Goal: Information Seeking & Learning: Learn about a topic

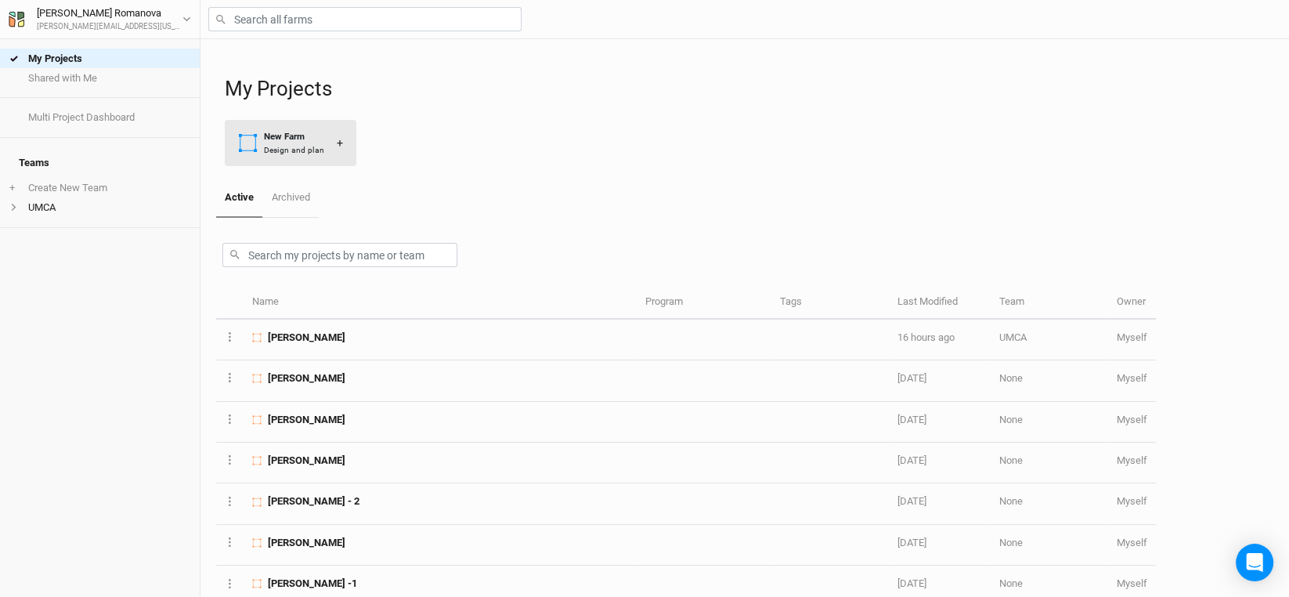
click at [269, 140] on div "New Farm" at bounding box center [294, 136] width 60 height 13
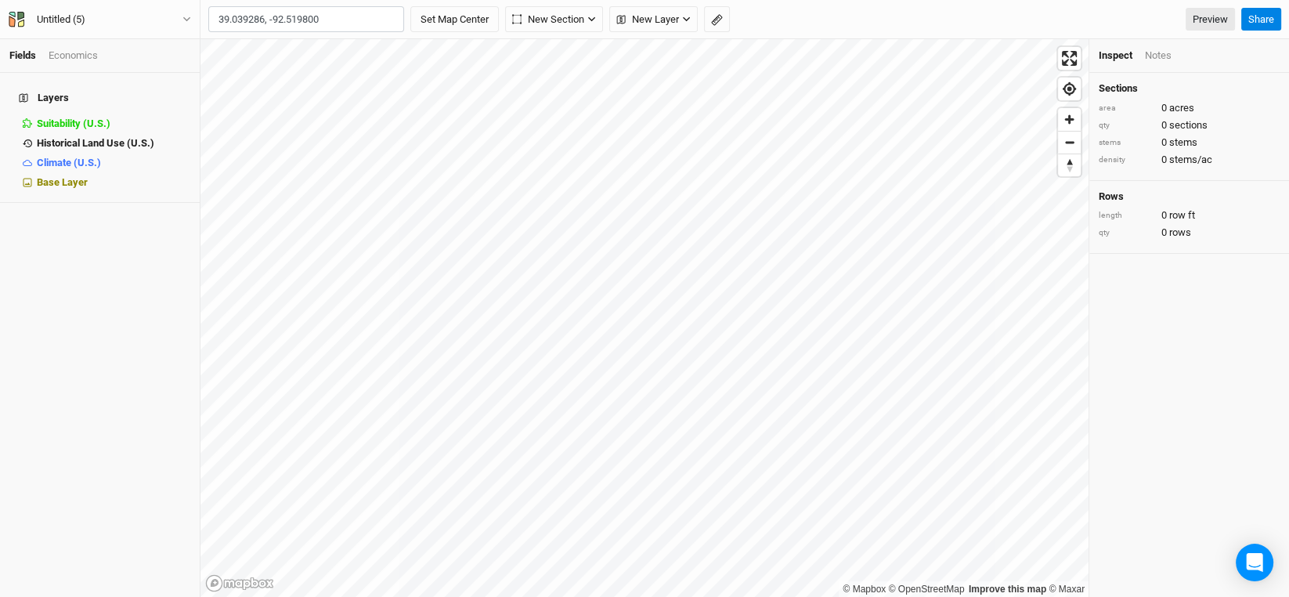
click at [343, 17] on input "39.039286, -92.519800" at bounding box center [306, 19] width 196 height 27
type input "39.039286, -92.519800"
click at [410, 6] on button "Set Map Center" at bounding box center [454, 19] width 88 height 27
click at [385, 17] on icon "button" at bounding box center [389, 19] width 9 height 9
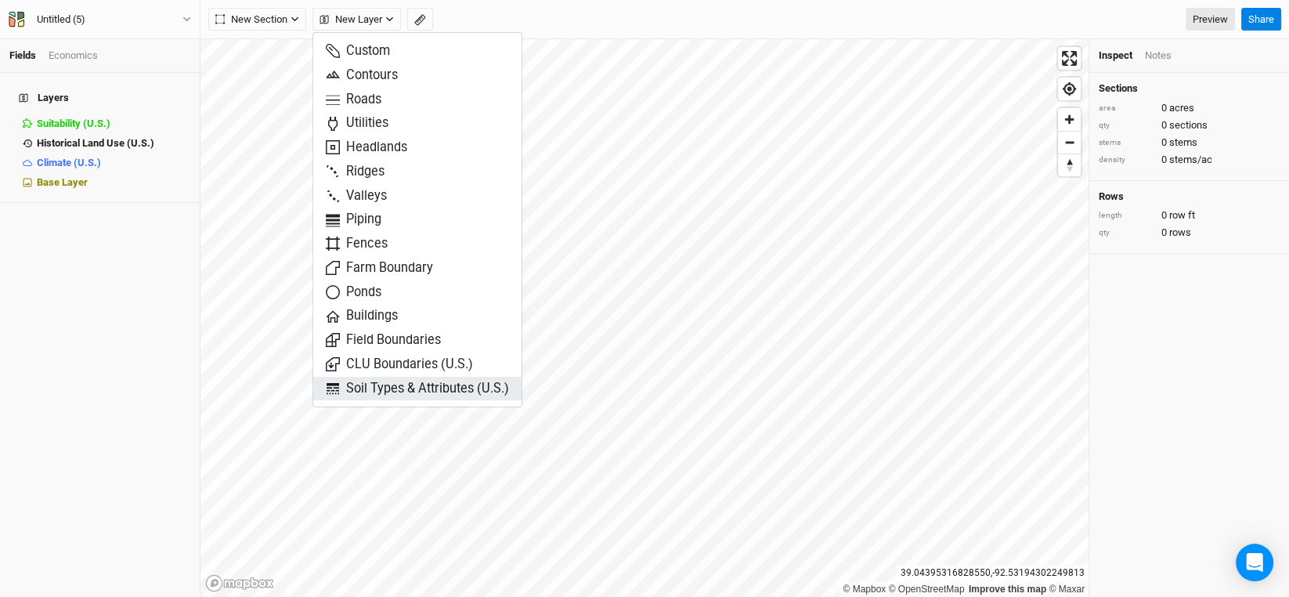
click at [398, 387] on span "Soil Types & Attributes (U.S.)" at bounding box center [417, 389] width 183 height 18
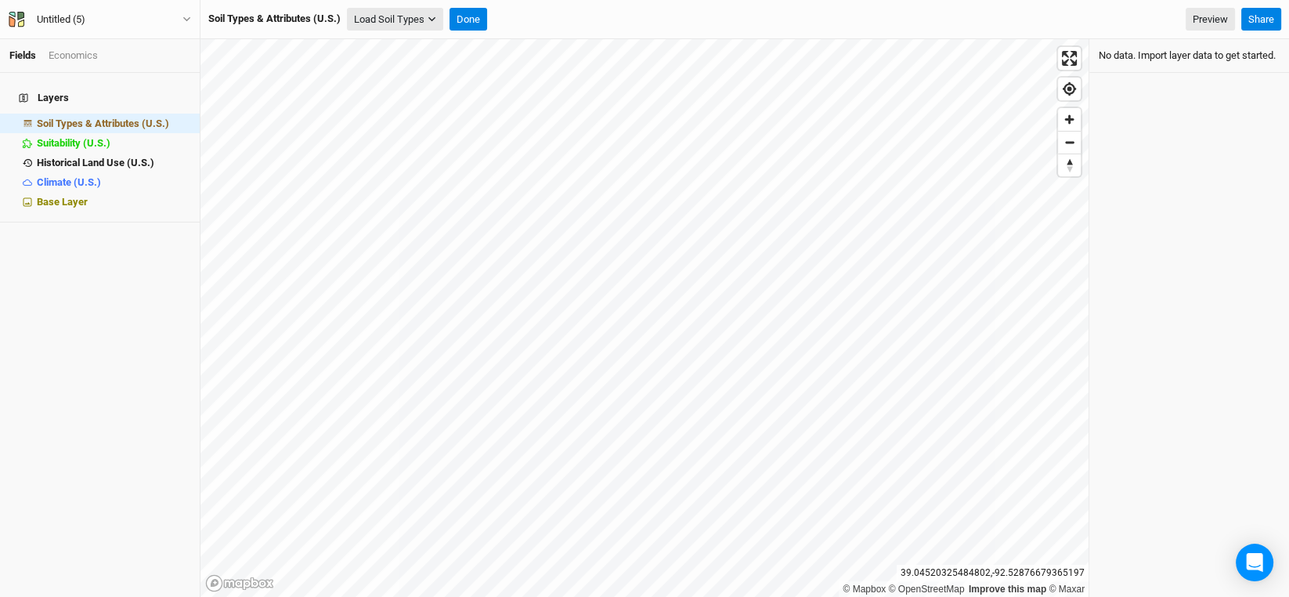
click at [388, 16] on button "Load Soil Types" at bounding box center [395, 19] width 96 height 23
click at [408, 45] on button "Load for Current View" at bounding box center [411, 46] width 124 height 20
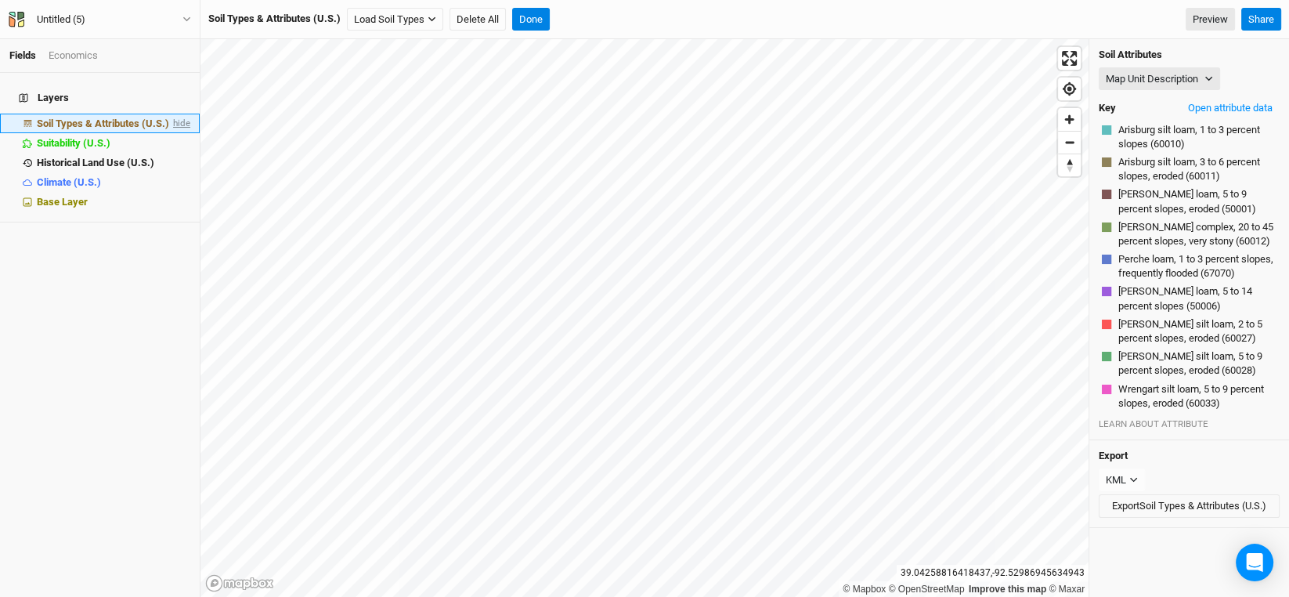
click at [170, 114] on span "hide" at bounding box center [180, 124] width 20 height 20
click at [170, 114] on span "show" at bounding box center [177, 124] width 25 height 20
click at [1204, 85] on button "Map Unit Description" at bounding box center [1159, 78] width 121 height 23
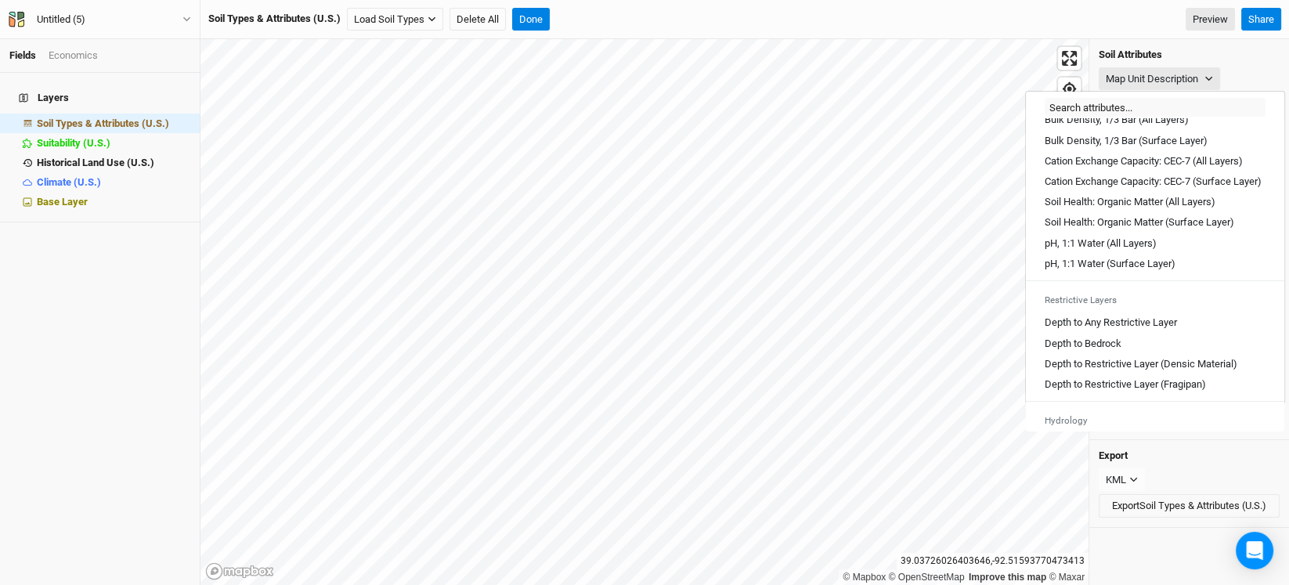
scroll to position [312, 0]
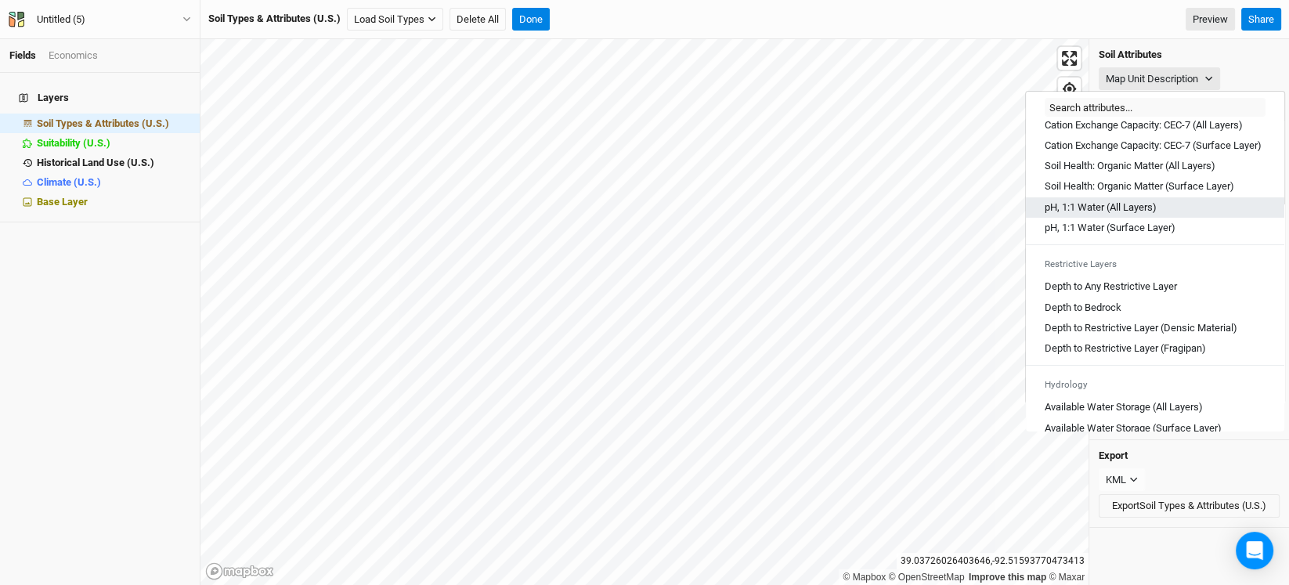
click at [1128, 215] on Layers\) "pH, 1:1 Water (All Layers)" at bounding box center [1101, 207] width 112 height 14
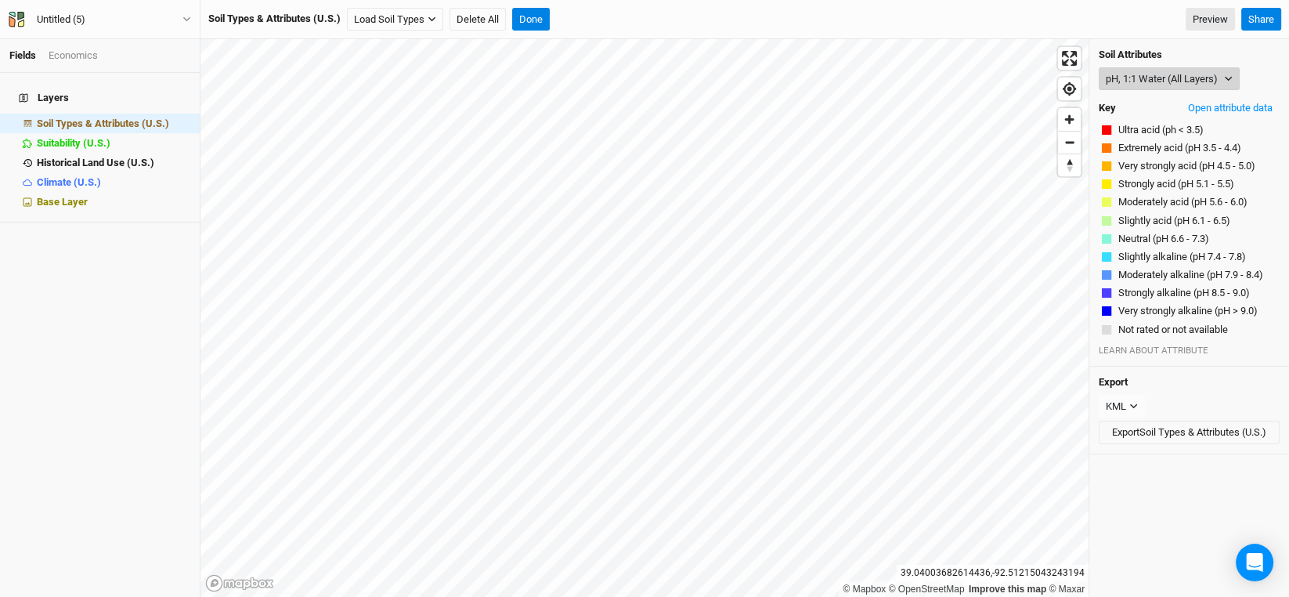
click at [1228, 81] on icon "button" at bounding box center [1228, 78] width 9 height 9
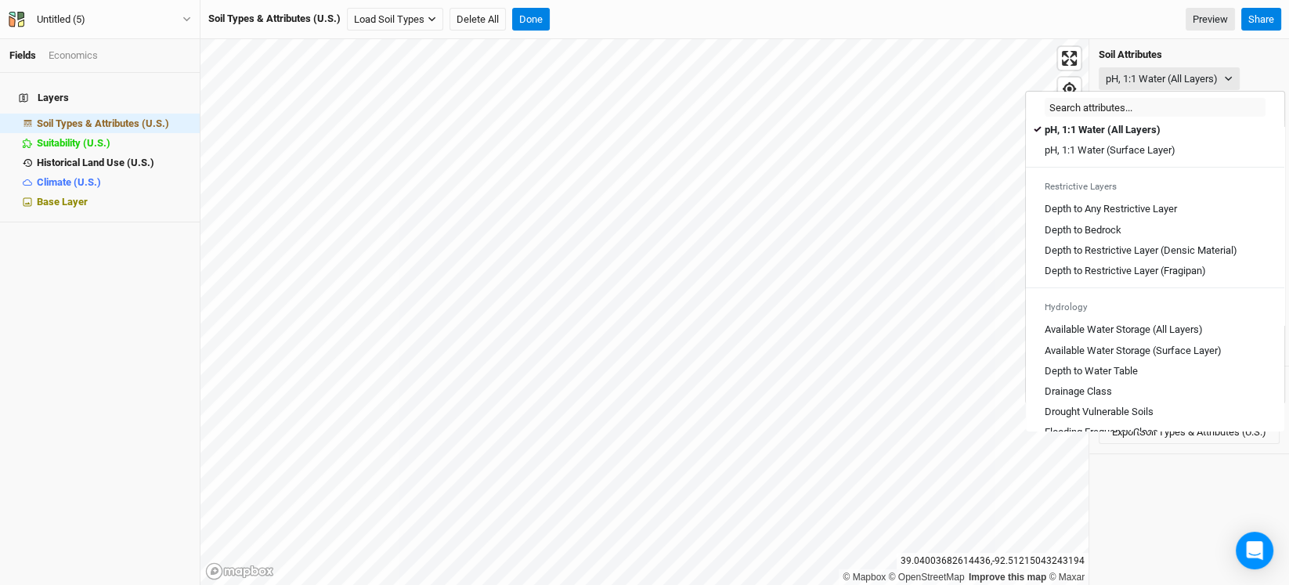
scroll to position [392, 0]
click at [1111, 215] on Layer "Depth to Any Restrictive Layer" at bounding box center [1111, 207] width 132 height 14
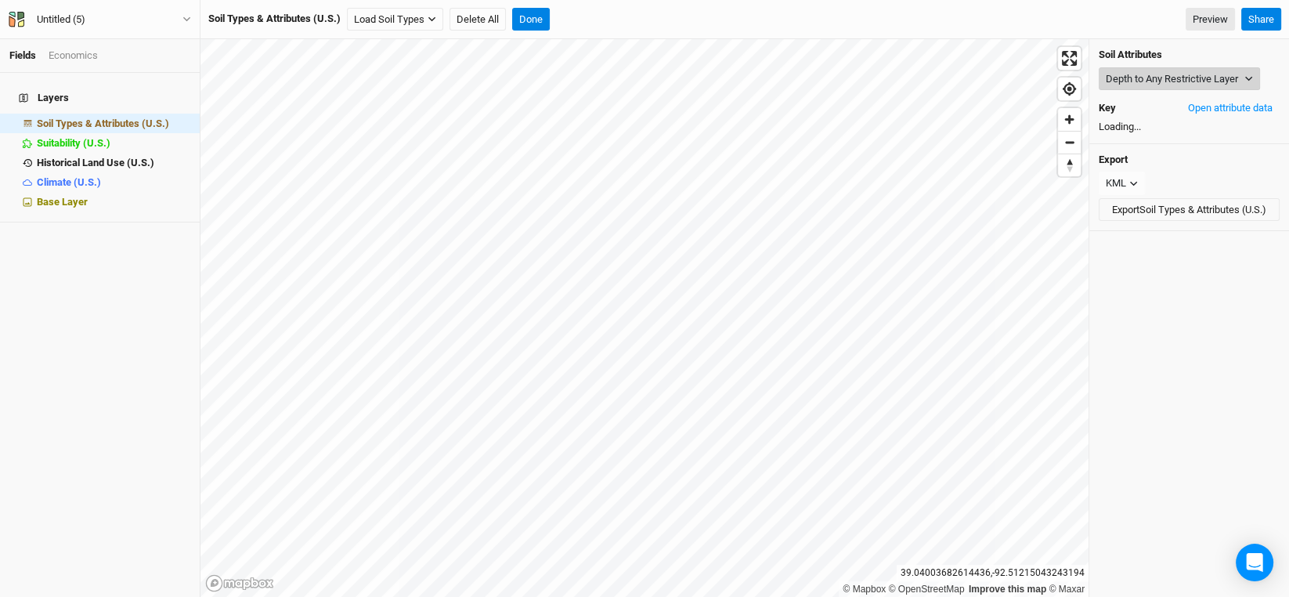
click at [1225, 73] on button "Depth to Any Restrictive Layer" at bounding box center [1179, 78] width 161 height 23
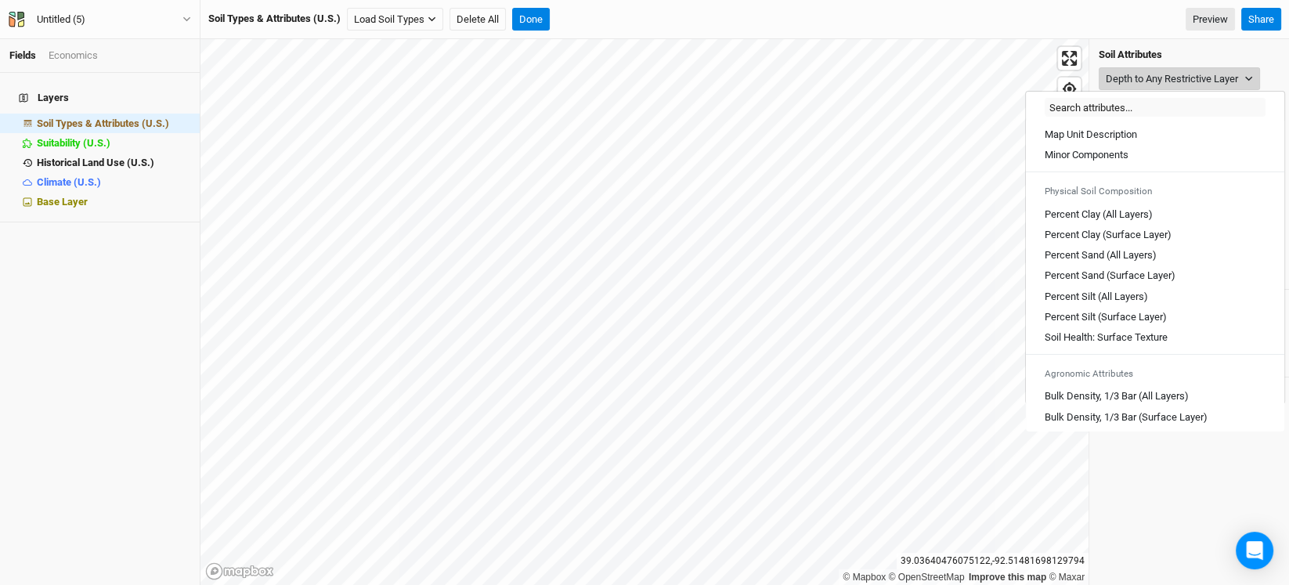
click at [1252, 79] on icon "button" at bounding box center [1248, 78] width 9 height 9
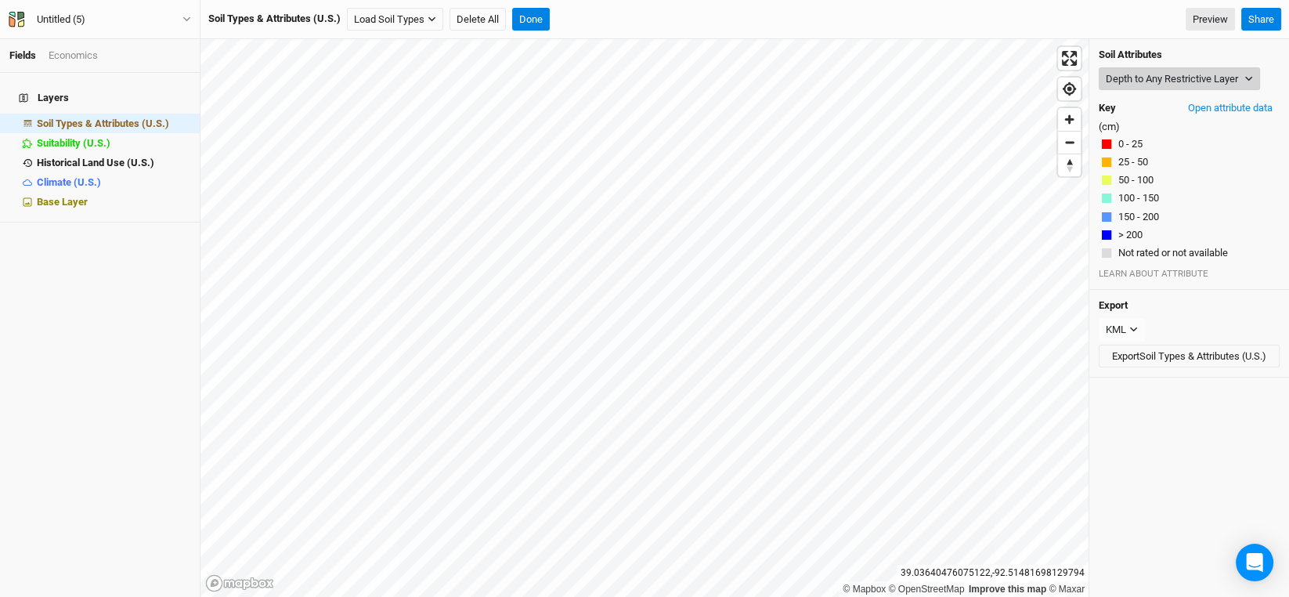
click at [1252, 79] on icon "button" at bounding box center [1248, 78] width 9 height 9
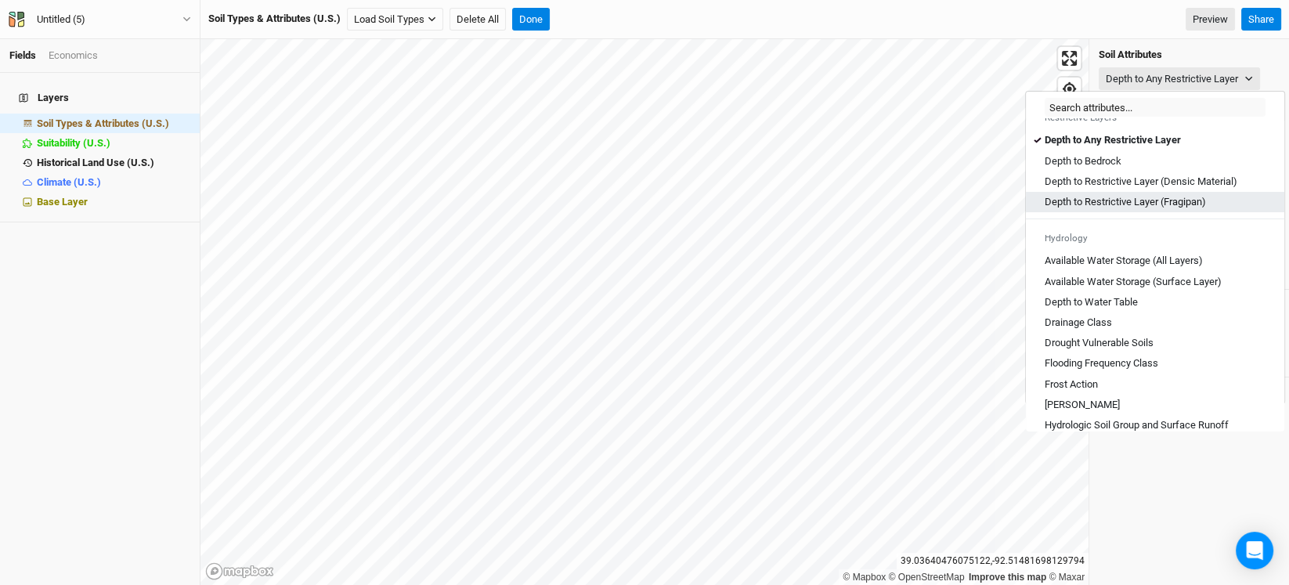
scroll to position [470, 0]
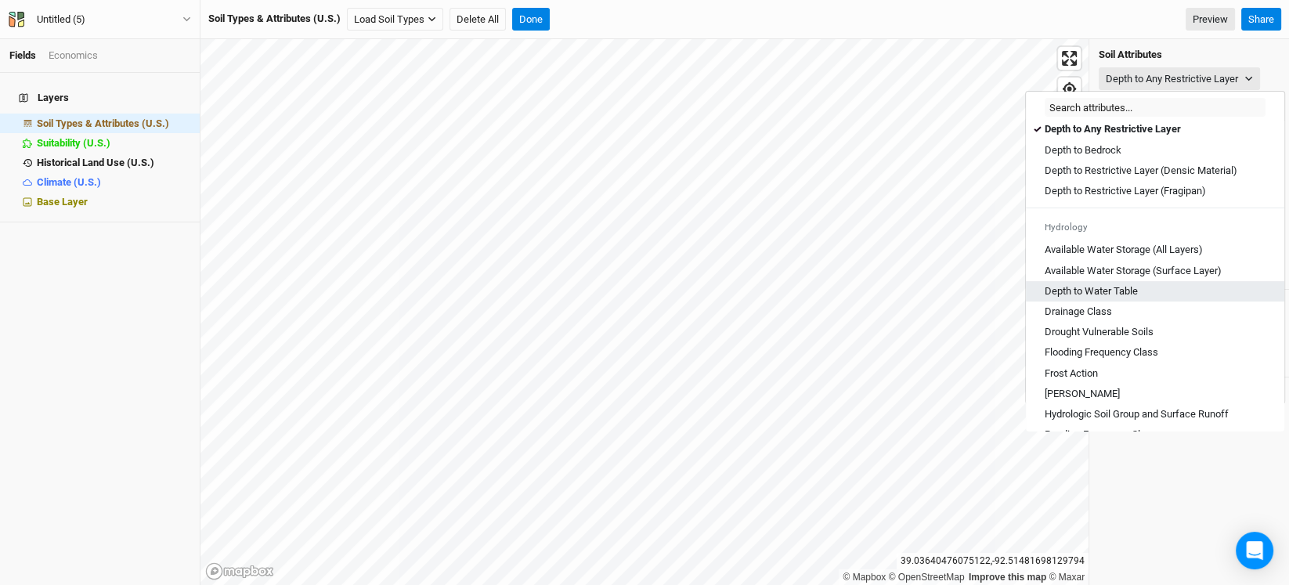
click at [1130, 298] on Table "Depth to Water Table" at bounding box center [1091, 291] width 93 height 14
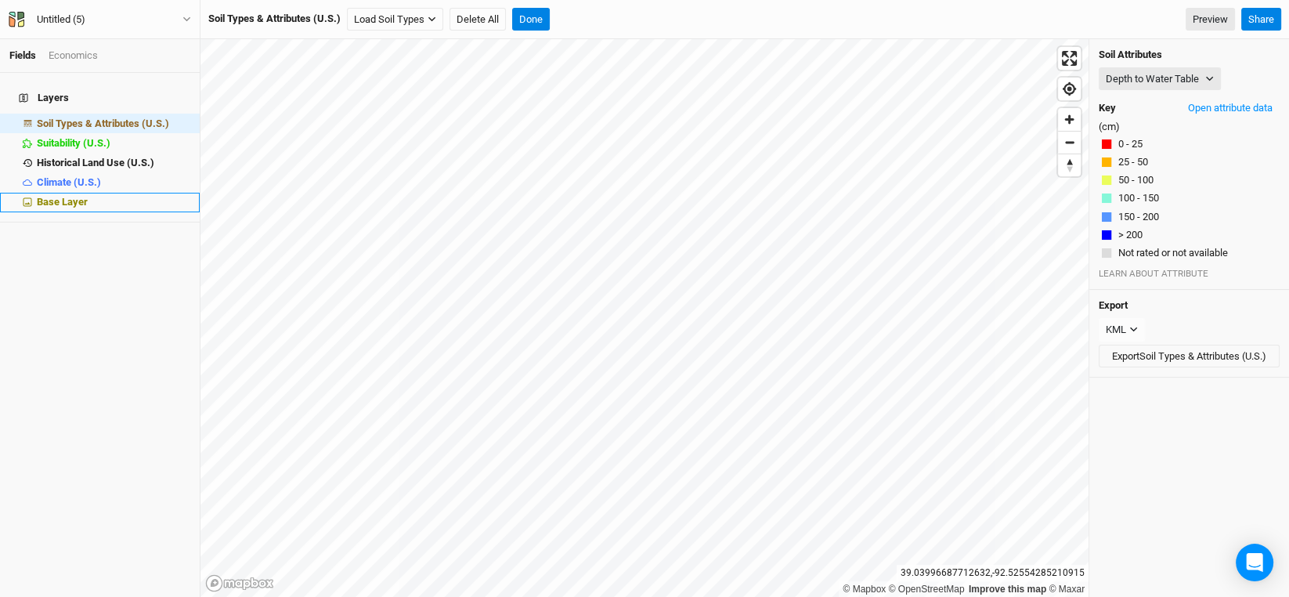
click at [60, 196] on span "Base Layer" at bounding box center [62, 202] width 51 height 12
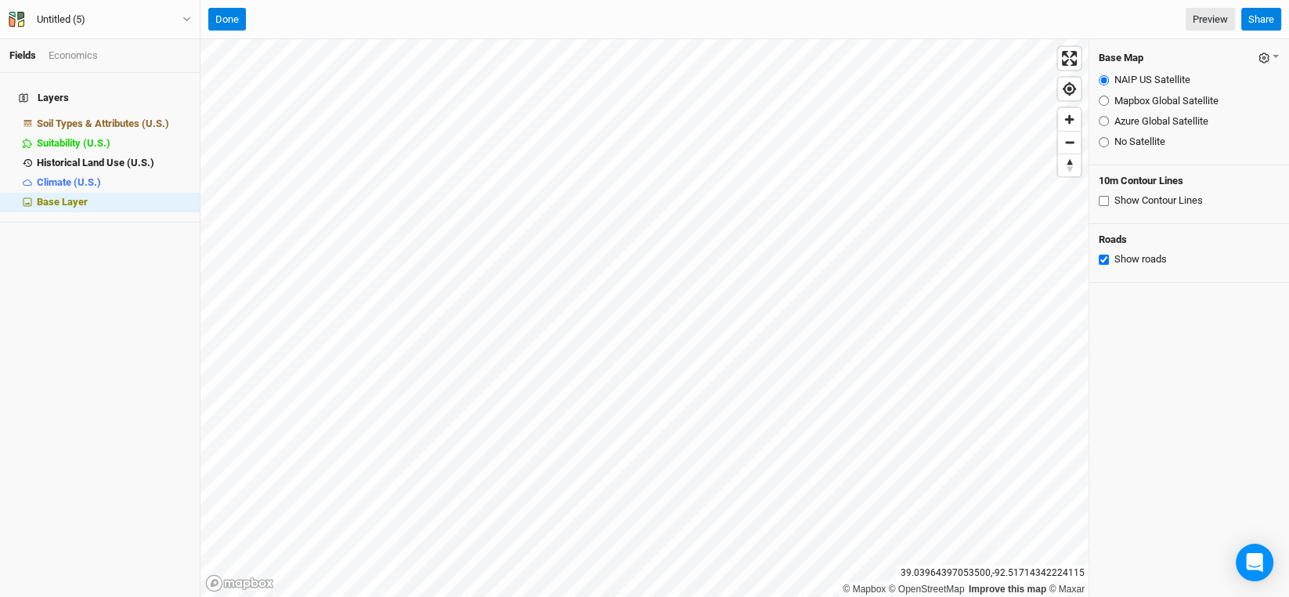
click at [1101, 197] on input "Show Contour Lines" at bounding box center [1104, 201] width 10 height 10
checkbox input "true"
click at [98, 117] on span "Soil Types & Attributes (U.S.)" at bounding box center [103, 123] width 132 height 12
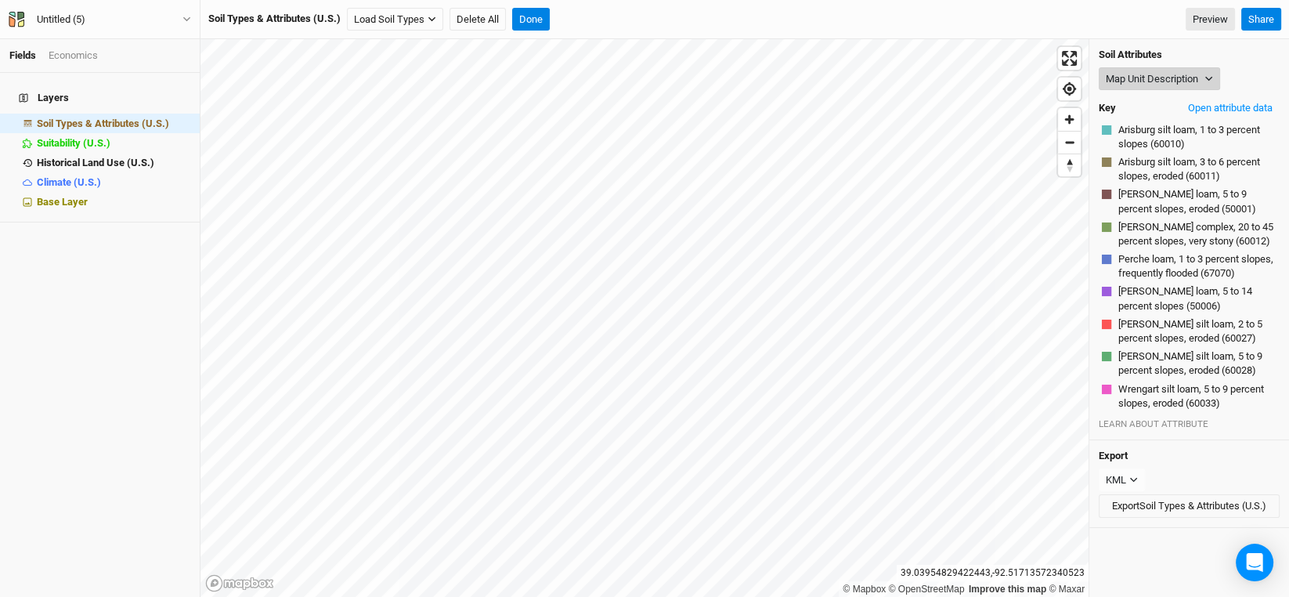
click at [1208, 72] on button "Map Unit Description" at bounding box center [1159, 78] width 121 height 23
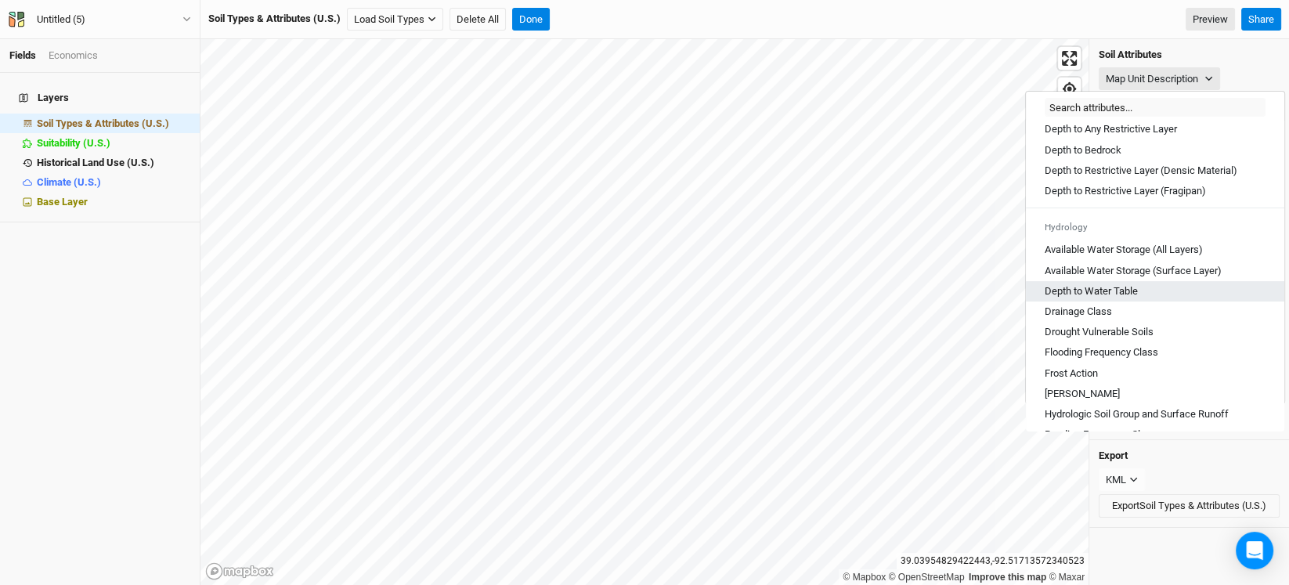
click at [1111, 298] on Table "Depth to Water Table" at bounding box center [1091, 291] width 93 height 14
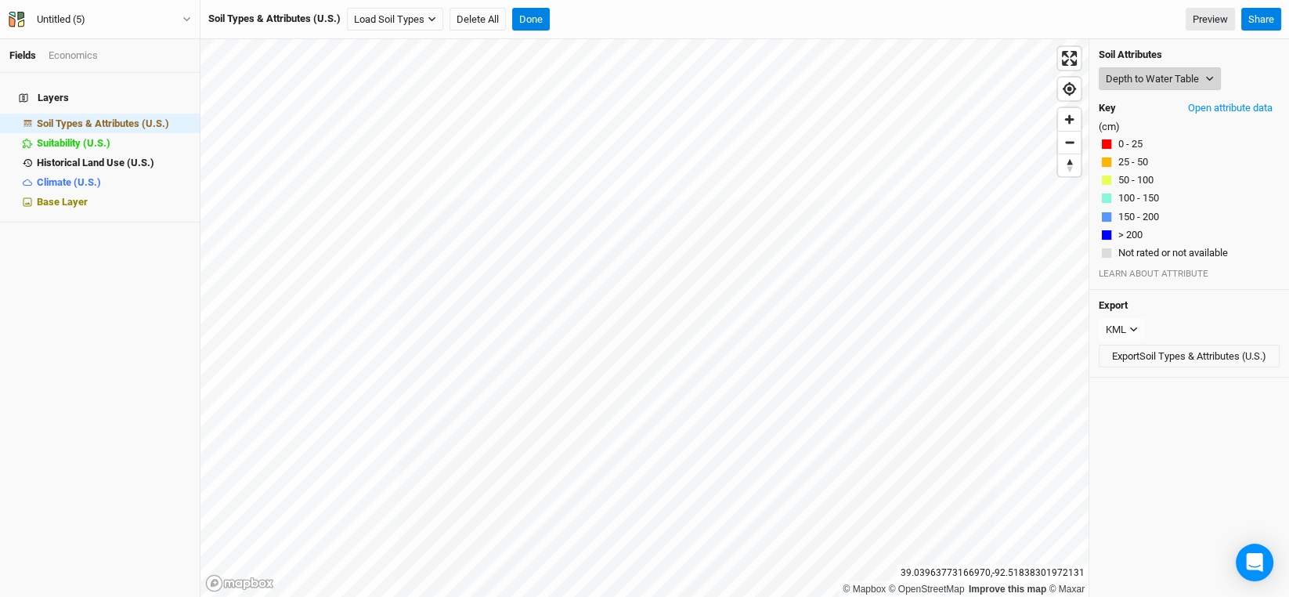
click at [1213, 79] on icon "button" at bounding box center [1209, 78] width 9 height 9
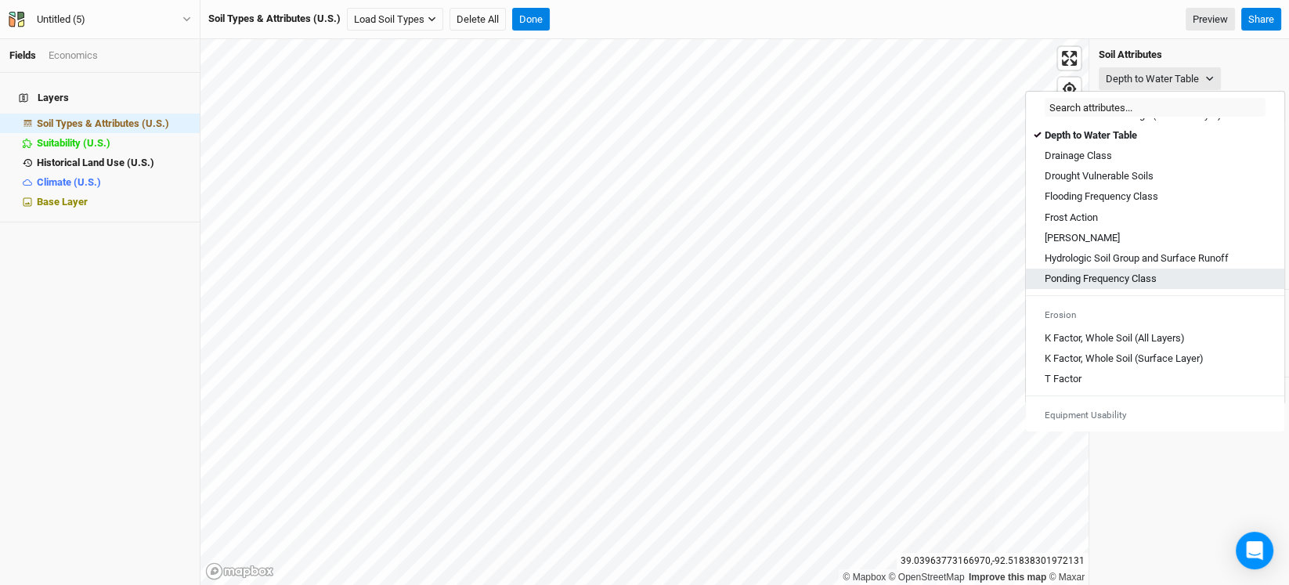
scroll to position [547, 0]
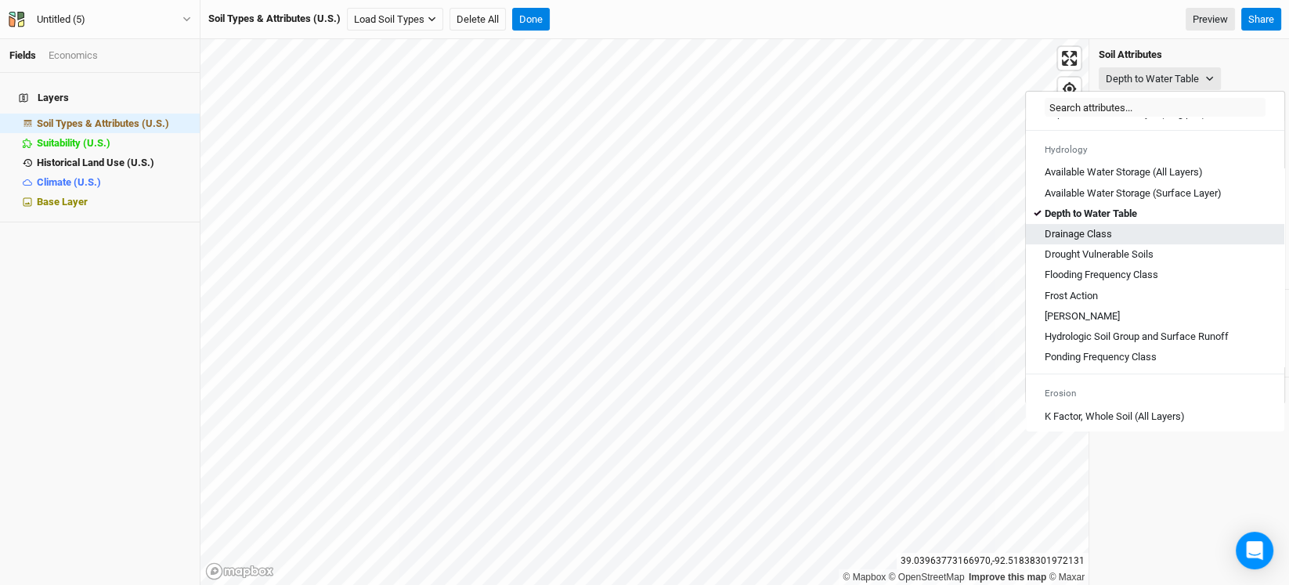
click at [1121, 241] on div "Drainage Class" at bounding box center [1155, 234] width 221 height 14
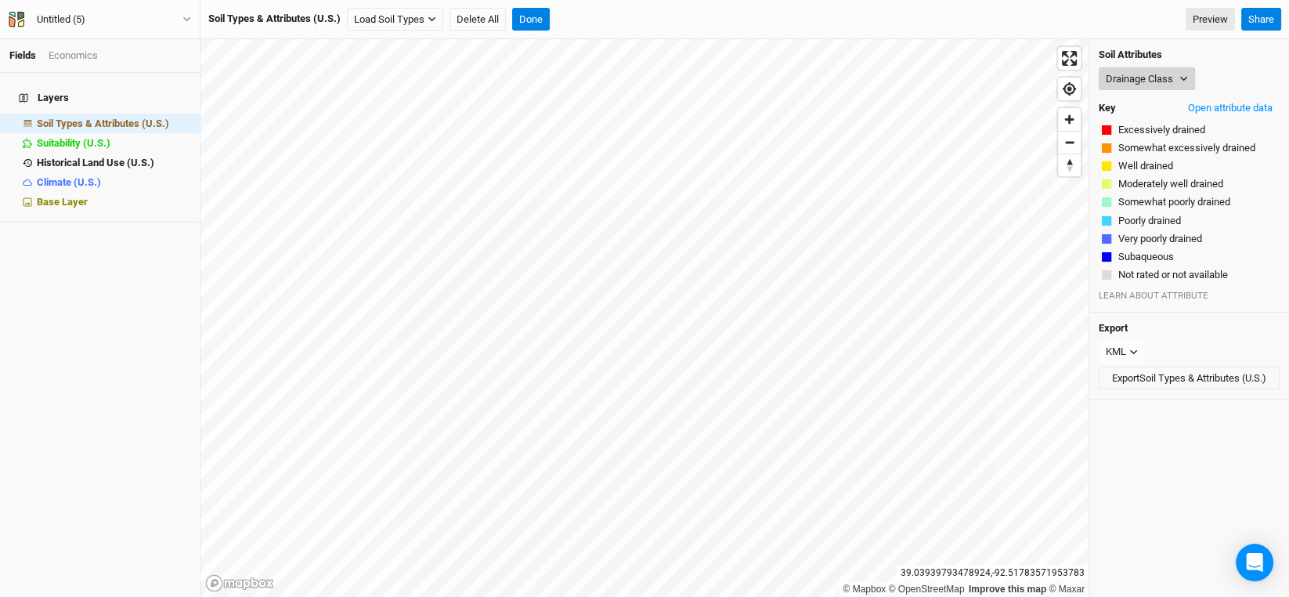
click at [1178, 80] on button "Drainage Class" at bounding box center [1147, 78] width 96 height 23
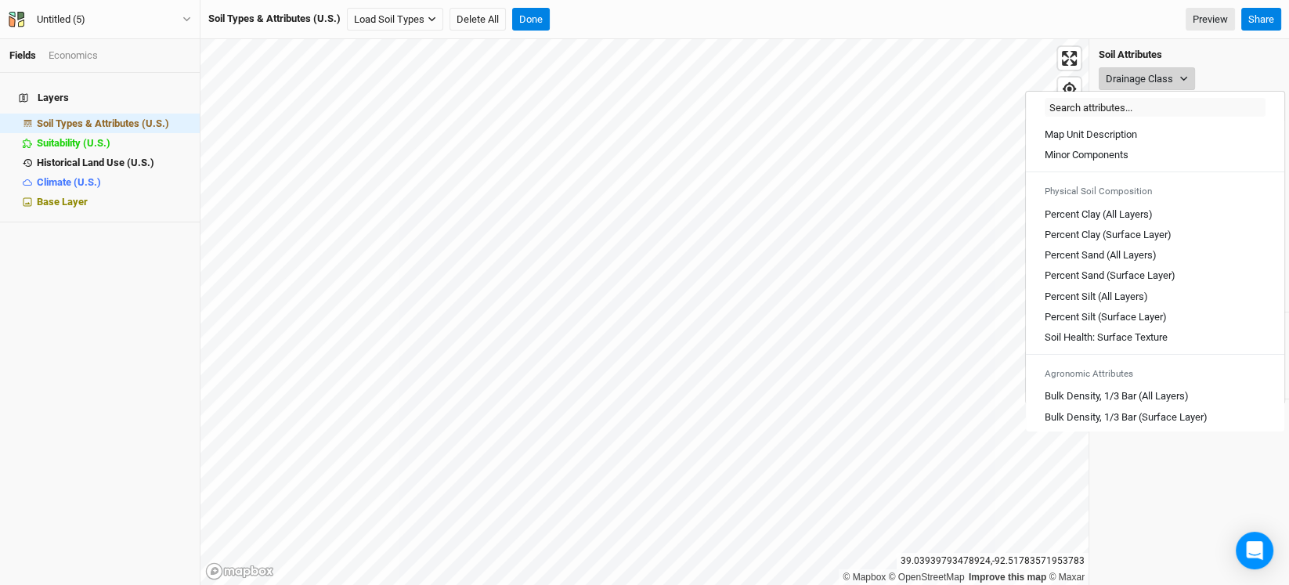
click at [1178, 80] on button "Drainage Class" at bounding box center [1147, 78] width 96 height 23
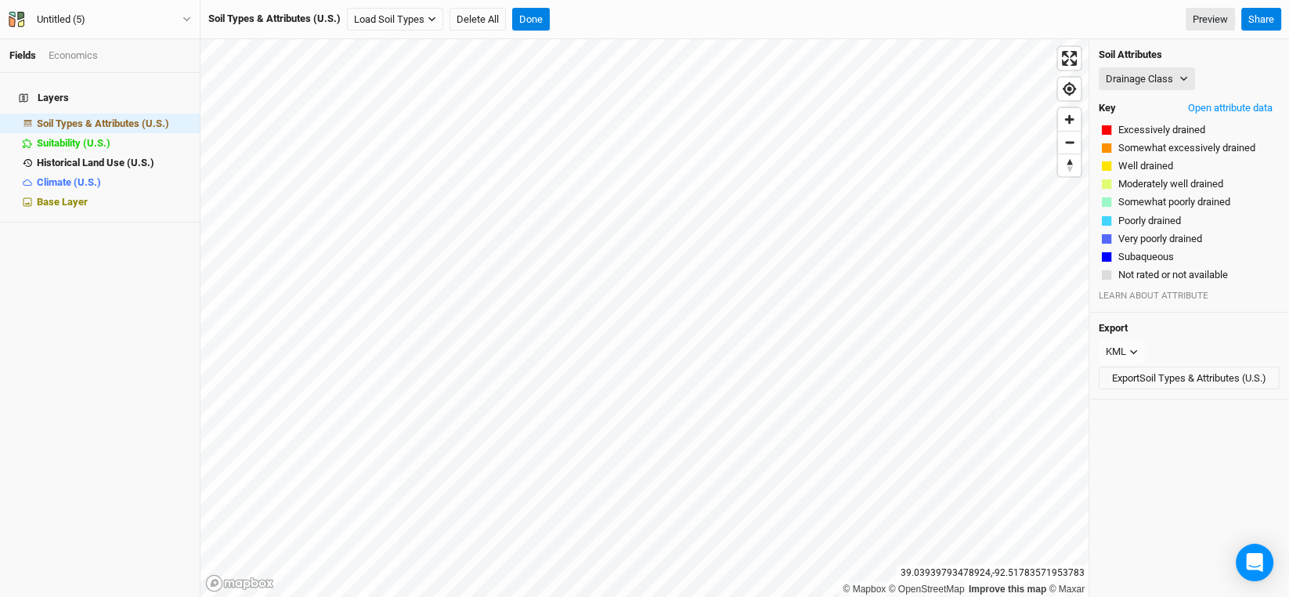
click at [1220, 74] on div "Drainage Class Map Unit Description Minor Components Physical Soil Composition …" at bounding box center [1189, 78] width 181 height 23
click at [1180, 73] on button "Drainage Class" at bounding box center [1147, 78] width 96 height 23
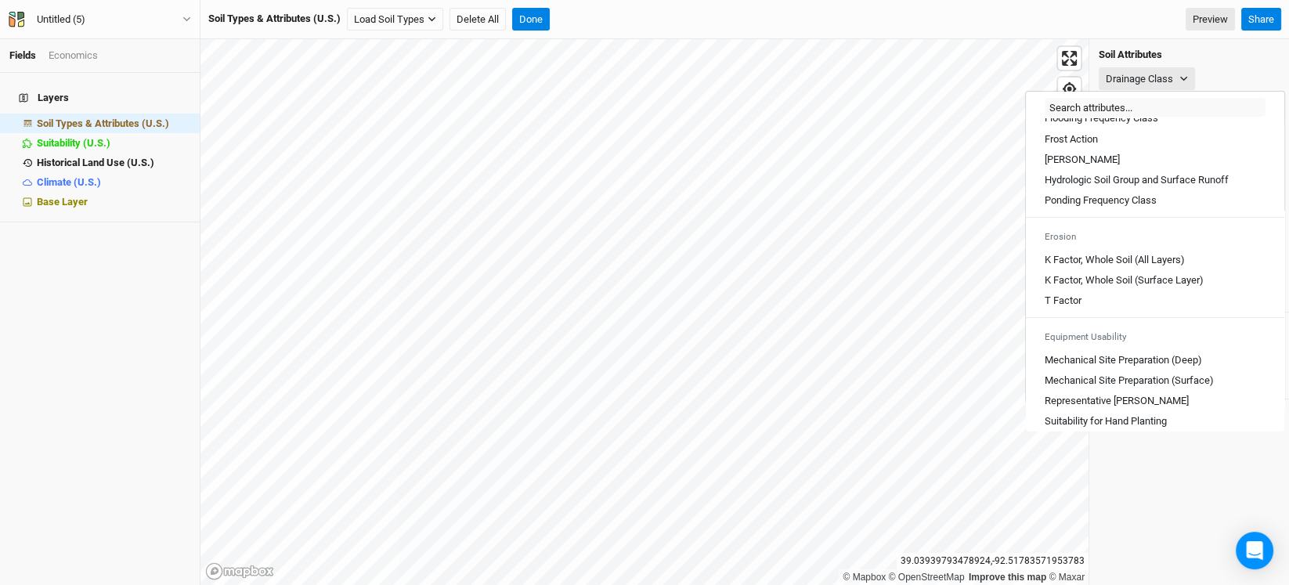
scroll to position [704, 0]
click at [1082, 125] on Class "Flooding Frequency Class" at bounding box center [1102, 118] width 114 height 14
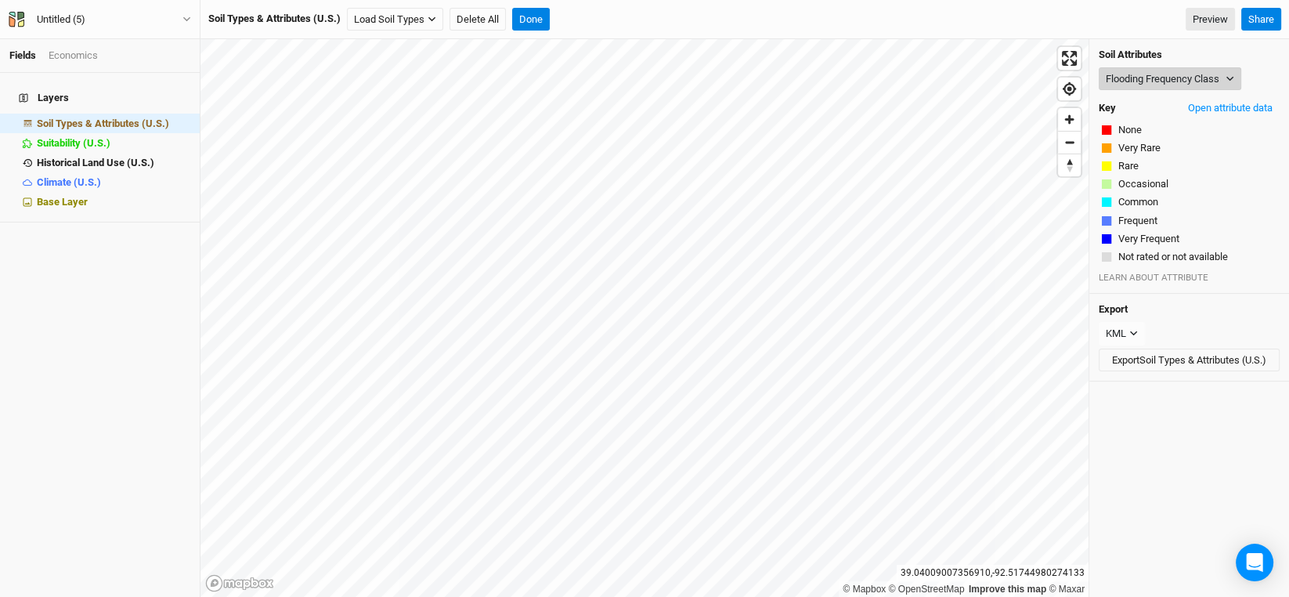
click at [1178, 79] on button "Flooding Frequency Class" at bounding box center [1170, 78] width 143 height 23
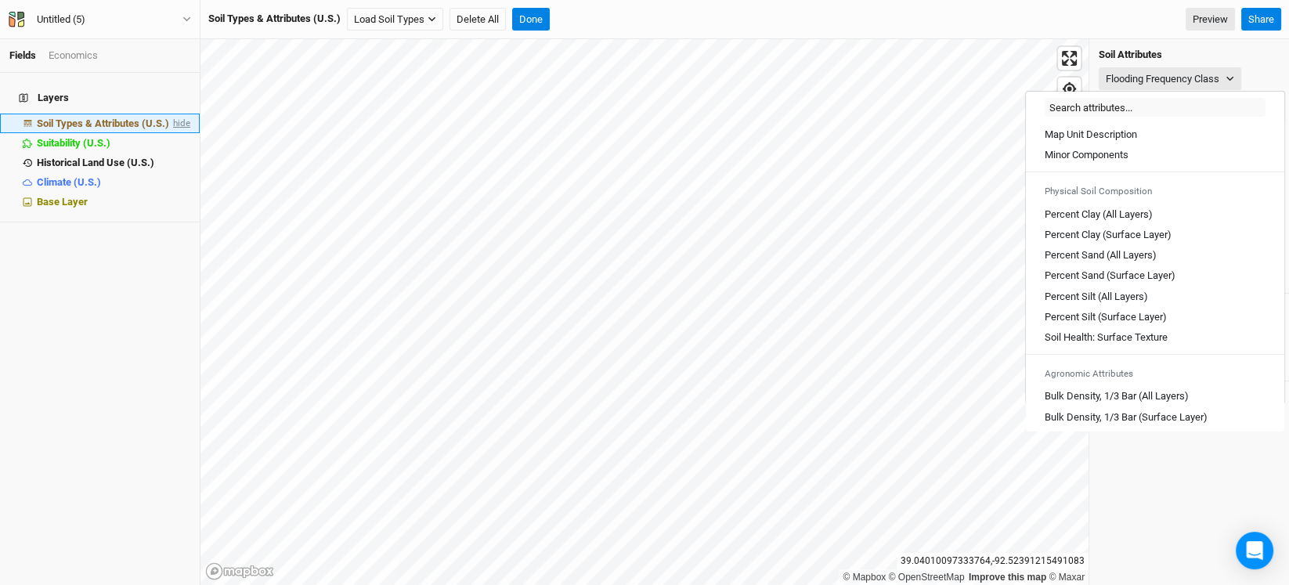
click at [170, 114] on span "hide" at bounding box center [180, 124] width 20 height 20
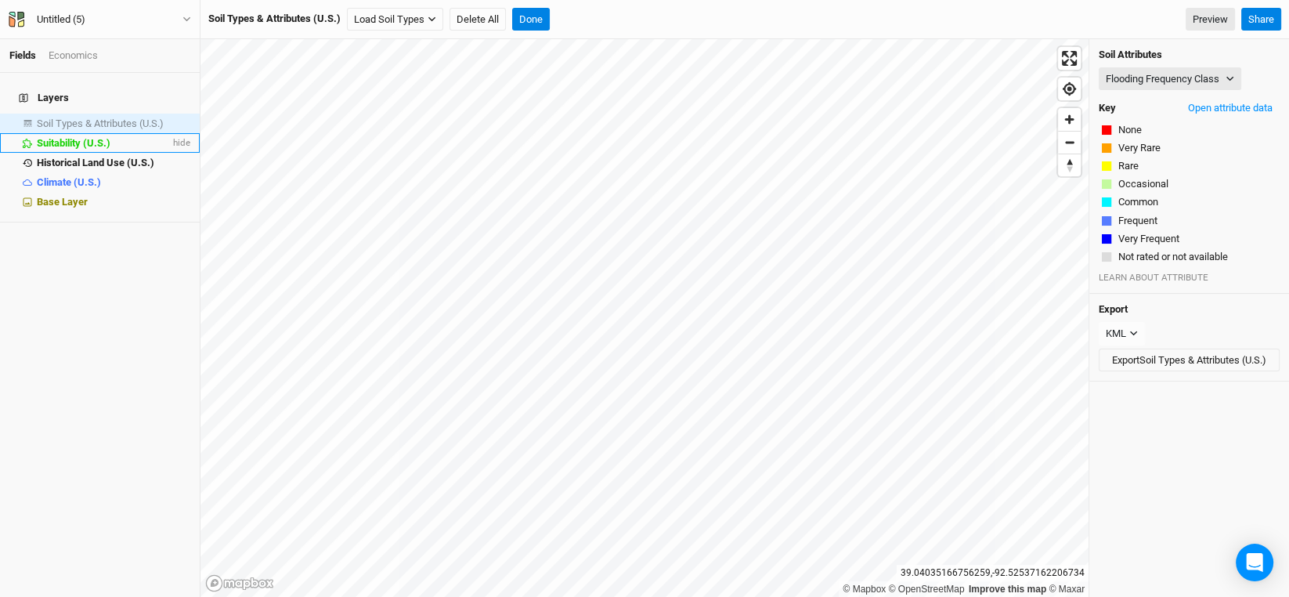
click at [79, 137] on span "Suitability (U.S.)" at bounding box center [74, 143] width 74 height 12
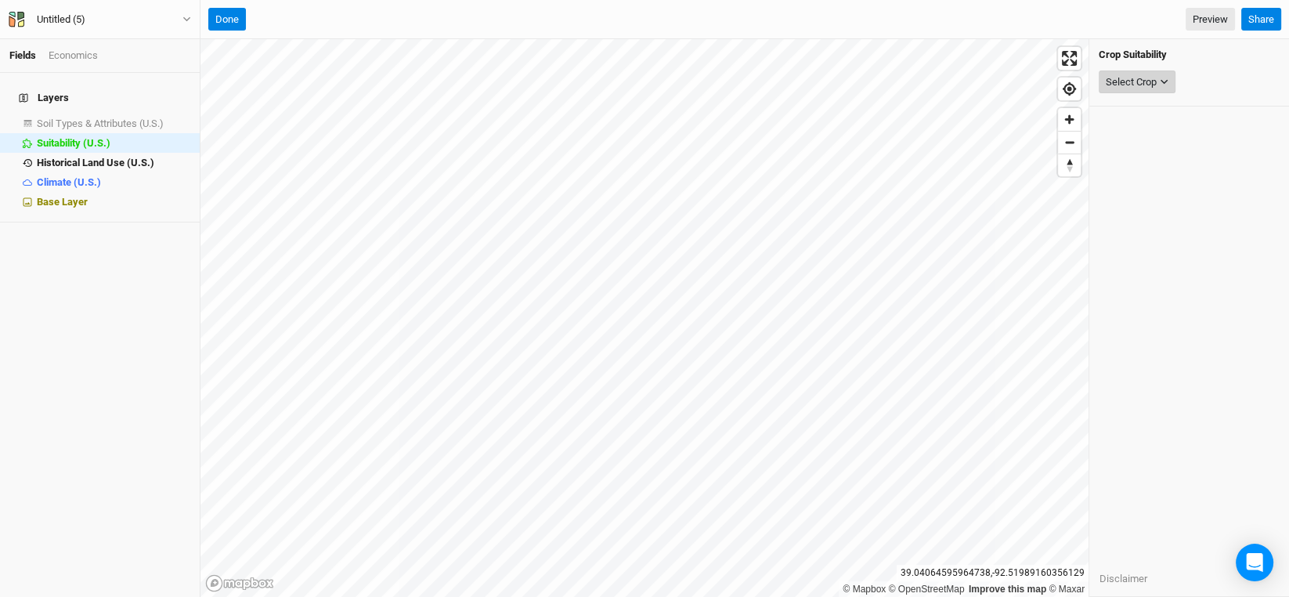
click at [1156, 86] on div "Select Crop" at bounding box center [1131, 82] width 51 height 16
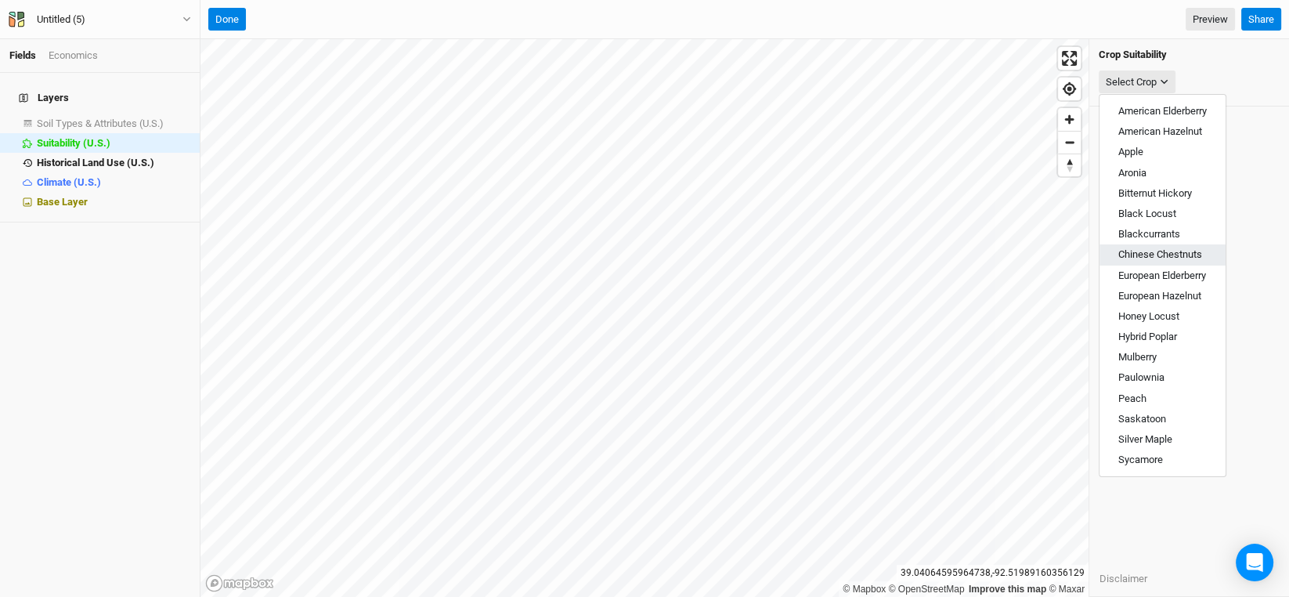
click at [1165, 254] on span "Chinese Chestnuts" at bounding box center [1160, 254] width 84 height 12
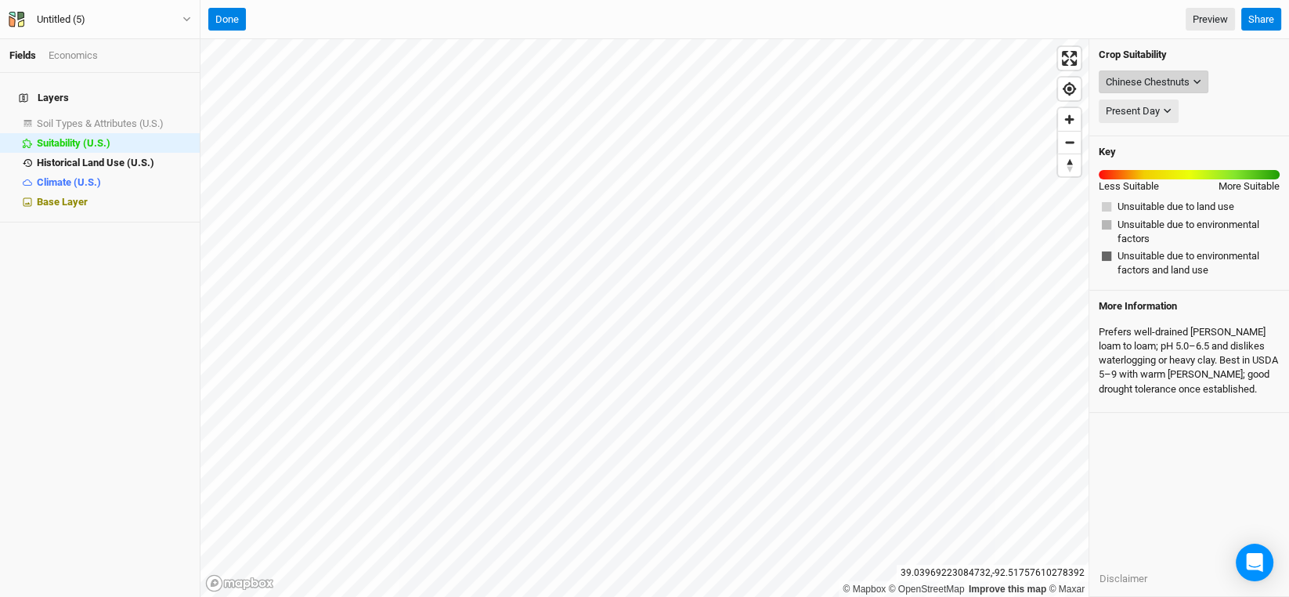
click at [1201, 81] on icon "button" at bounding box center [1197, 82] width 9 height 9
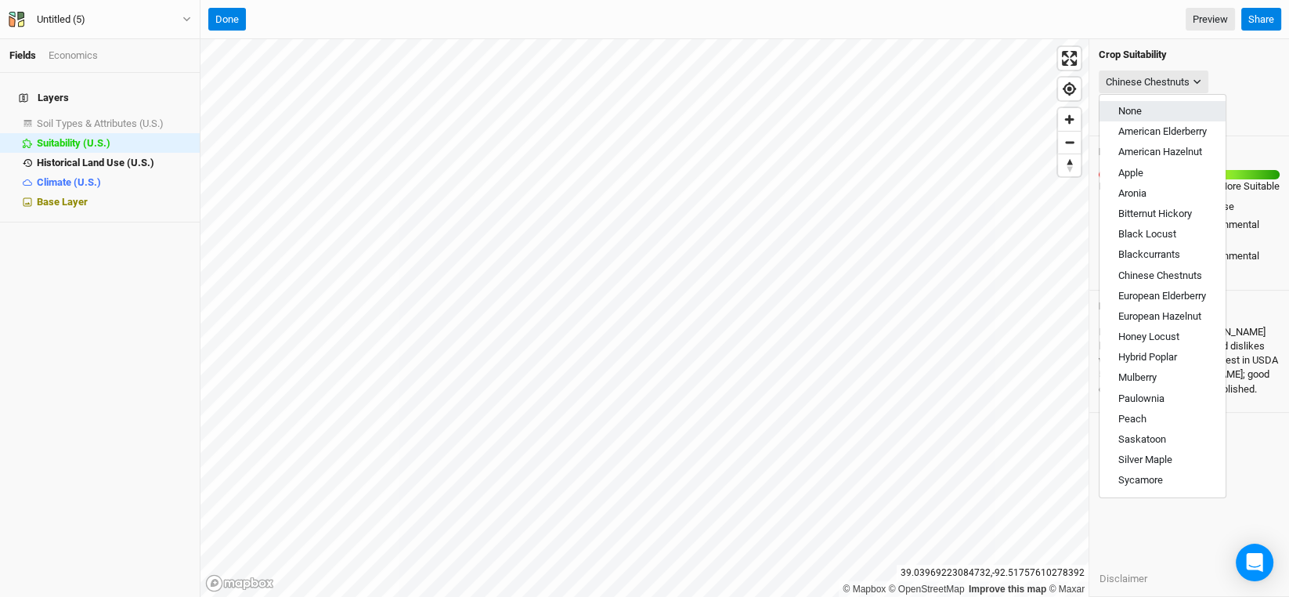
click at [1162, 119] on button "None" at bounding box center [1163, 111] width 126 height 20
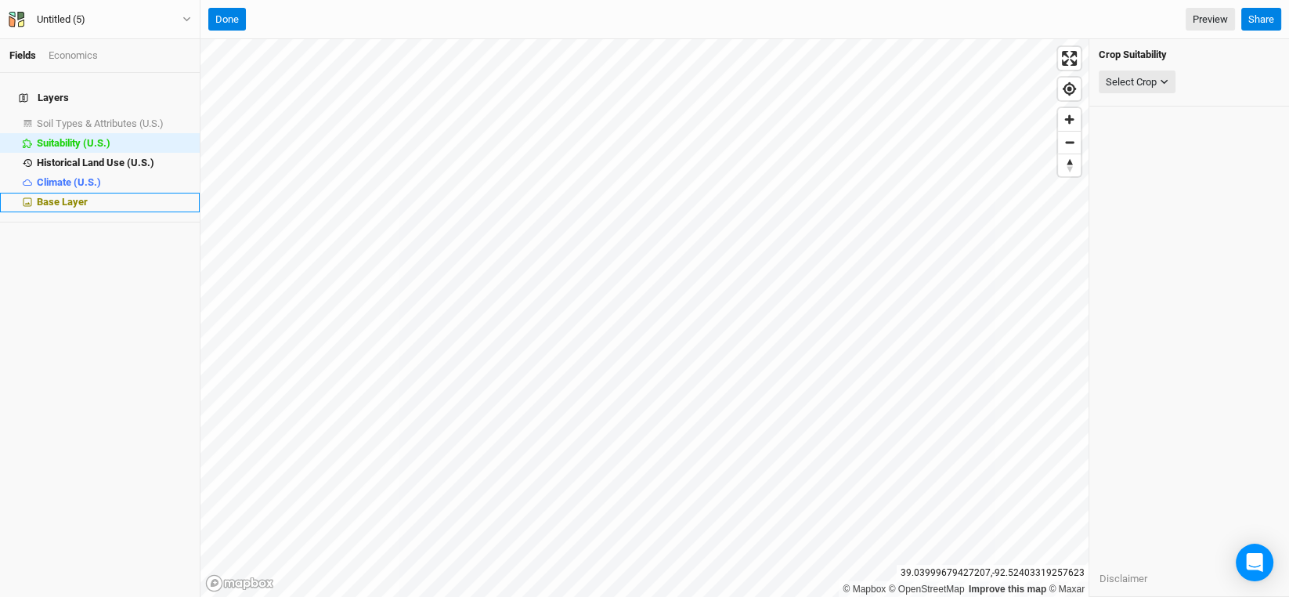
click at [51, 196] on span "Base Layer" at bounding box center [62, 202] width 51 height 12
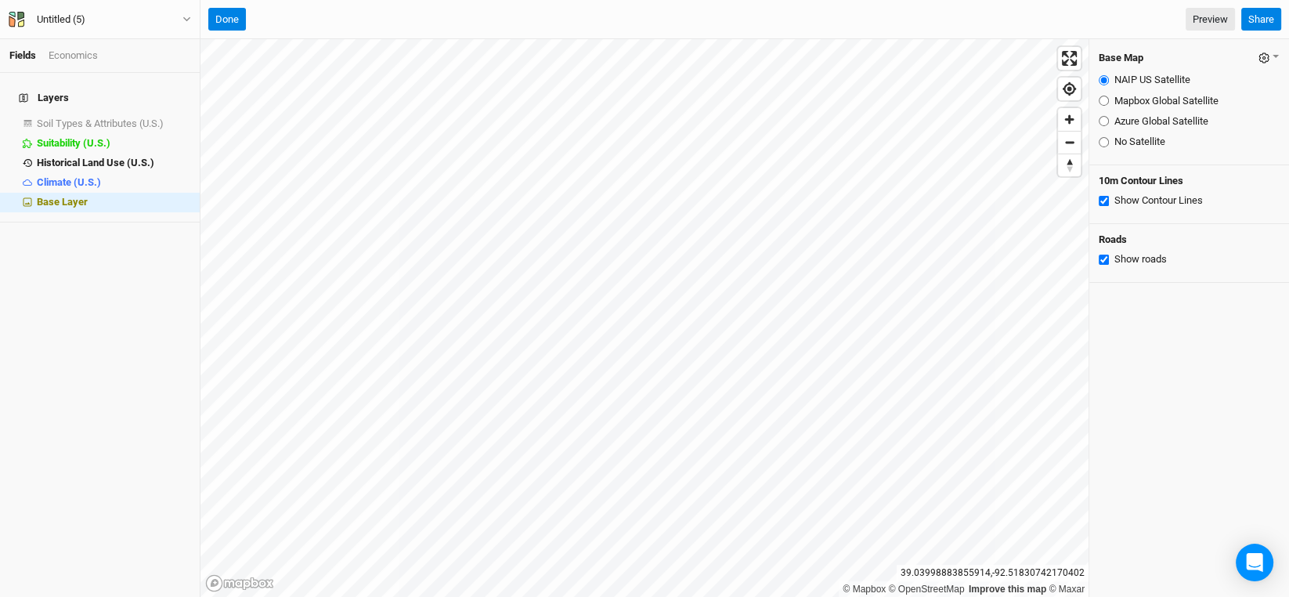
click at [1106, 139] on input "No Satellite" at bounding box center [1104, 142] width 10 height 10
radio input "true"
click at [1105, 116] on input "Azure Global Satellite" at bounding box center [1104, 121] width 10 height 10
radio input "true"
click at [1104, 99] on input "Mapbox Global Satellite" at bounding box center [1104, 101] width 10 height 10
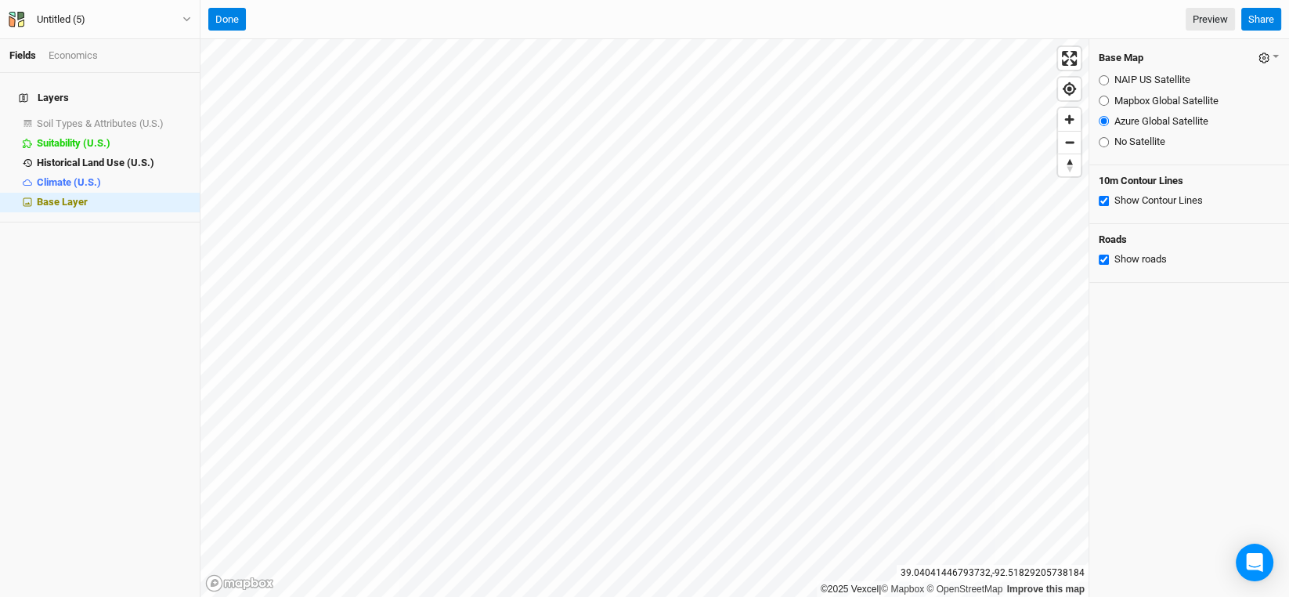
radio input "true"
click at [1104, 80] on input "NAIP US Satellite" at bounding box center [1104, 80] width 10 height 10
radio input "true"
click at [95, 21] on div "Untitled (5)" at bounding box center [61, 20] width 74 height 16
click at [68, 17] on div "Untitled (5)" at bounding box center [61, 20] width 49 height 16
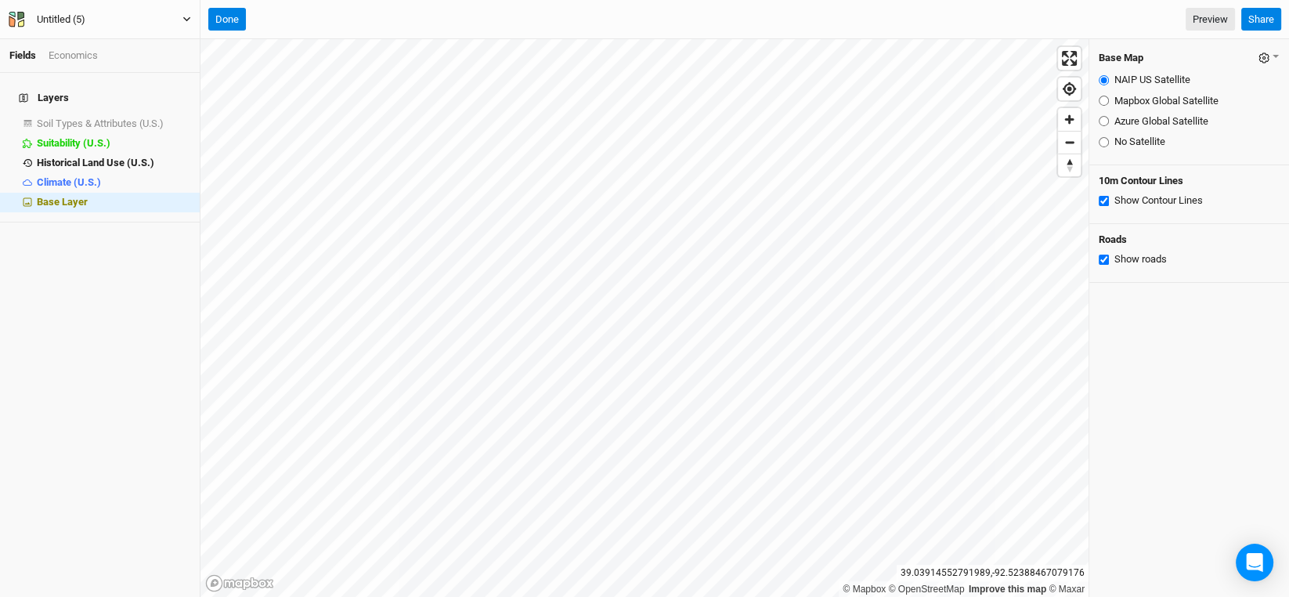
click at [68, 17] on div "Untitled (5)" at bounding box center [61, 20] width 49 height 16
type input "[PERSON_NAME]"
click at [233, 16] on button "Done" at bounding box center [227, 19] width 38 height 23
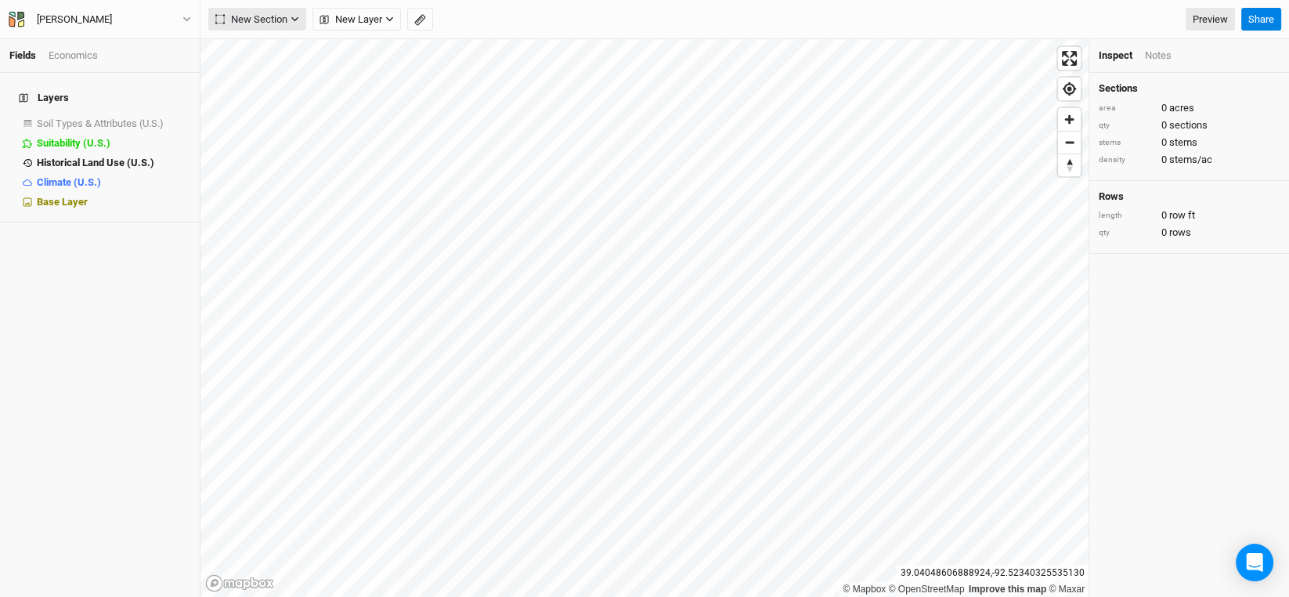
click at [298, 10] on button "New Section" at bounding box center [257, 19] width 98 height 23
click at [389, 20] on icon "button" at bounding box center [389, 19] width 7 height 5
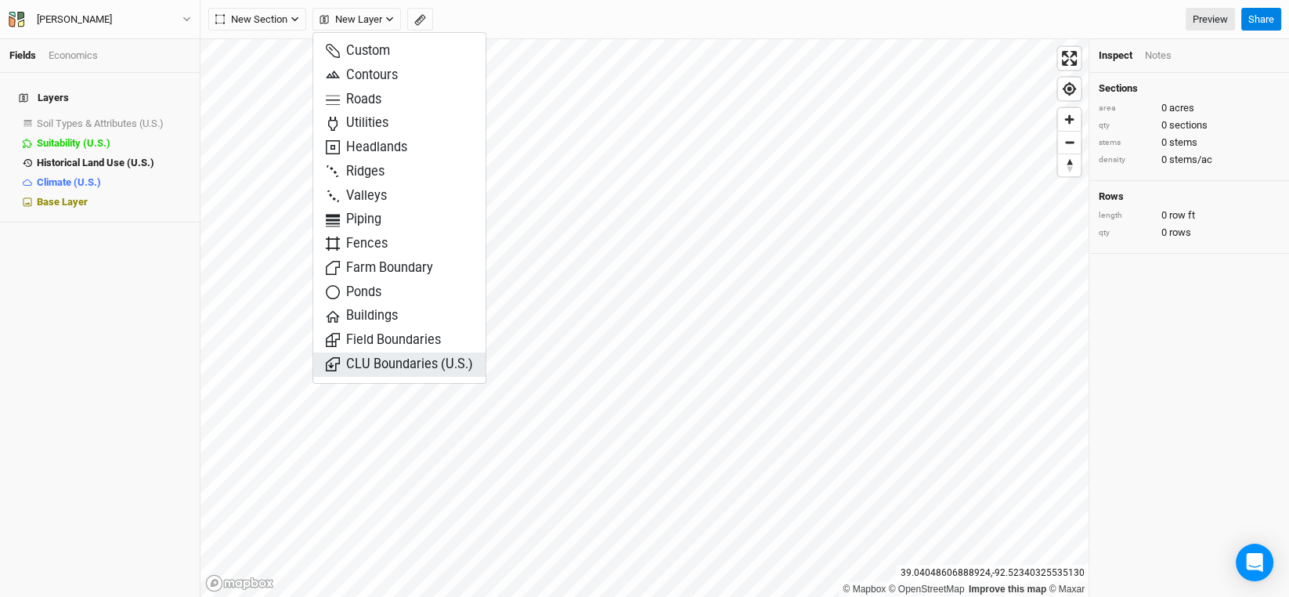
click at [365, 362] on span "CLU Boundaries (U.S.)" at bounding box center [399, 365] width 147 height 18
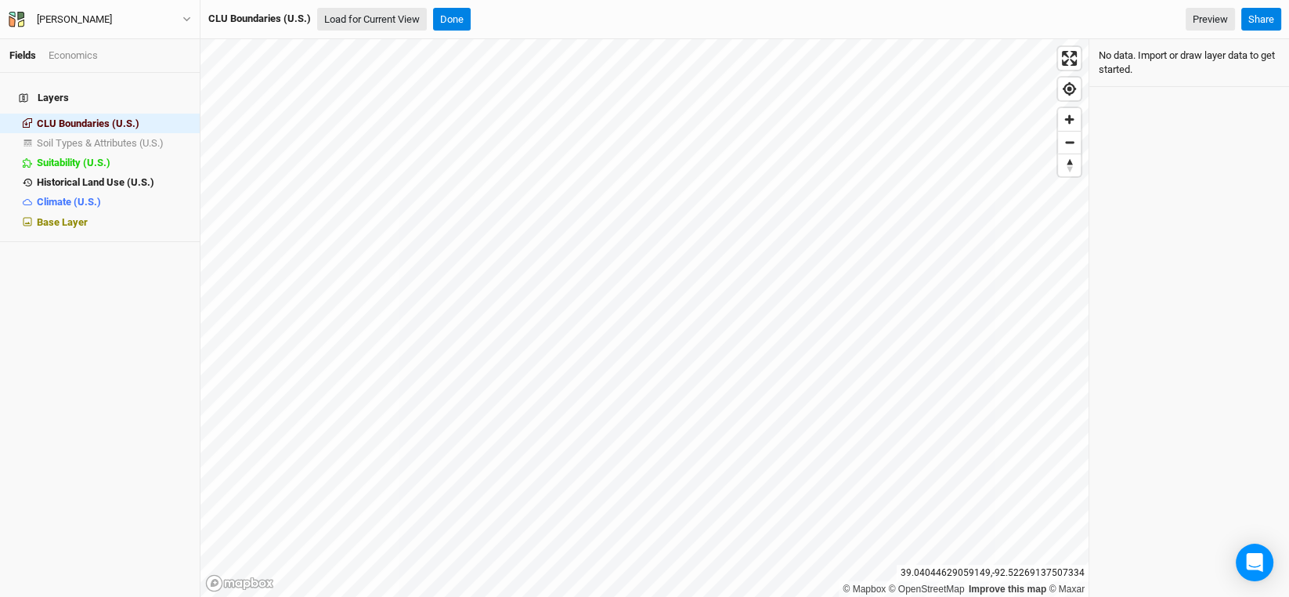
click at [388, 10] on button "Load for Current View" at bounding box center [372, 19] width 110 height 23
click at [1216, 526] on icon "close" at bounding box center [1211, 526] width 11 height 13
click at [458, 19] on button "Done" at bounding box center [452, 19] width 38 height 23
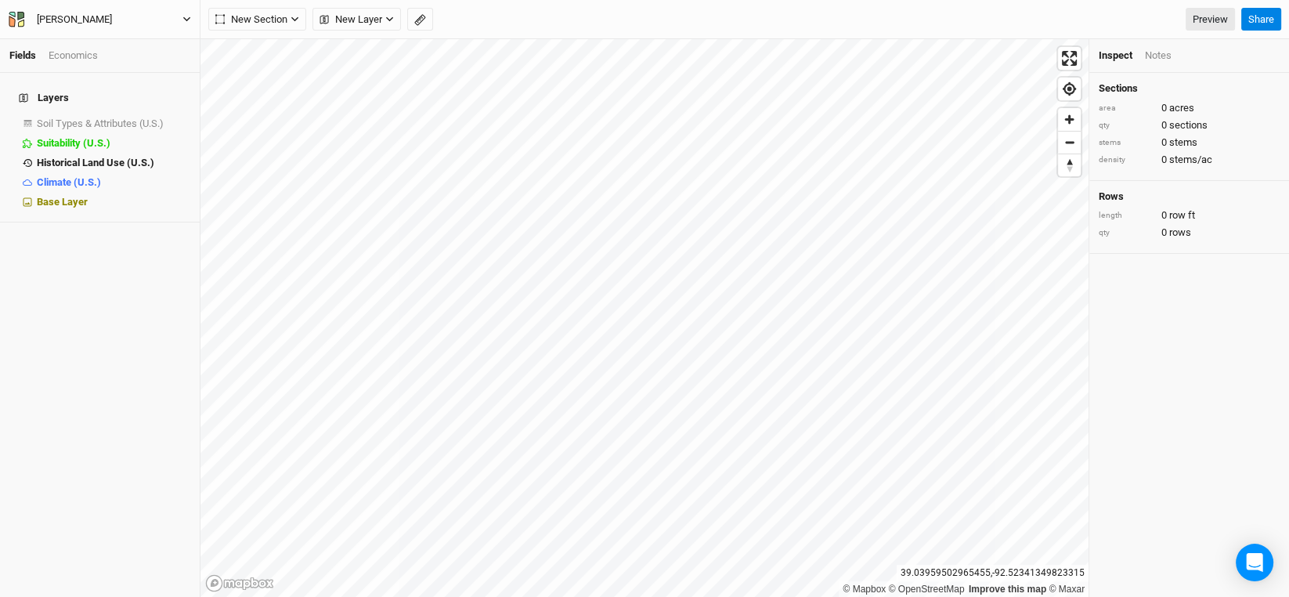
click at [168, 23] on button "[PERSON_NAME]" at bounding box center [100, 19] width 184 height 17
click at [87, 42] on button "Back" at bounding box center [129, 43] width 124 height 20
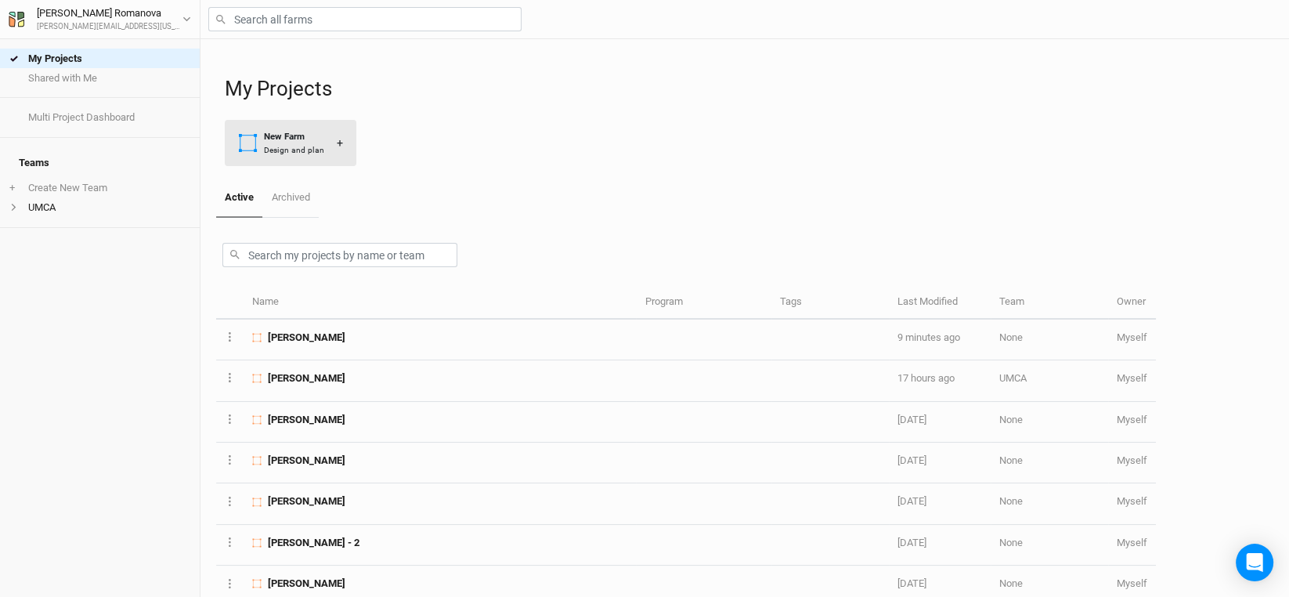
click at [285, 146] on div "Design and plan" at bounding box center [294, 150] width 60 height 12
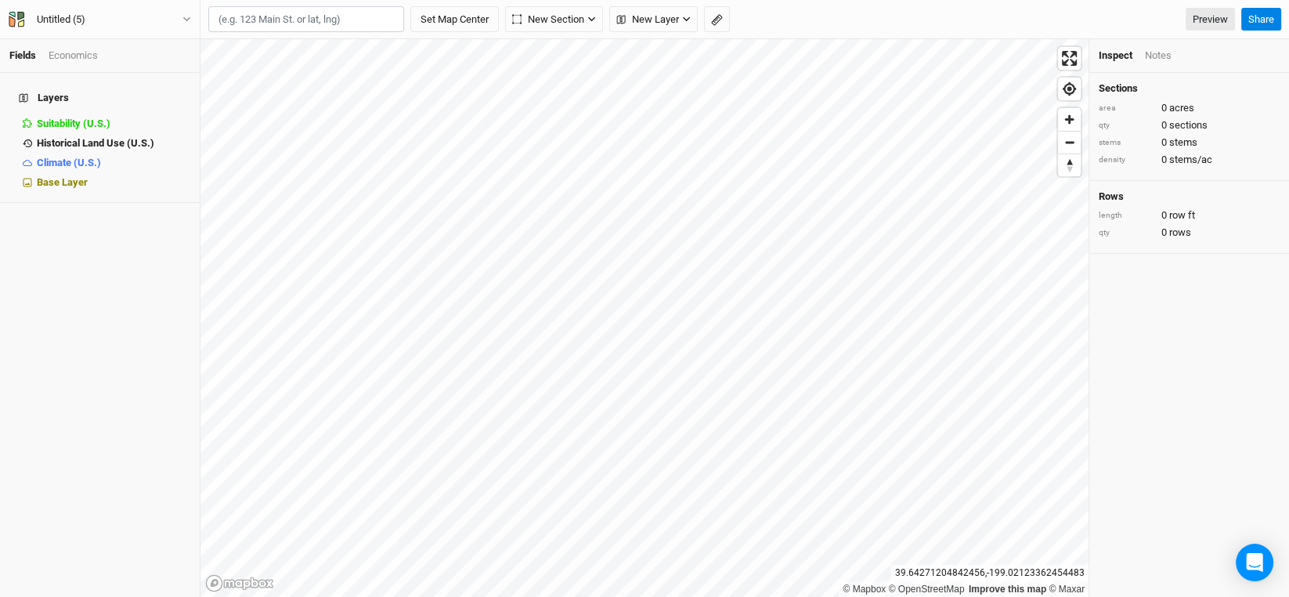
type input "40.334760, -92.100241"
click at [457, 13] on button "Set Map Center" at bounding box center [454, 19] width 88 height 27
click at [63, 16] on div "Untitled (5)" at bounding box center [61, 20] width 49 height 16
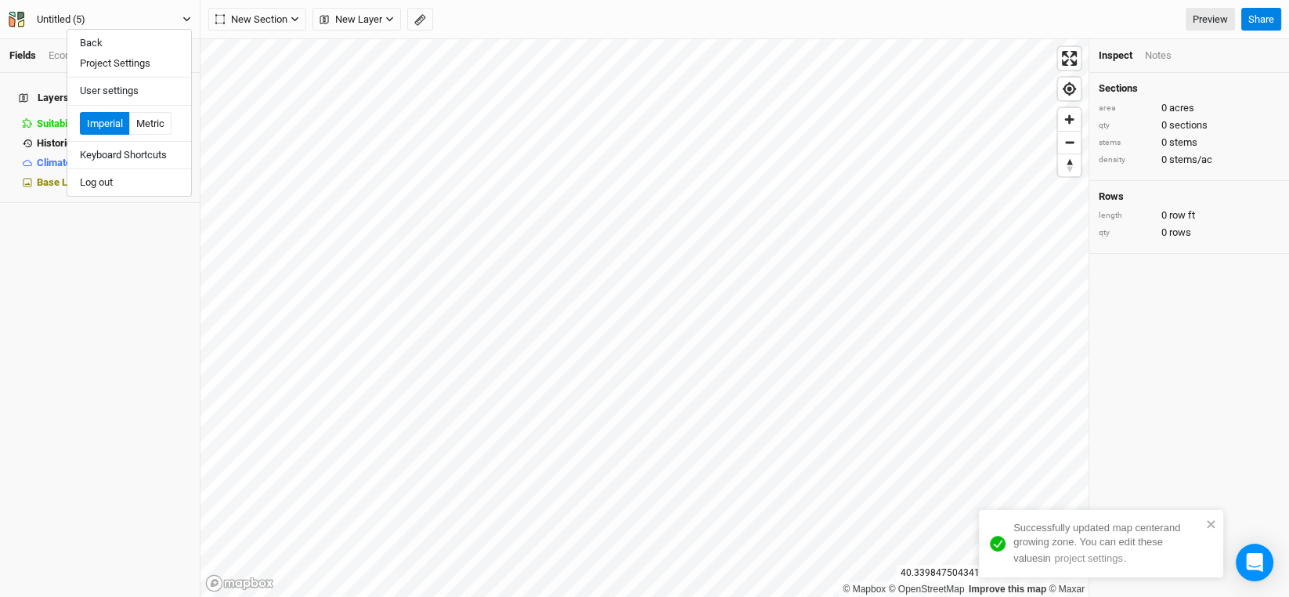
click at [63, 16] on div "Untitled (5)" at bounding box center [61, 20] width 49 height 16
type input "[PERSON_NAME]"
click at [103, 244] on div "Layers Suitability (U.S.) hide Historical Land Use (U.S.) hide Climate (U.S.) h…" at bounding box center [100, 335] width 200 height 524
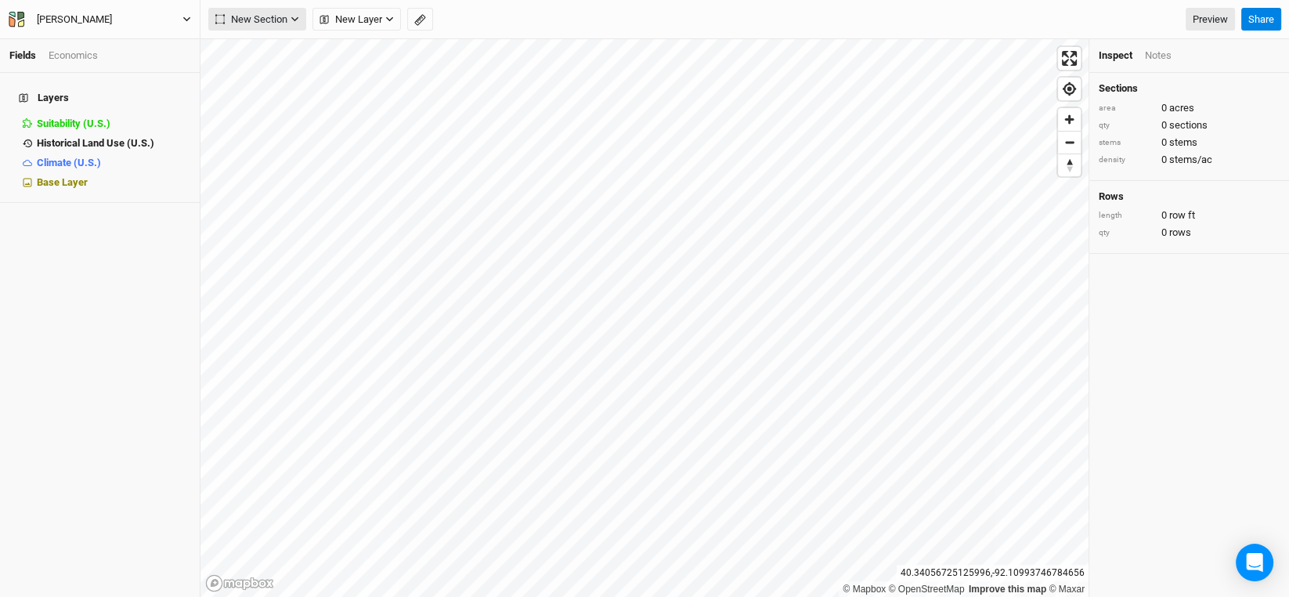
click at [288, 25] on button "New Section" at bounding box center [257, 19] width 98 height 23
click at [387, 16] on icon "button" at bounding box center [389, 19] width 9 height 9
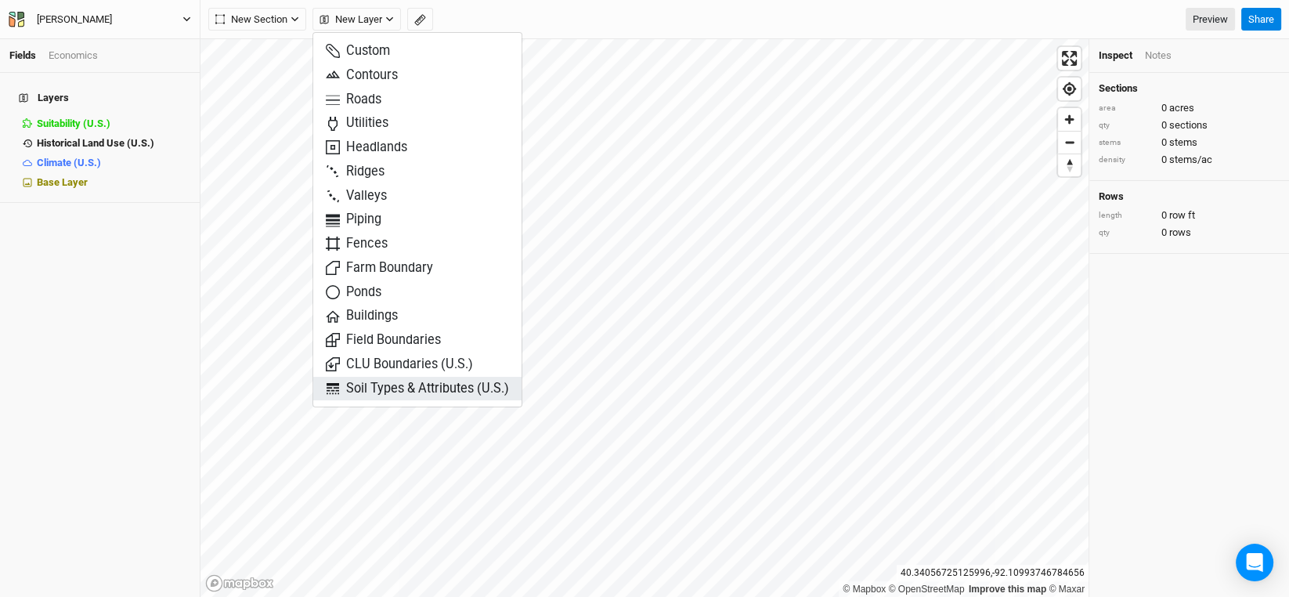
click at [411, 385] on span "Soil Types & Attributes (U.S.)" at bounding box center [417, 389] width 183 height 18
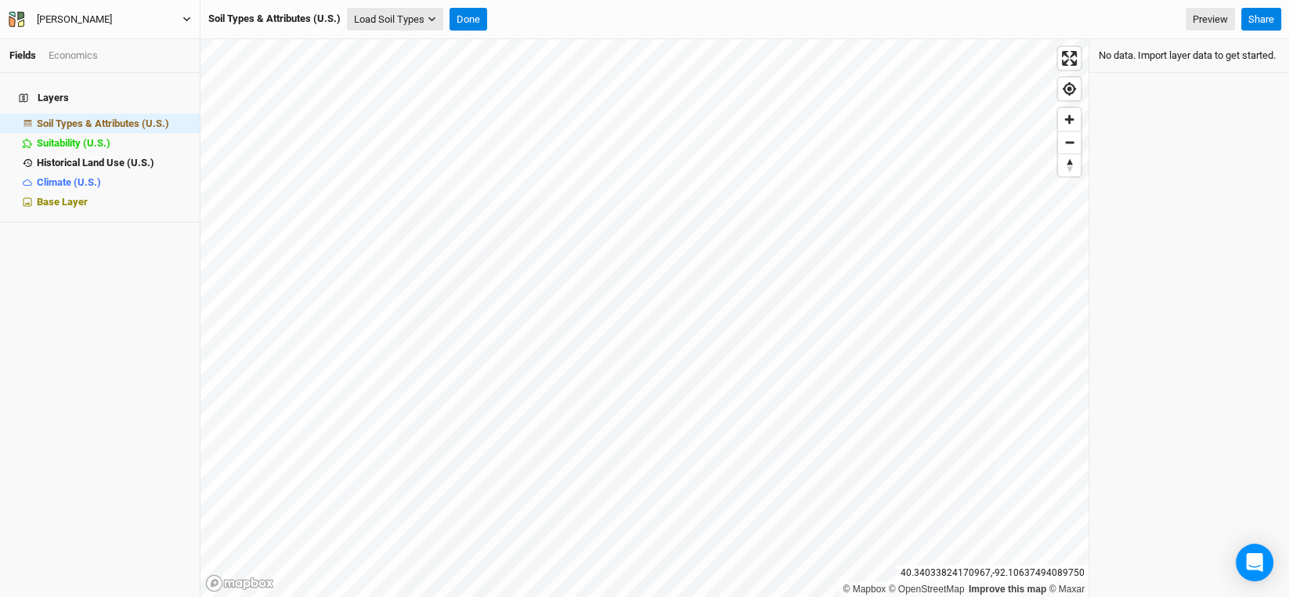
click at [374, 21] on button "Load Soil Types" at bounding box center [395, 19] width 96 height 23
click at [423, 36] on button "Load for Current View" at bounding box center [411, 46] width 124 height 20
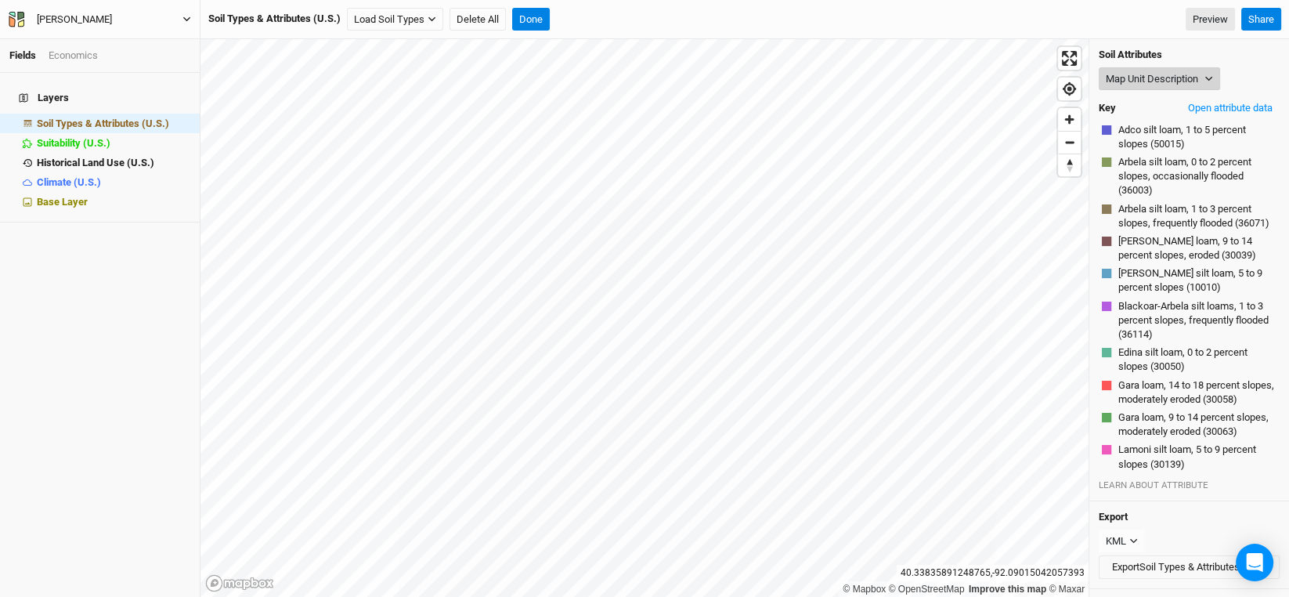
click at [1215, 78] on button "Map Unit Description" at bounding box center [1159, 78] width 121 height 23
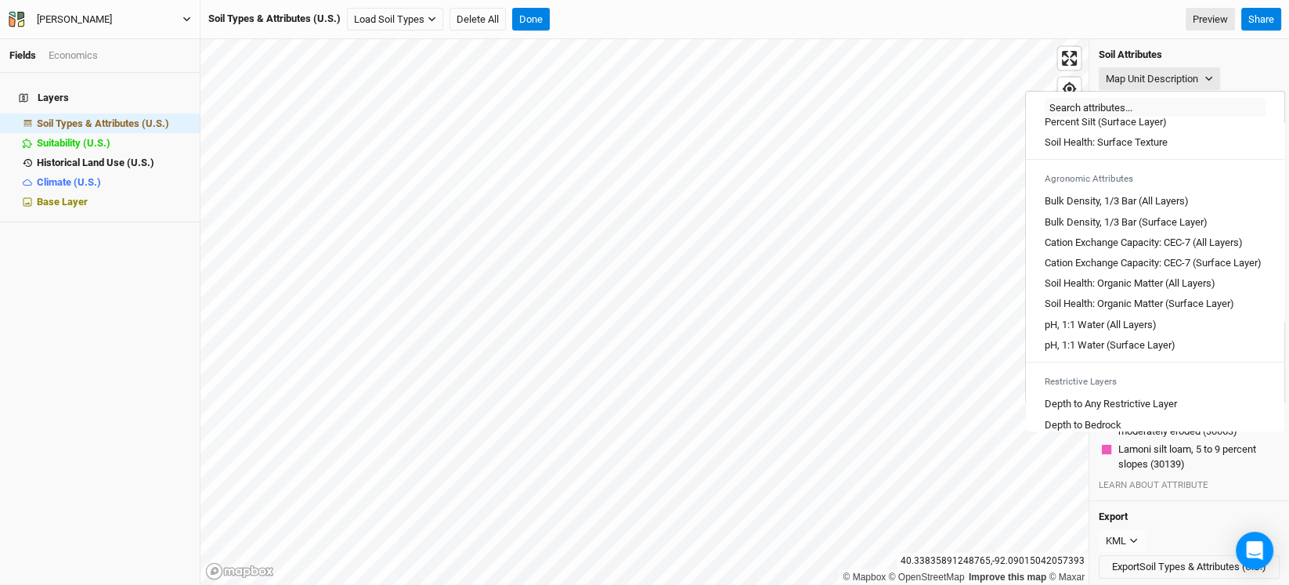
scroll to position [234, 0]
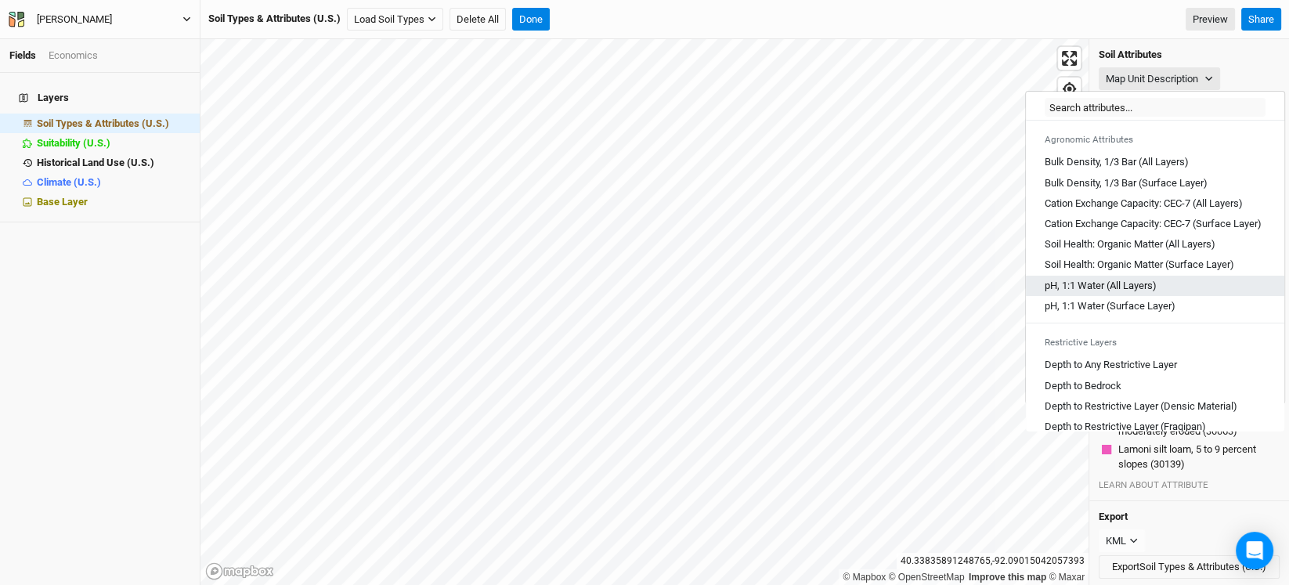
click at [1125, 292] on Layers\) "pH, 1:1 Water (All Layers)" at bounding box center [1101, 286] width 112 height 14
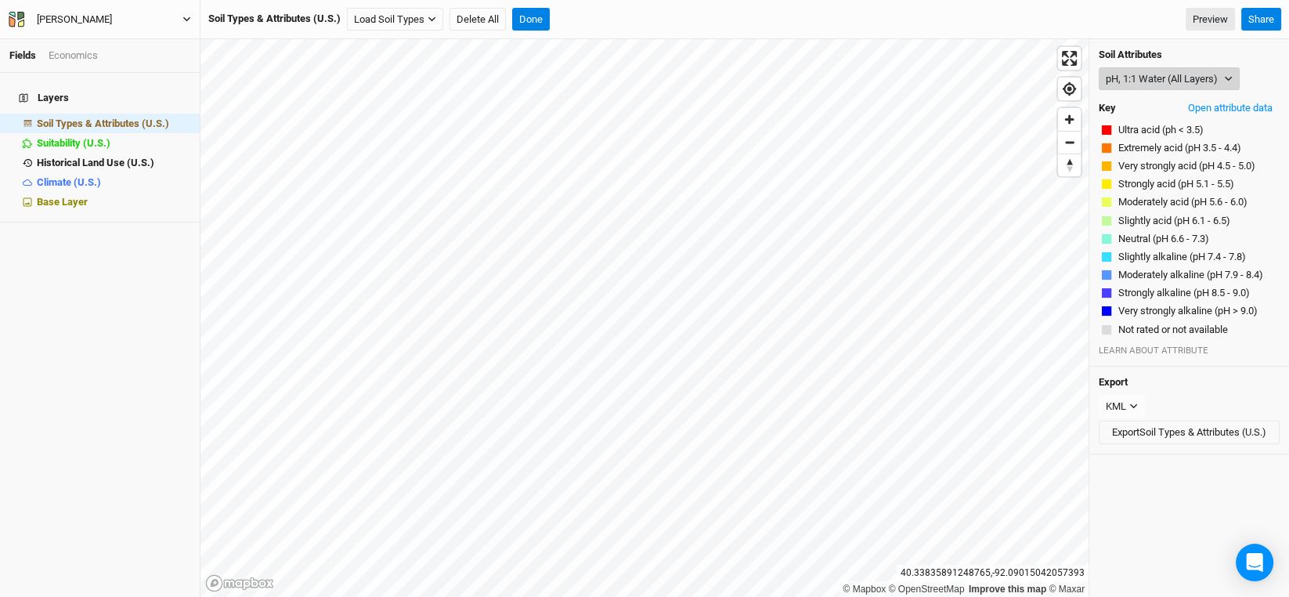
click at [1227, 83] on button "pH, 1:1 Water (All Layers)" at bounding box center [1169, 78] width 141 height 23
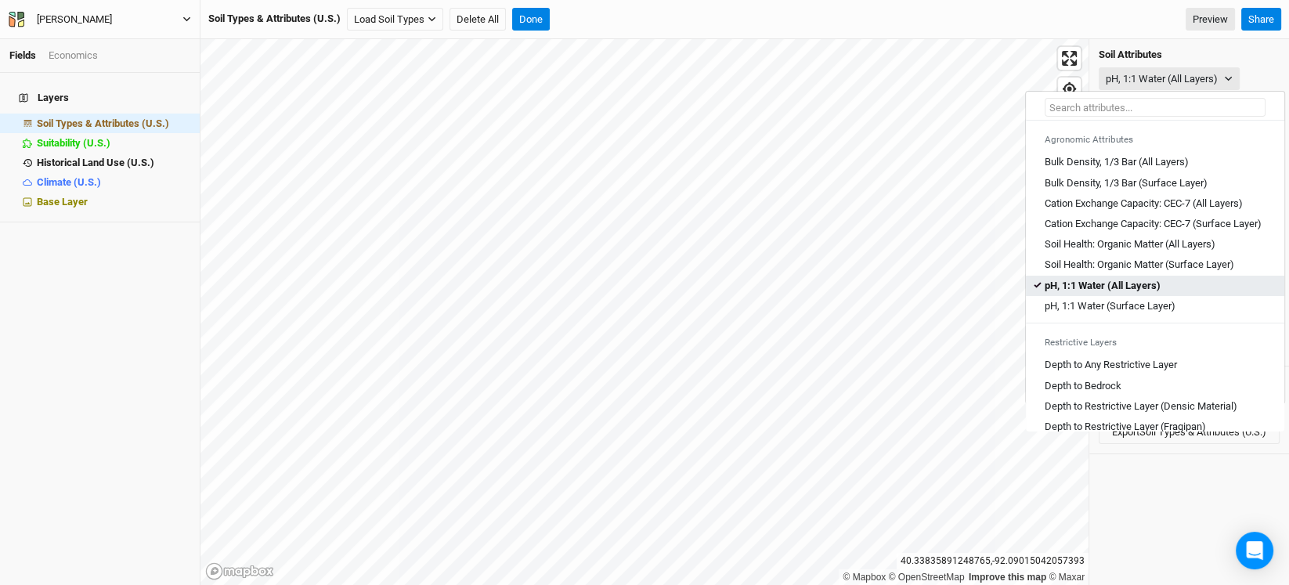
scroll to position [312, 0]
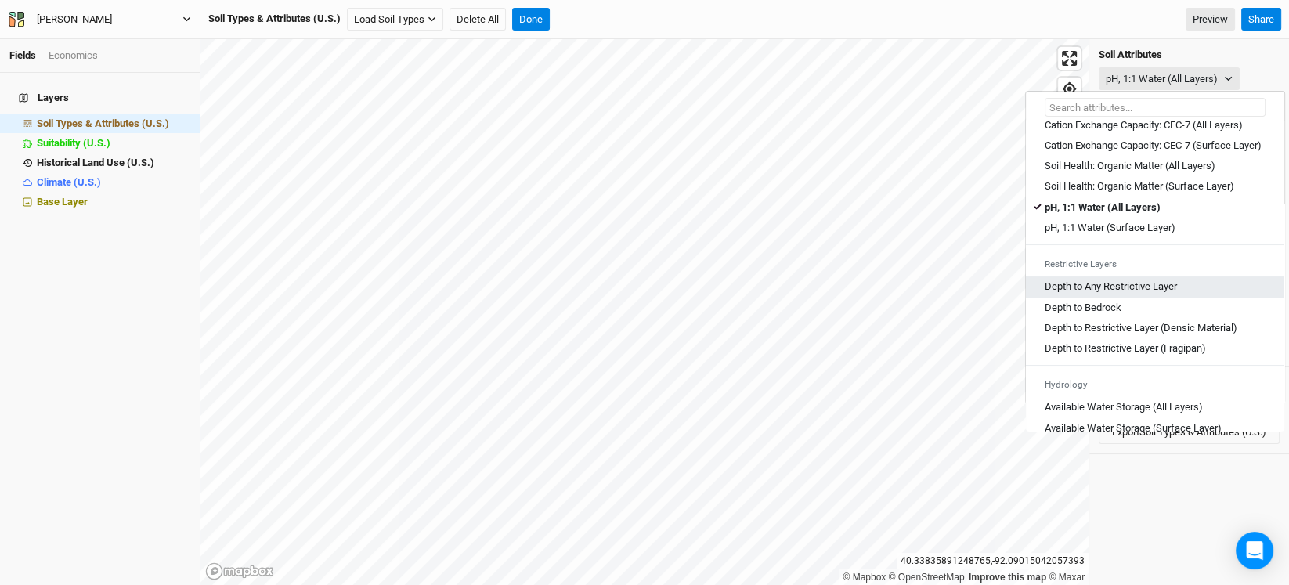
click at [1167, 294] on Layer "Depth to Any Restrictive Layer" at bounding box center [1111, 287] width 132 height 14
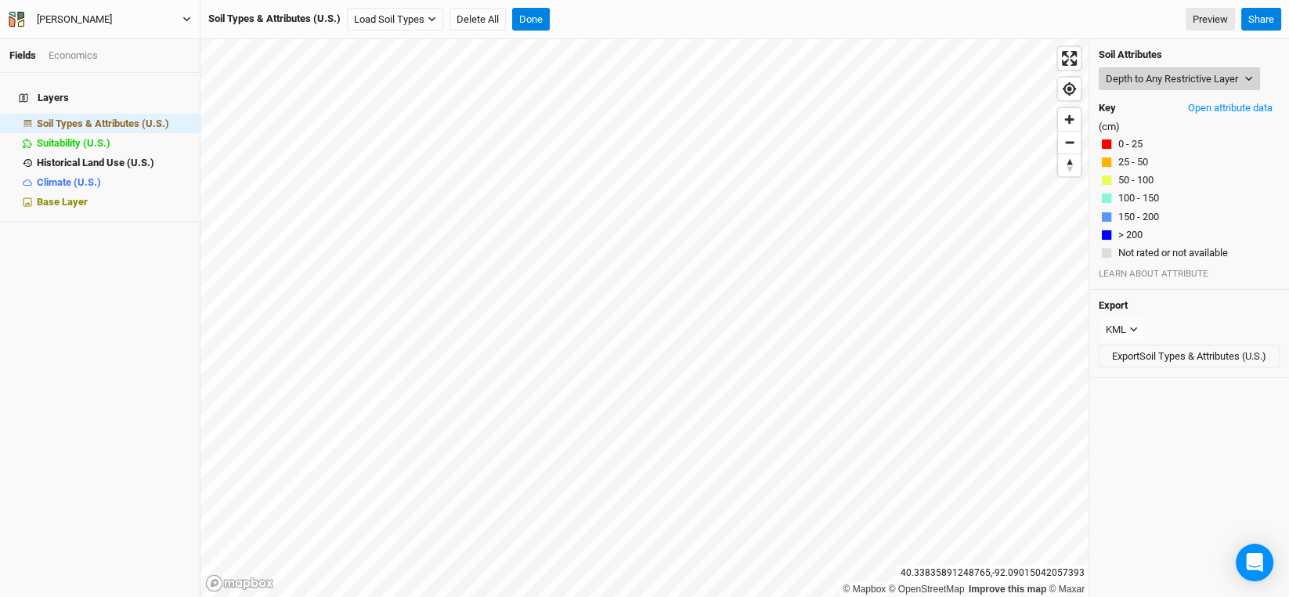
click at [1206, 78] on button "Depth to Any Restrictive Layer" at bounding box center [1179, 78] width 161 height 23
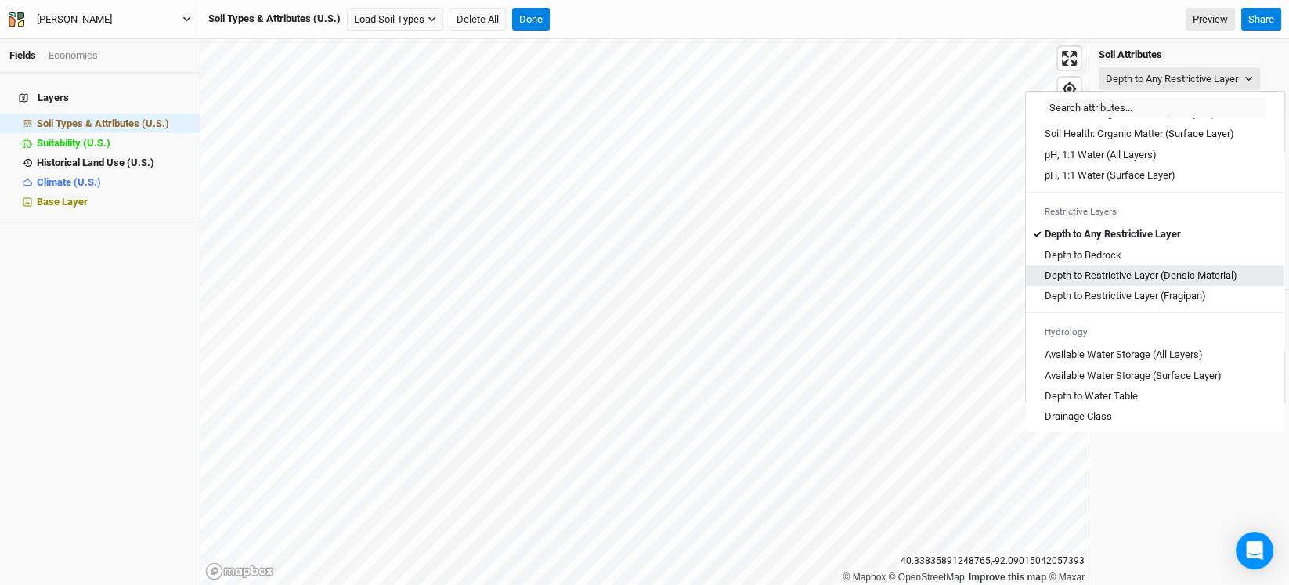
scroll to position [392, 0]
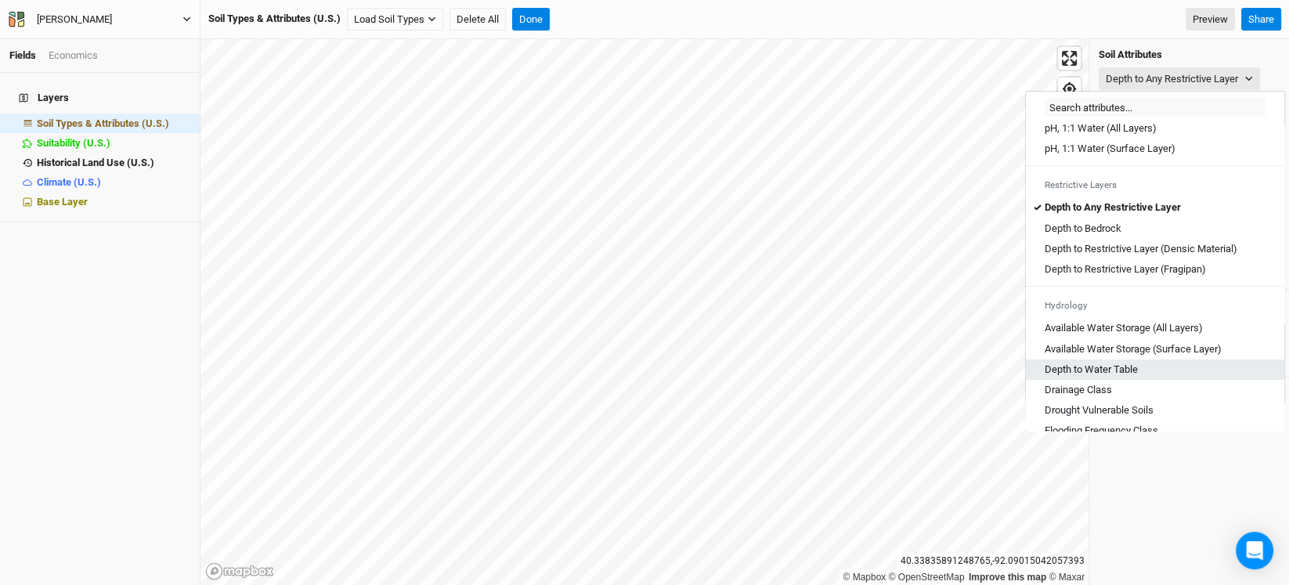
click at [1127, 377] on Table "Depth to Water Table" at bounding box center [1091, 370] width 93 height 14
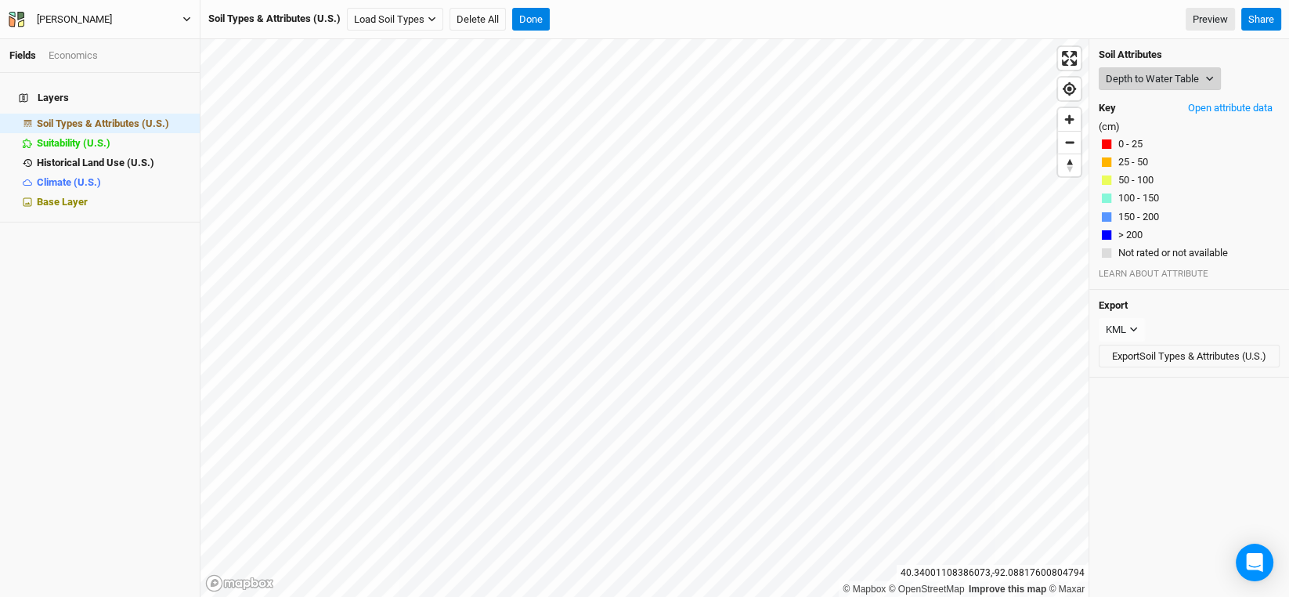
click at [1195, 79] on button "Depth to Water Table" at bounding box center [1160, 78] width 122 height 23
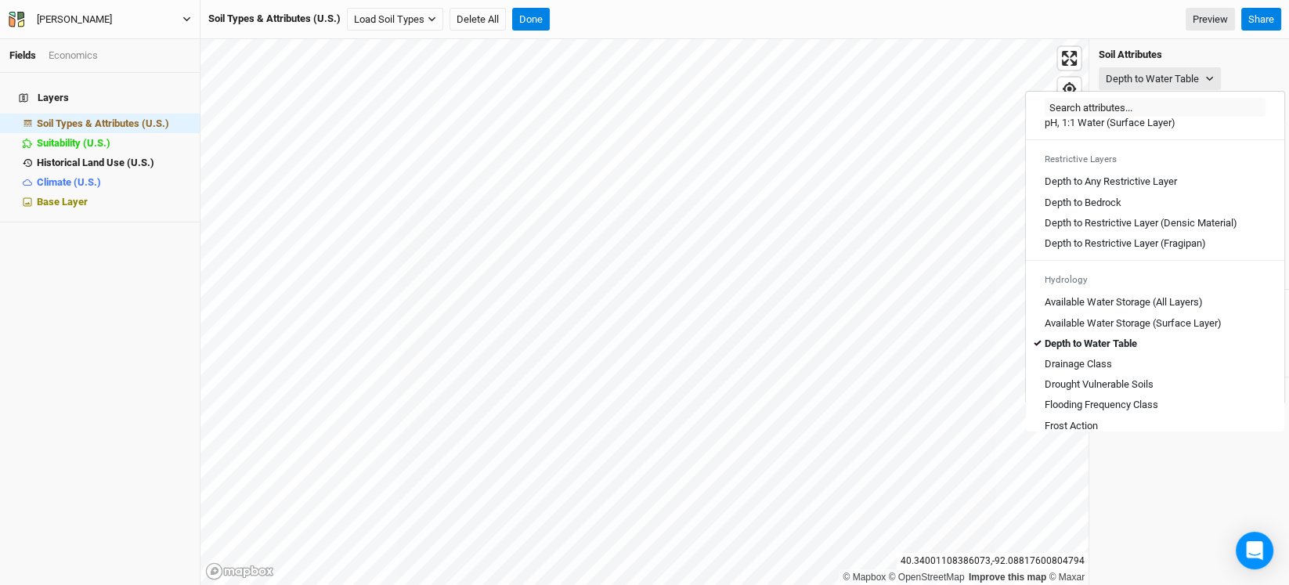
scroll to position [470, 0]
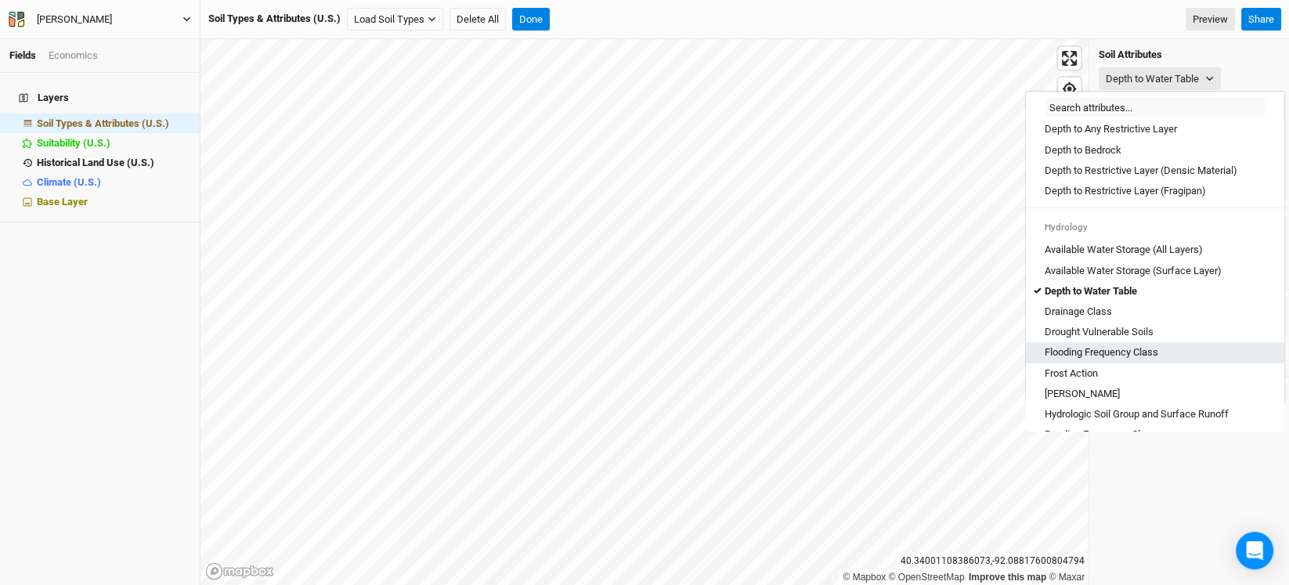
click at [1089, 359] on Class "Flooding Frequency Class" at bounding box center [1102, 352] width 114 height 14
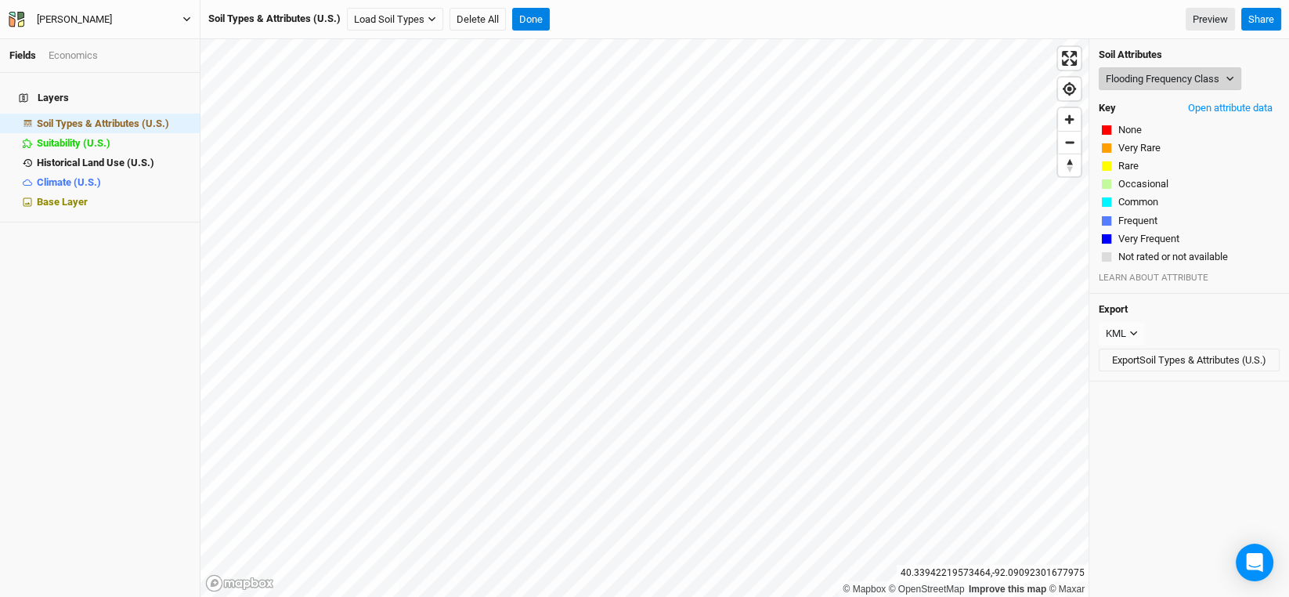
click at [1175, 78] on button "Flooding Frequency Class" at bounding box center [1170, 78] width 143 height 23
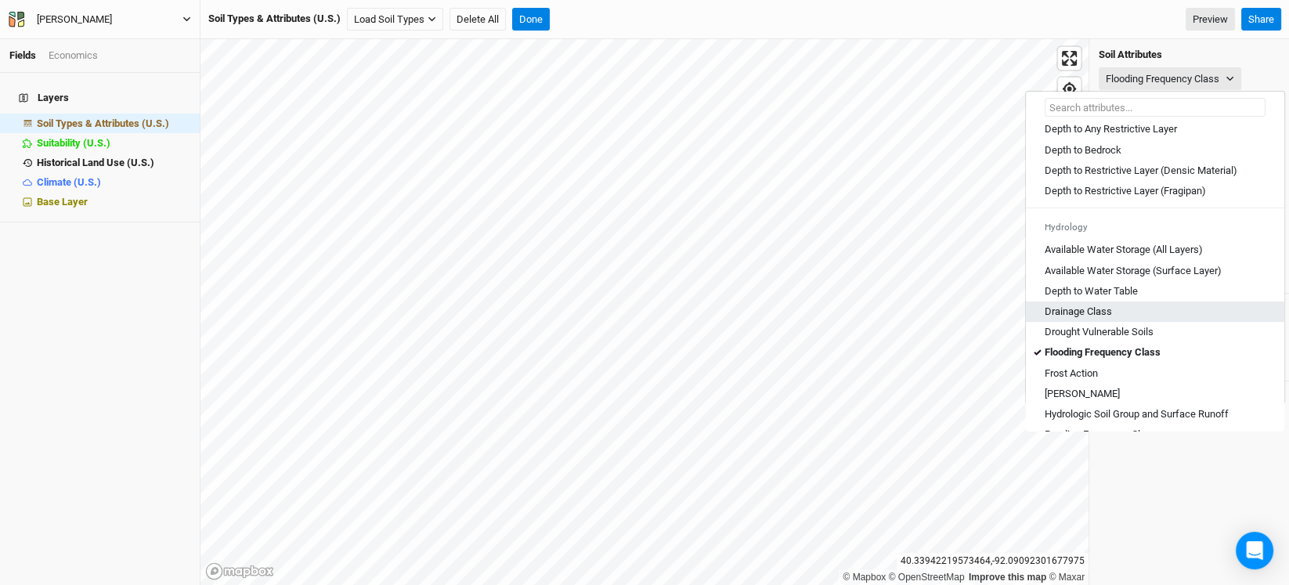
click at [1132, 319] on div "Drainage Class" at bounding box center [1155, 312] width 221 height 14
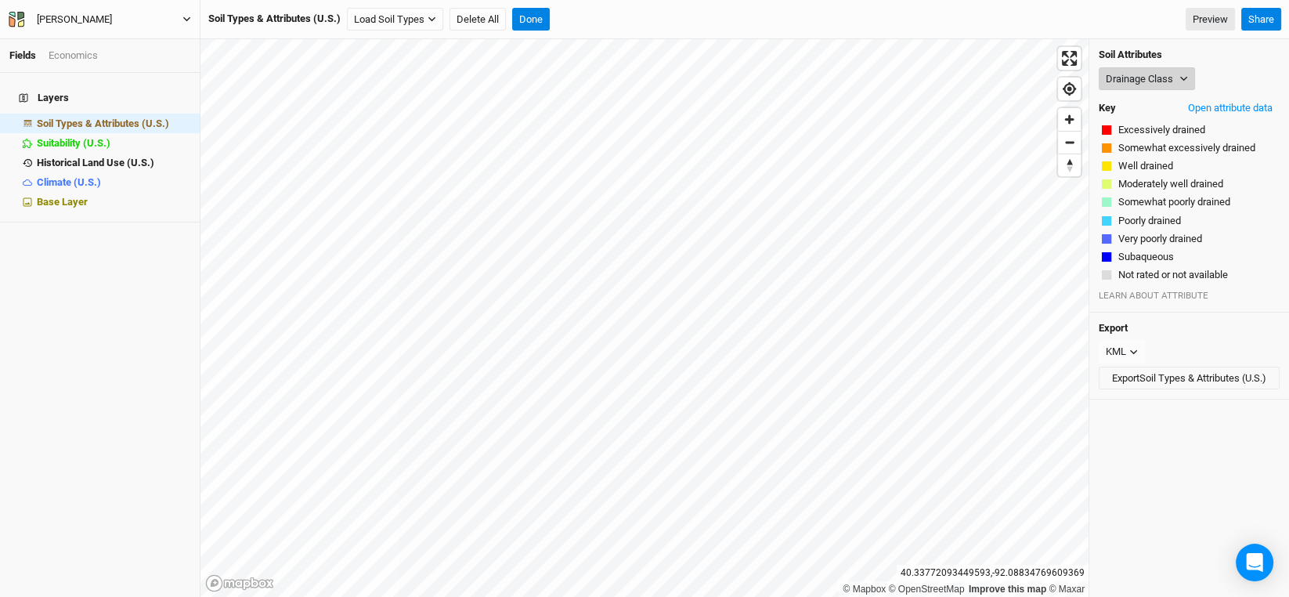
click at [1158, 87] on button "Drainage Class" at bounding box center [1147, 78] width 96 height 23
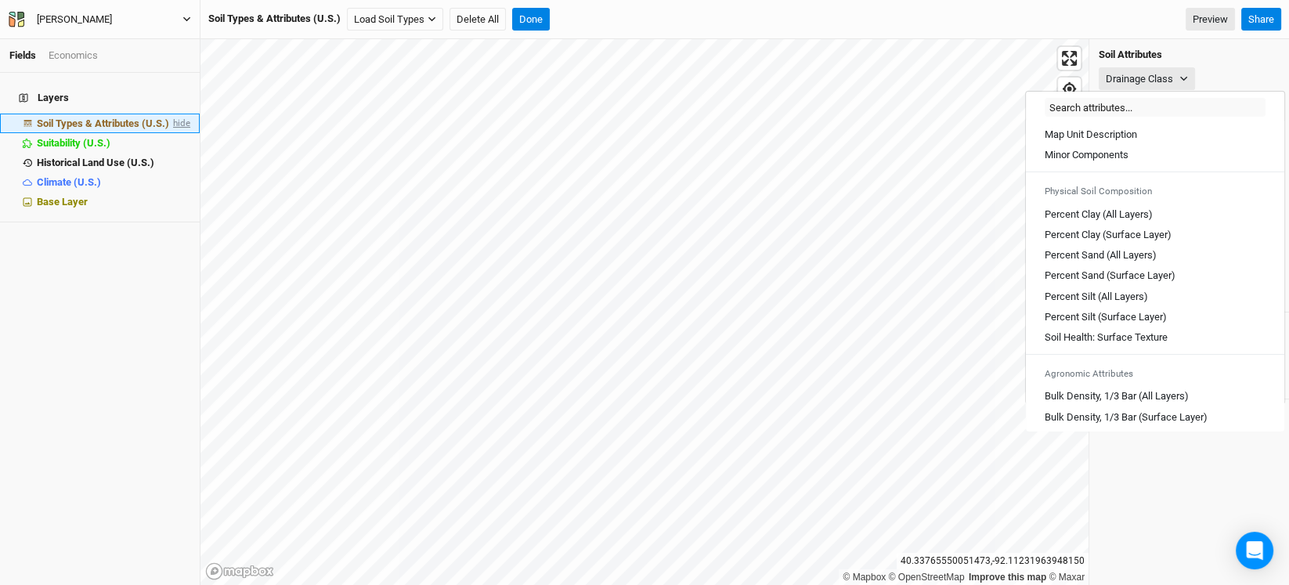
click at [175, 114] on span "hide" at bounding box center [180, 124] width 20 height 20
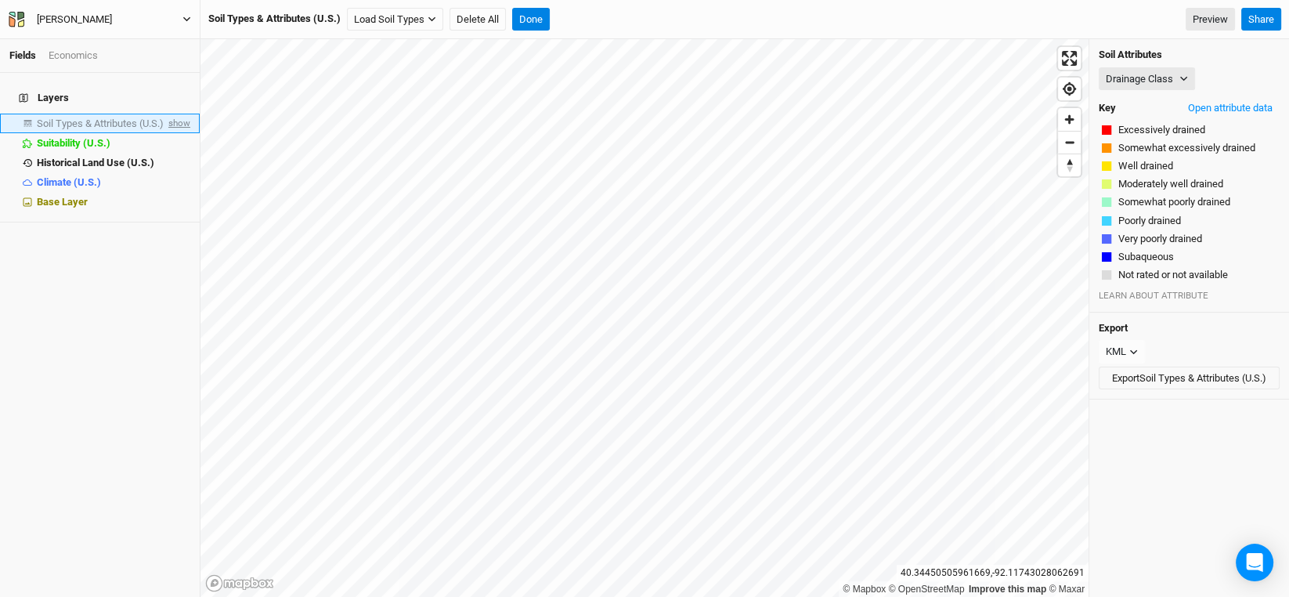
click at [172, 114] on span "show" at bounding box center [177, 124] width 25 height 20
click at [172, 114] on span "hide" at bounding box center [180, 124] width 20 height 20
click at [433, 20] on icon "button" at bounding box center [431, 19] width 7 height 5
click at [424, 49] on button "Load for Current View" at bounding box center [411, 46] width 124 height 20
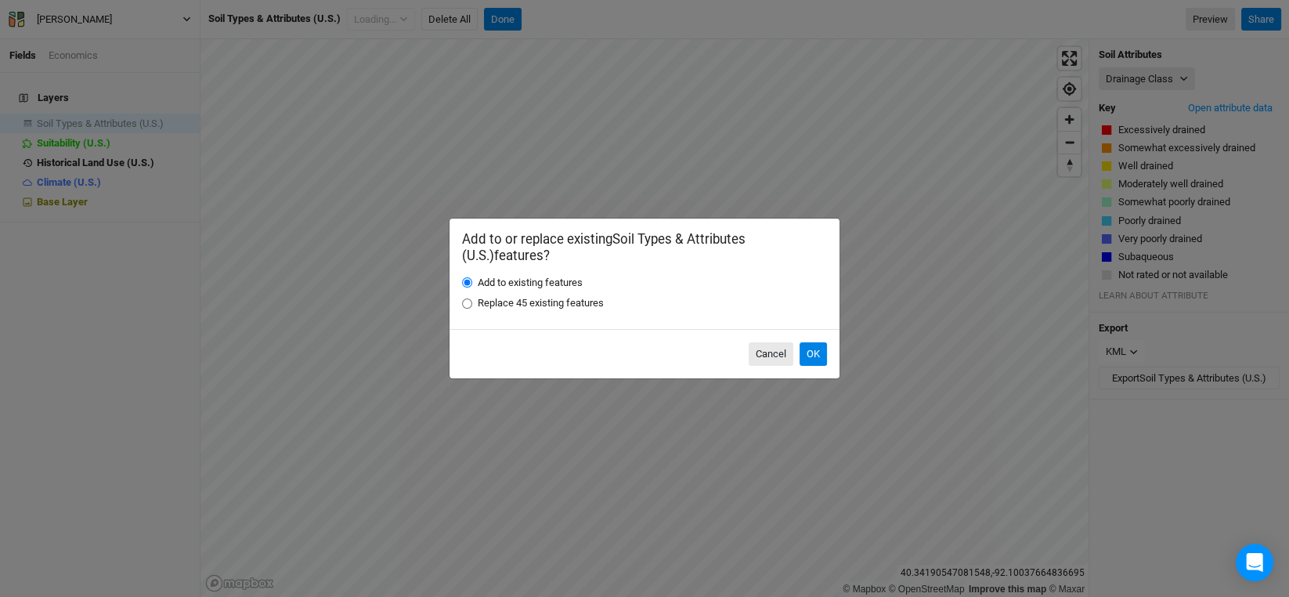
click at [508, 303] on label "Replace 45 existing features" at bounding box center [541, 303] width 126 height 14
click at [472, 303] on input "Replace 45 existing features" at bounding box center [467, 303] width 10 height 10
radio input "true"
click at [811, 355] on button "OK" at bounding box center [813, 353] width 27 height 23
radio input "true"
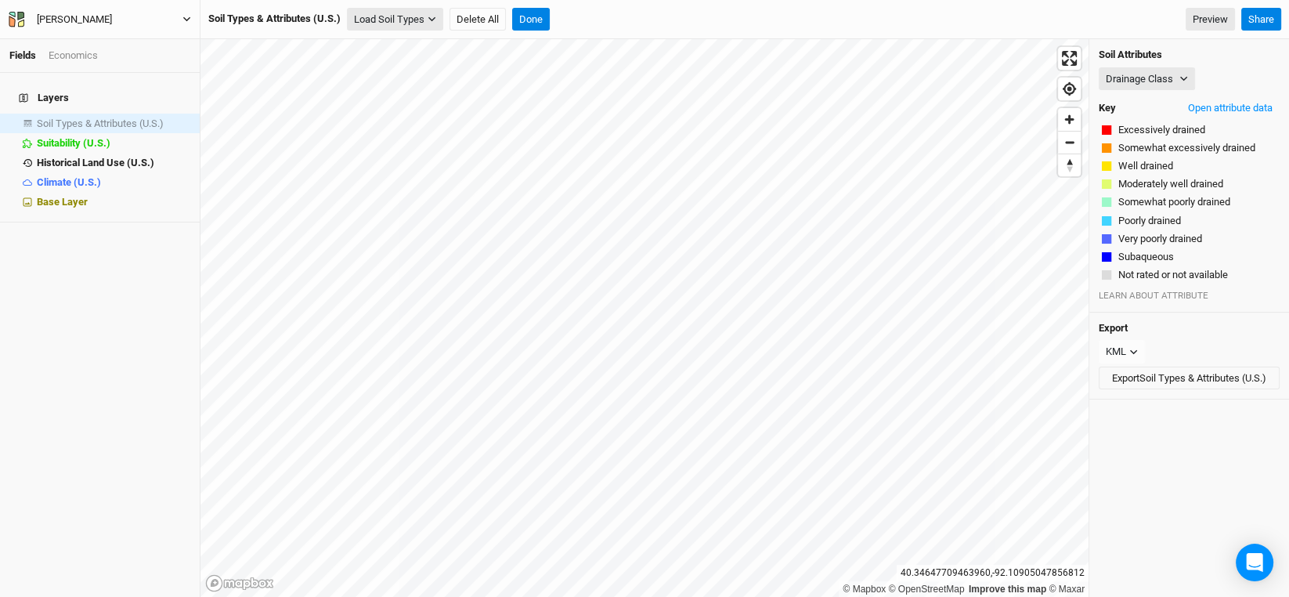
click at [397, 25] on button "Load Soil Types" at bounding box center [395, 19] width 96 height 23
click at [410, 49] on button "Load for Current View" at bounding box center [411, 46] width 124 height 20
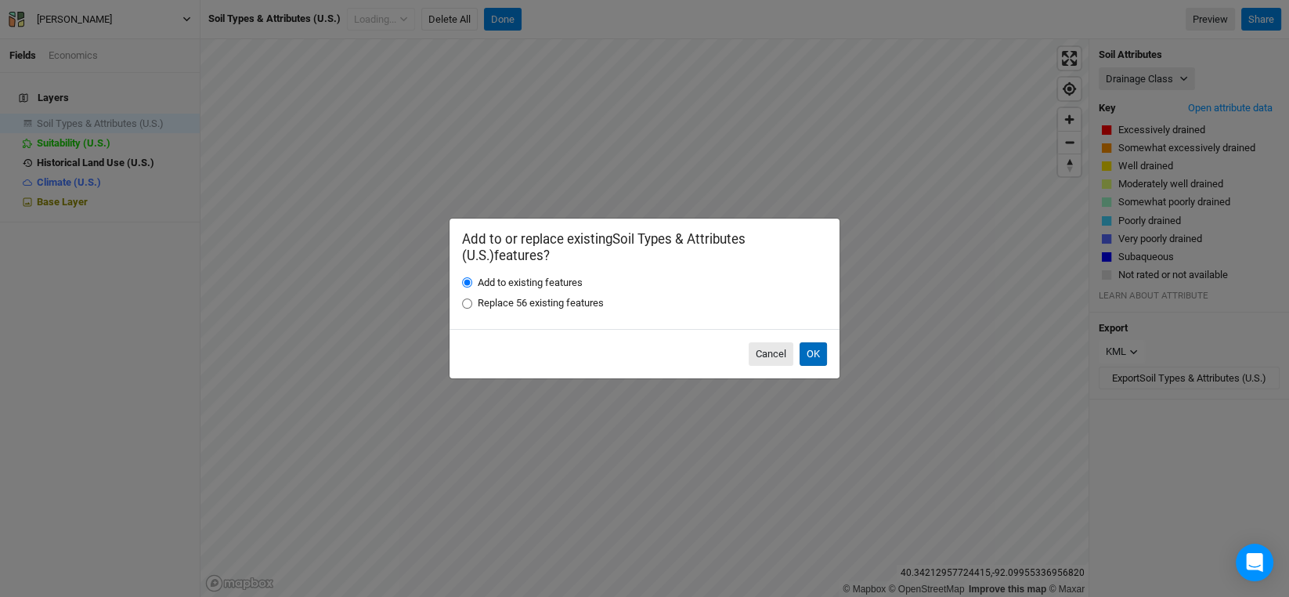
click at [807, 351] on button "OK" at bounding box center [813, 353] width 27 height 23
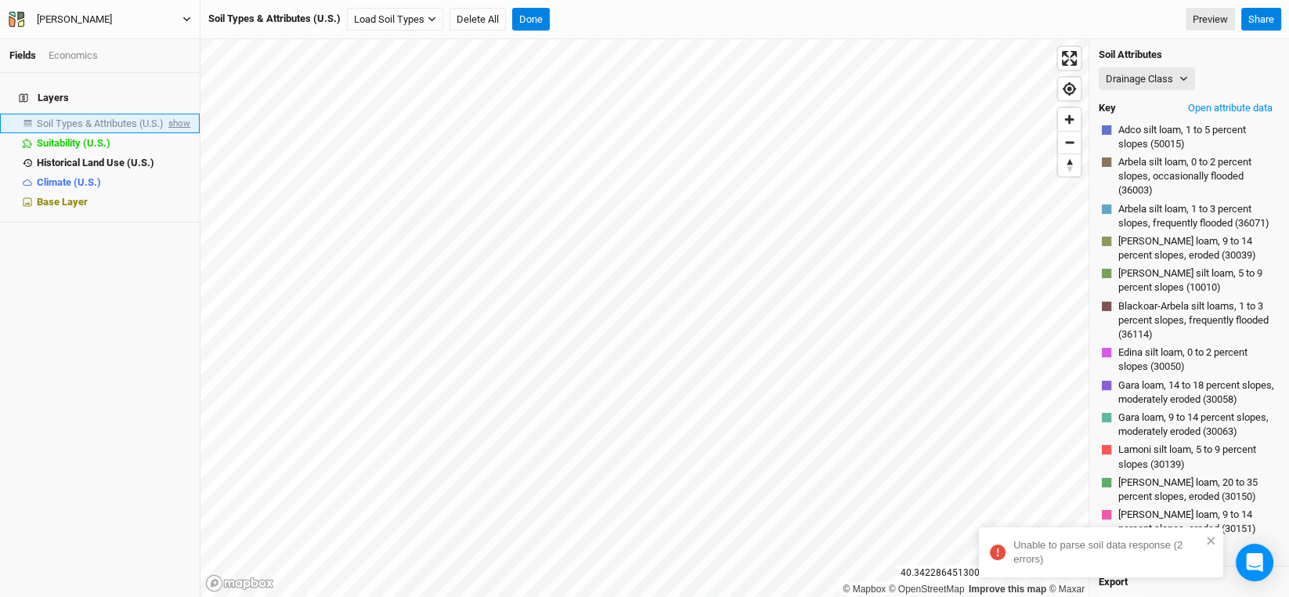
click at [168, 114] on span "show" at bounding box center [177, 124] width 25 height 20
click at [170, 114] on span "hide" at bounding box center [180, 124] width 20 height 20
click at [1211, 544] on icon "close" at bounding box center [1211, 540] width 11 height 13
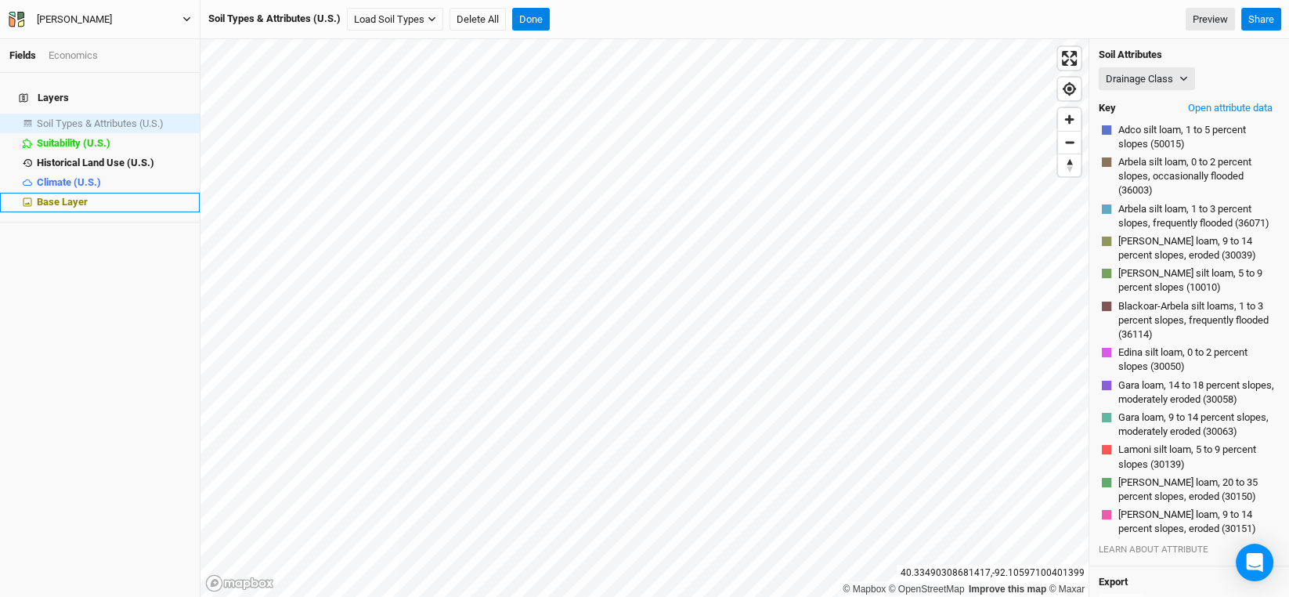
click at [54, 197] on span "Base Layer" at bounding box center [62, 202] width 51 height 12
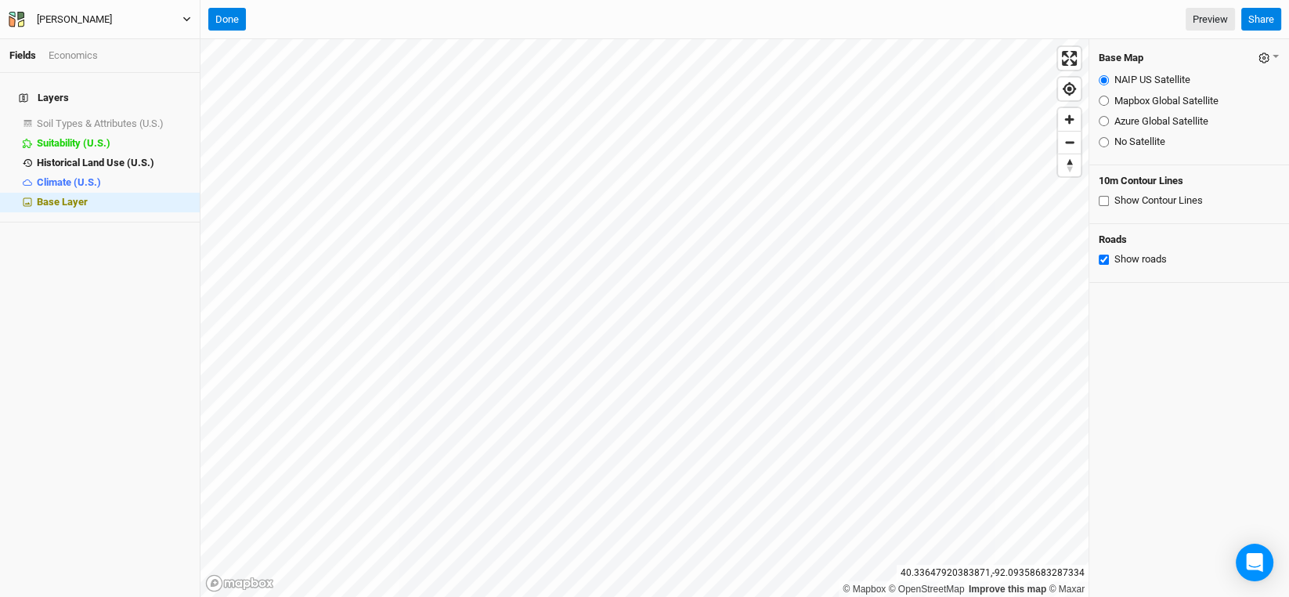
click at [1103, 101] on input "Mapbox Global Satellite" at bounding box center [1104, 101] width 10 height 10
radio input "true"
click at [1103, 119] on input "Azure Global Satellite" at bounding box center [1104, 121] width 10 height 10
radio input "true"
click at [1102, 78] on input "NAIP US Satellite" at bounding box center [1104, 80] width 10 height 10
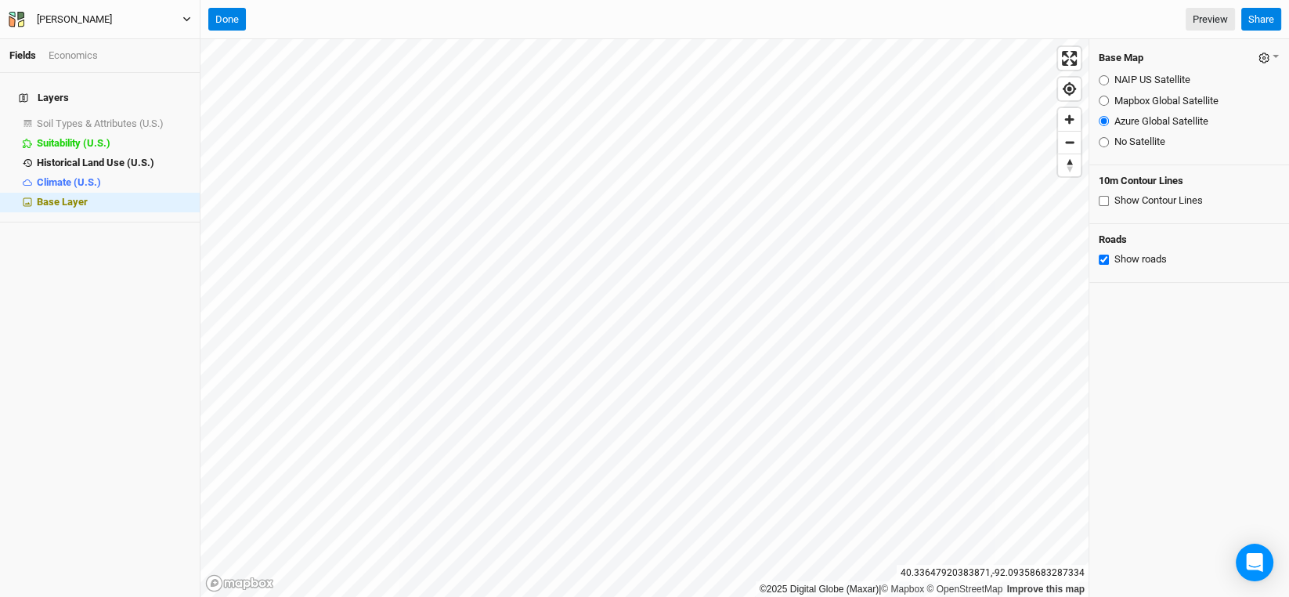
radio input "true"
click at [126, 117] on span "Soil Types & Attributes (U.S.)" at bounding box center [100, 123] width 127 height 12
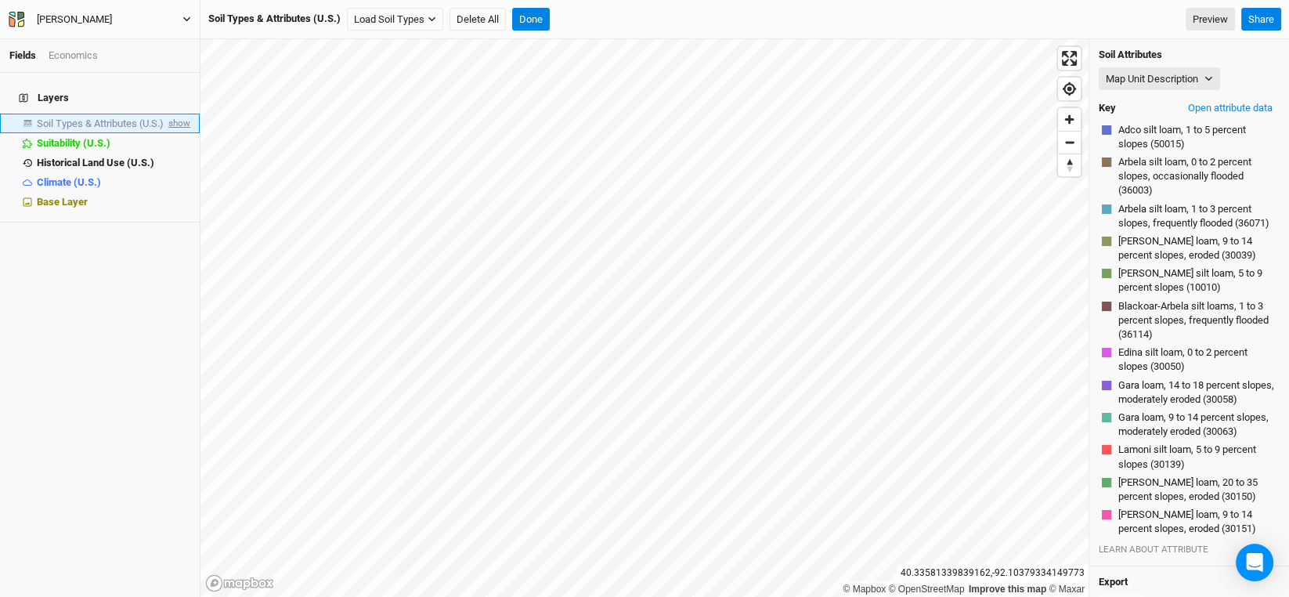
click at [175, 114] on span "show" at bounding box center [177, 124] width 25 height 20
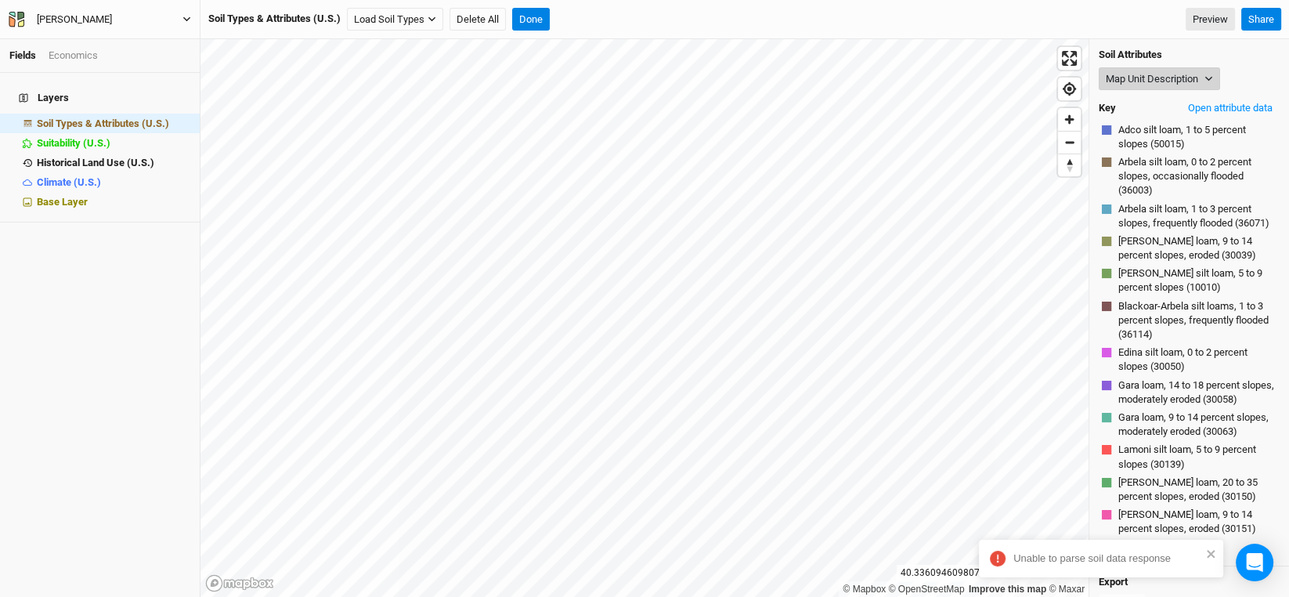
click at [1208, 79] on icon "button" at bounding box center [1209, 78] width 9 height 9
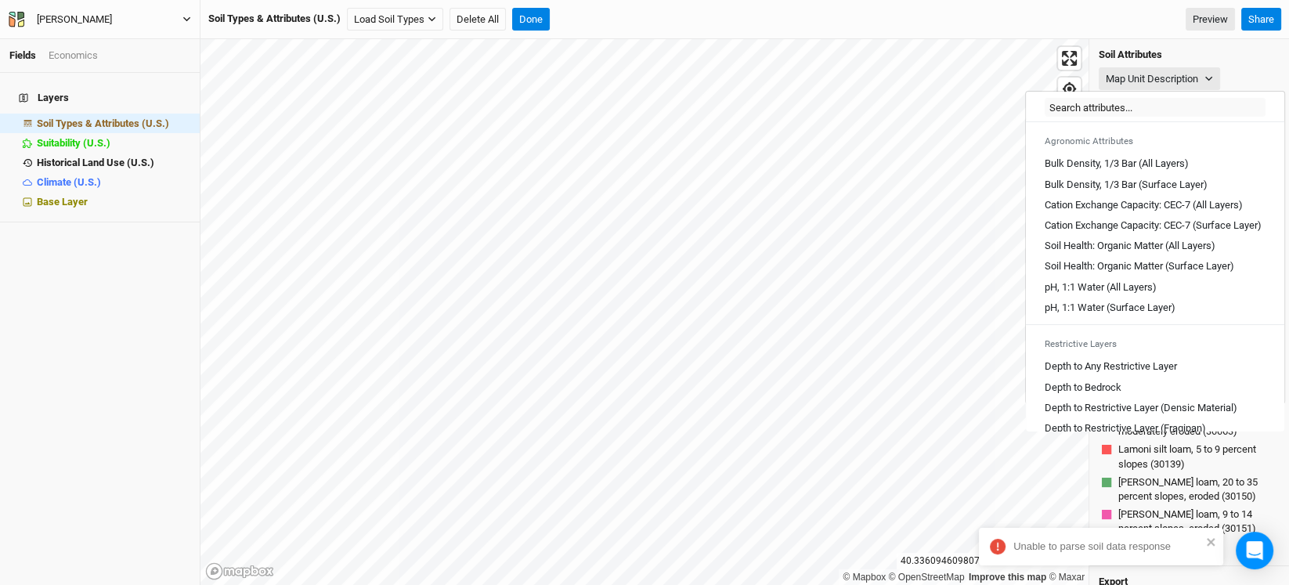
scroll to position [234, 0]
click at [1143, 372] on Layer "Depth to Any Restrictive Layer" at bounding box center [1111, 365] width 132 height 14
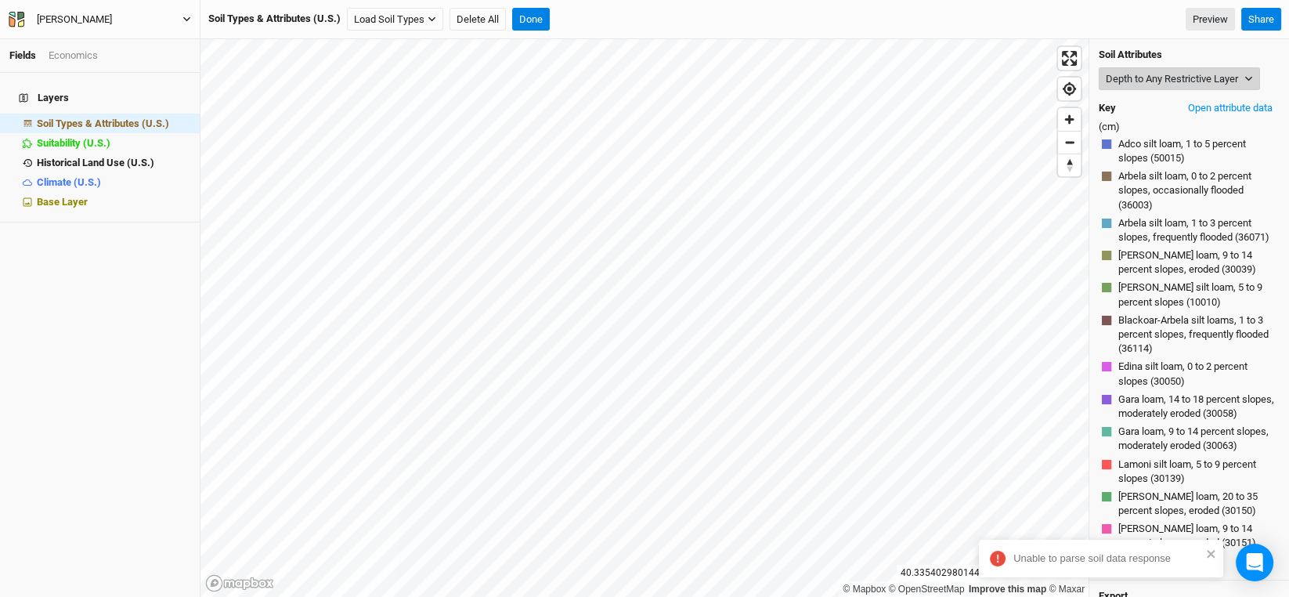
click at [1241, 72] on button "Depth to Any Restrictive Layer" at bounding box center [1179, 78] width 161 height 23
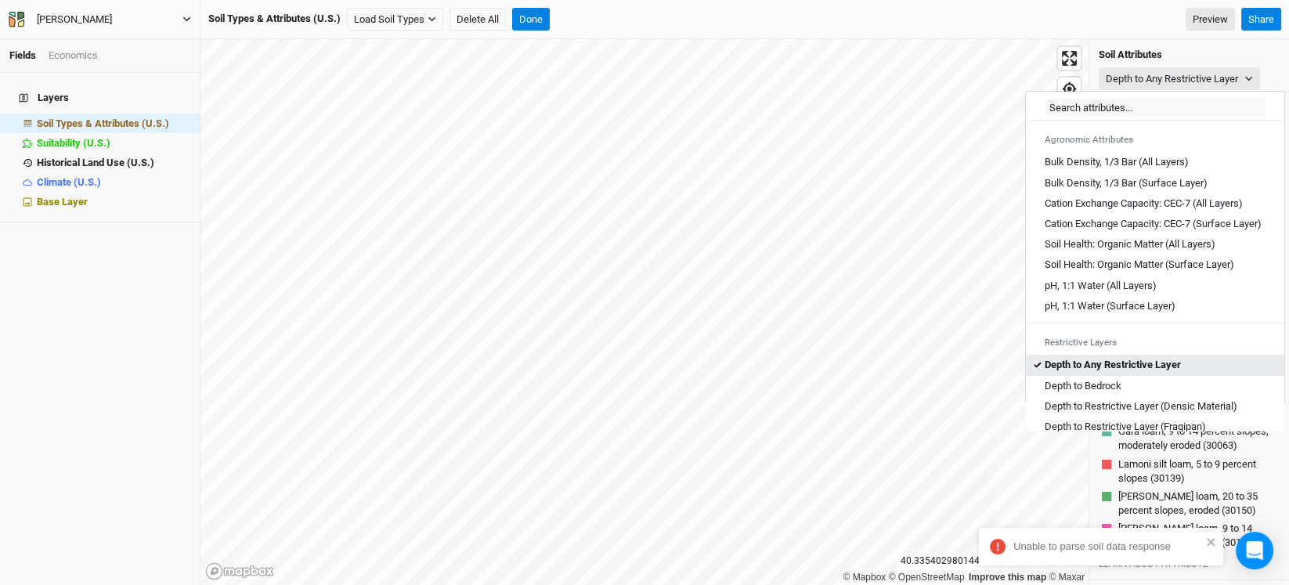
click at [1115, 372] on Layer "Depth to Any Restrictive Layer" at bounding box center [1113, 365] width 136 height 14
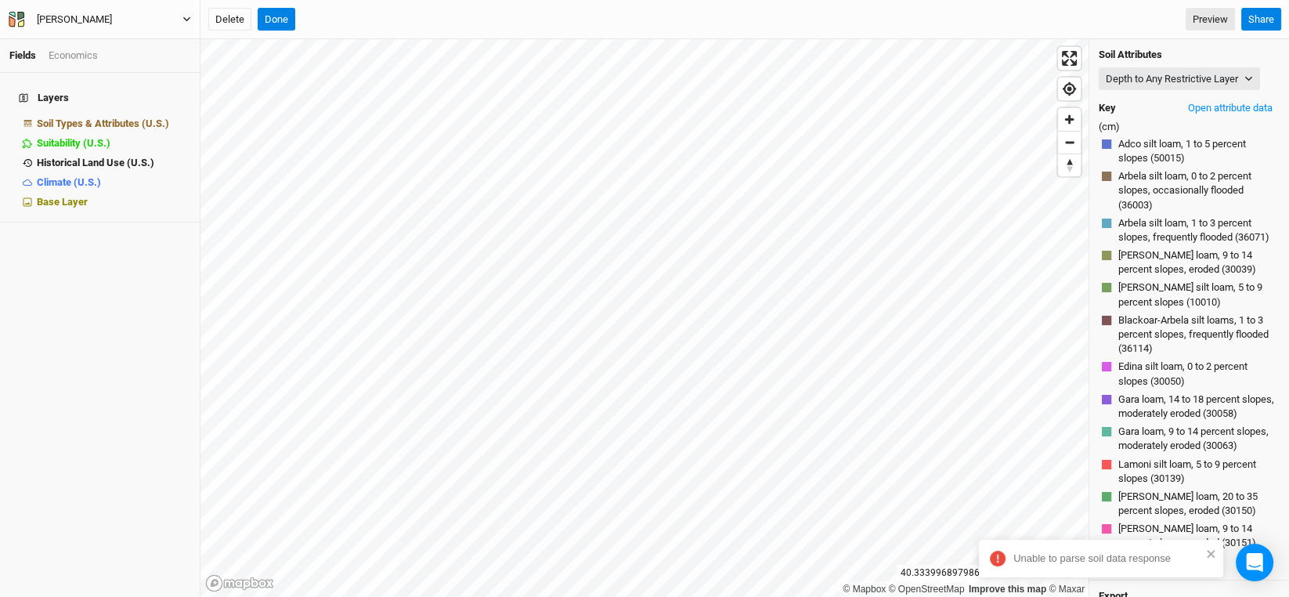
click at [60, 380] on div "Layers Soil Types & Attributes (U.S.) hide Suitability (U.S.) hide Historical L…" at bounding box center [100, 335] width 200 height 524
click at [1176, 86] on button "Depth to Any Restrictive Layer" at bounding box center [1179, 78] width 161 height 23
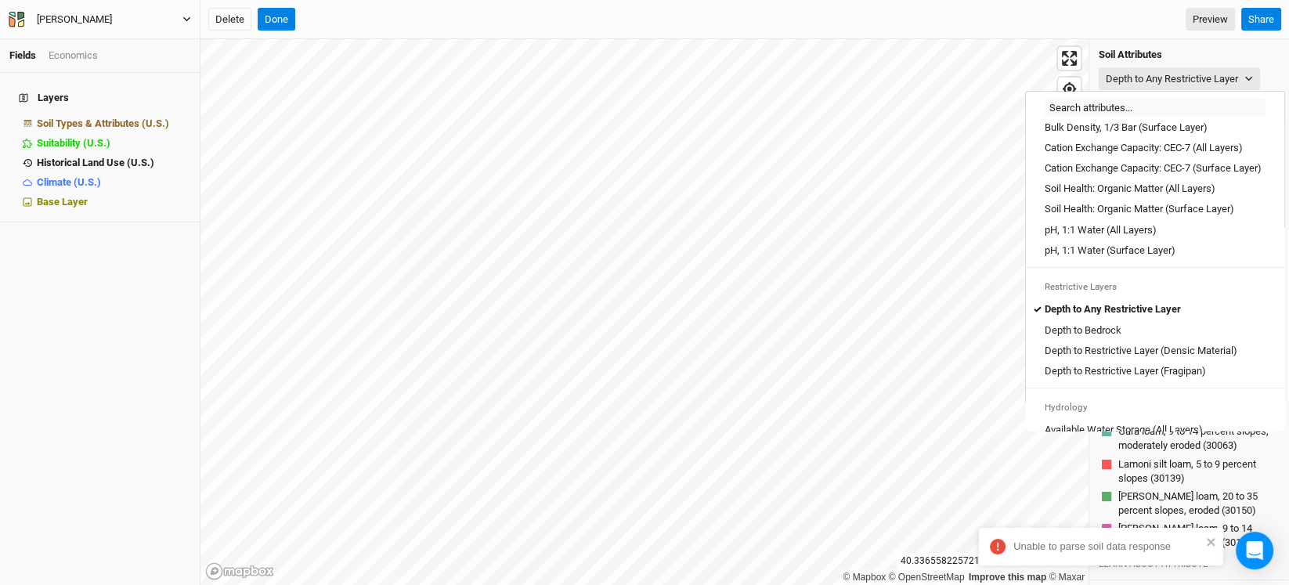
scroll to position [312, 0]
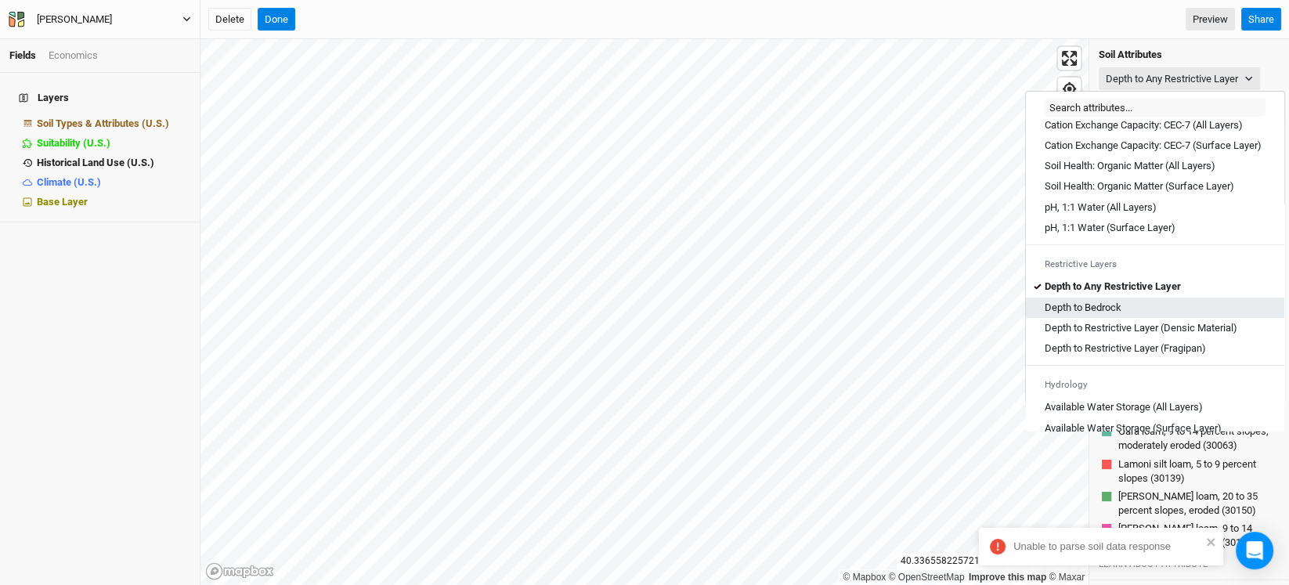
click at [1093, 311] on link "Depth to Bedrock" at bounding box center [1155, 308] width 258 height 20
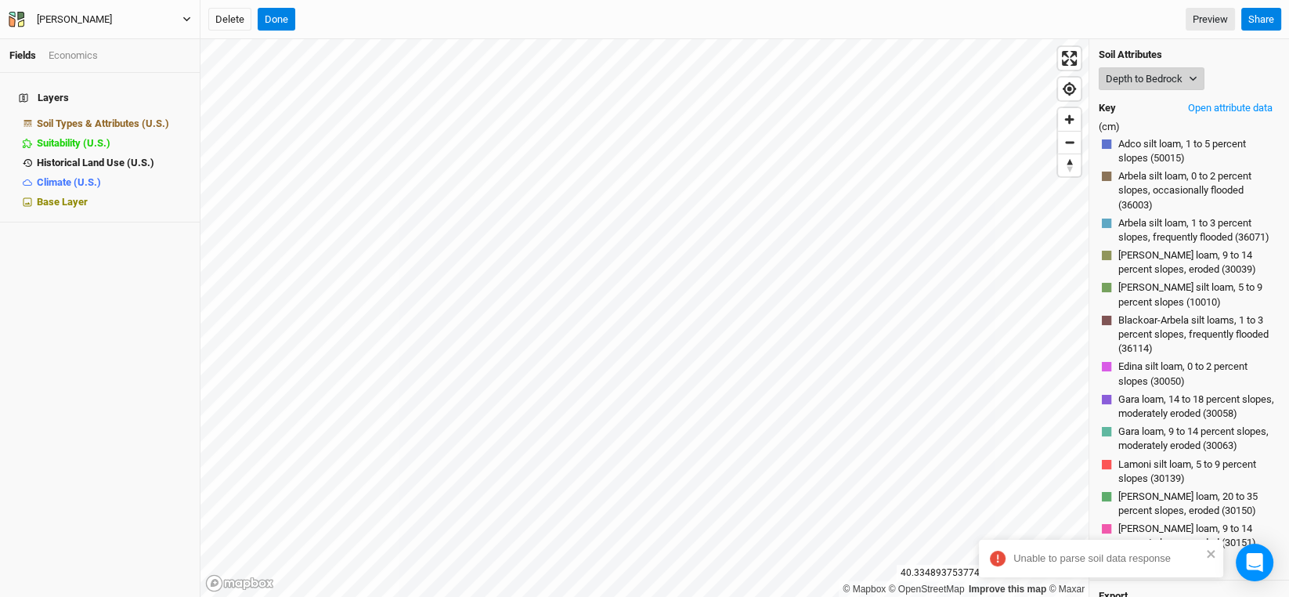
click at [1194, 81] on icon "button" at bounding box center [1193, 78] width 9 height 9
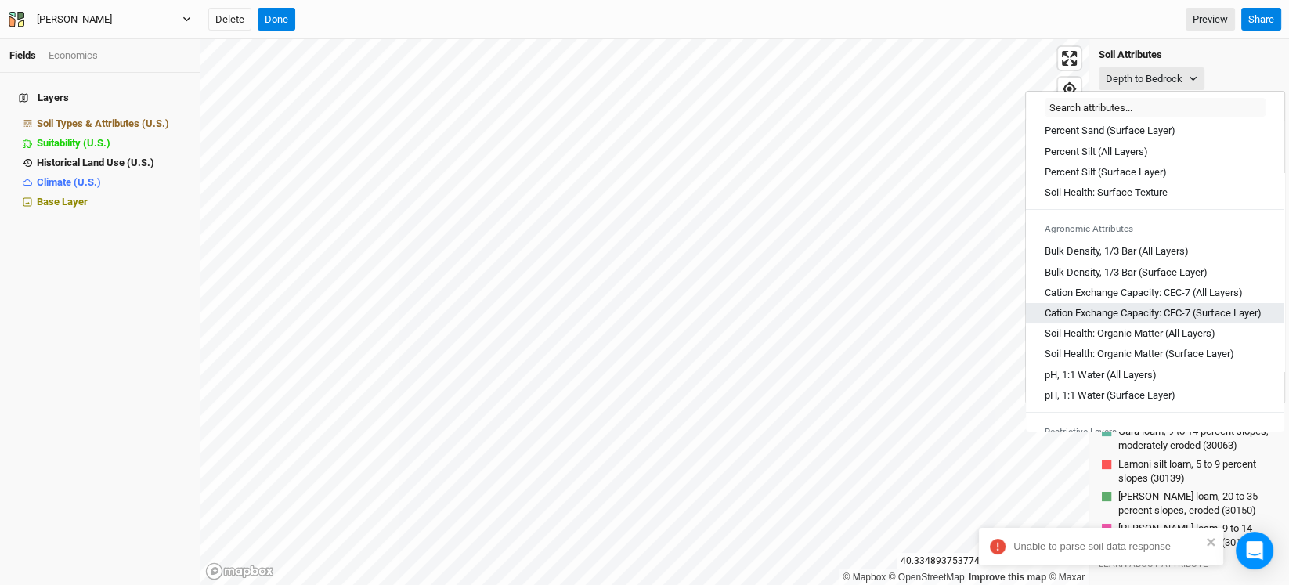
scroll to position [157, 0]
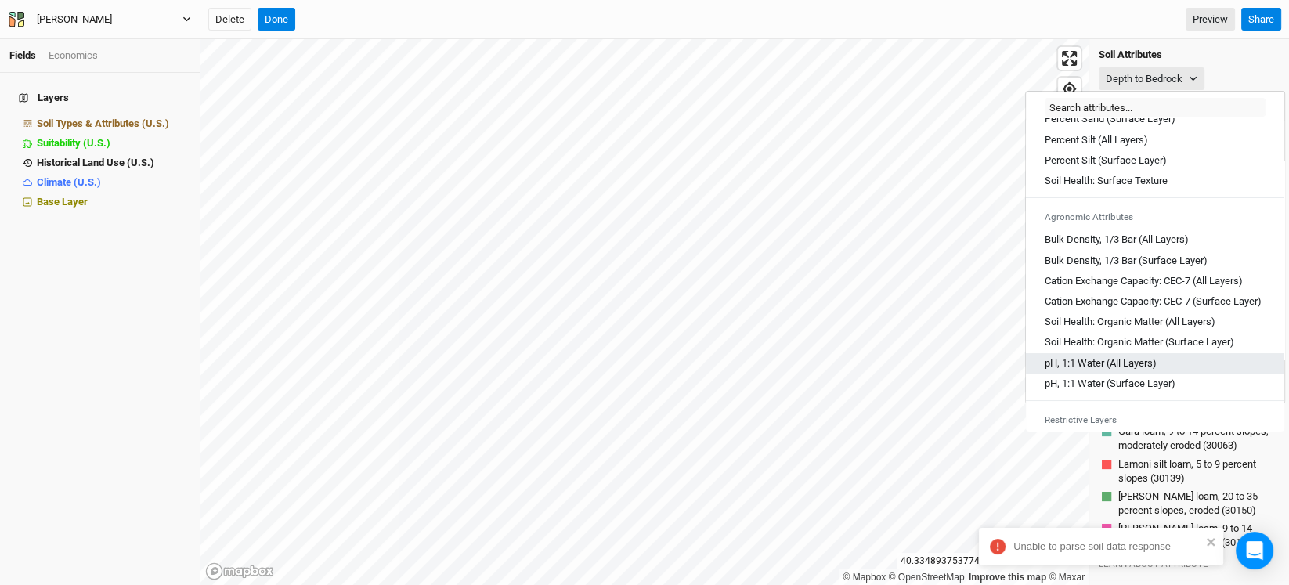
click at [1090, 370] on Layers\) "pH, 1:1 Water (All Layers)" at bounding box center [1101, 363] width 112 height 14
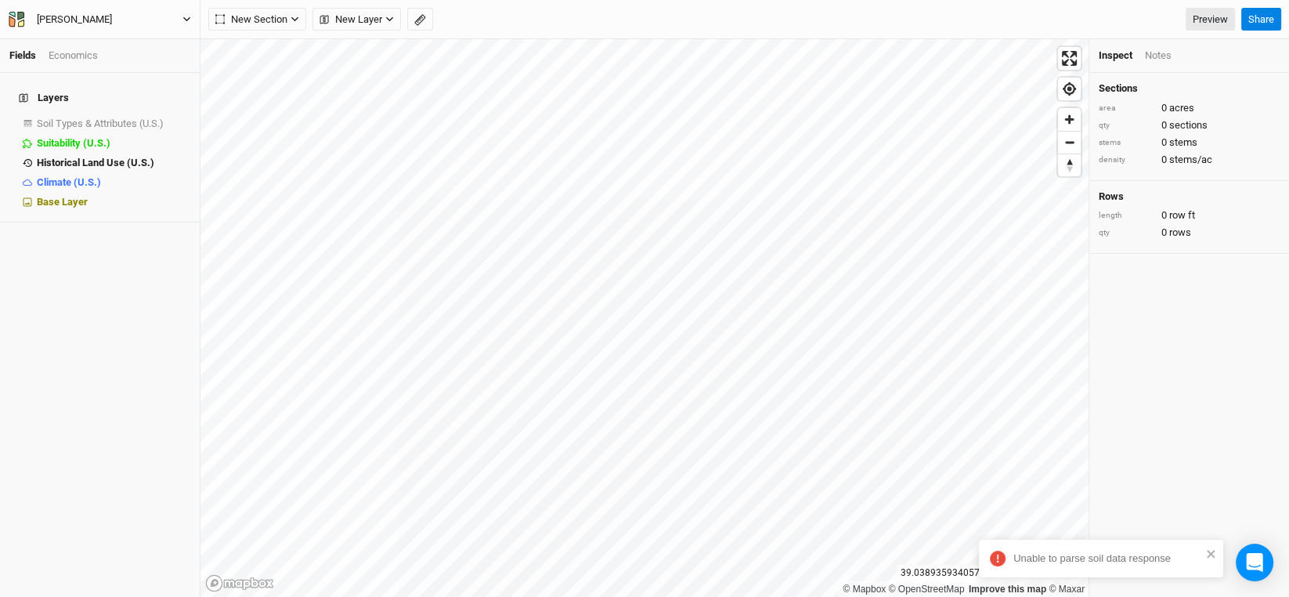
click at [115, 27] on button "[PERSON_NAME]" at bounding box center [100, 19] width 184 height 17
click at [115, 38] on button "Back" at bounding box center [129, 43] width 124 height 20
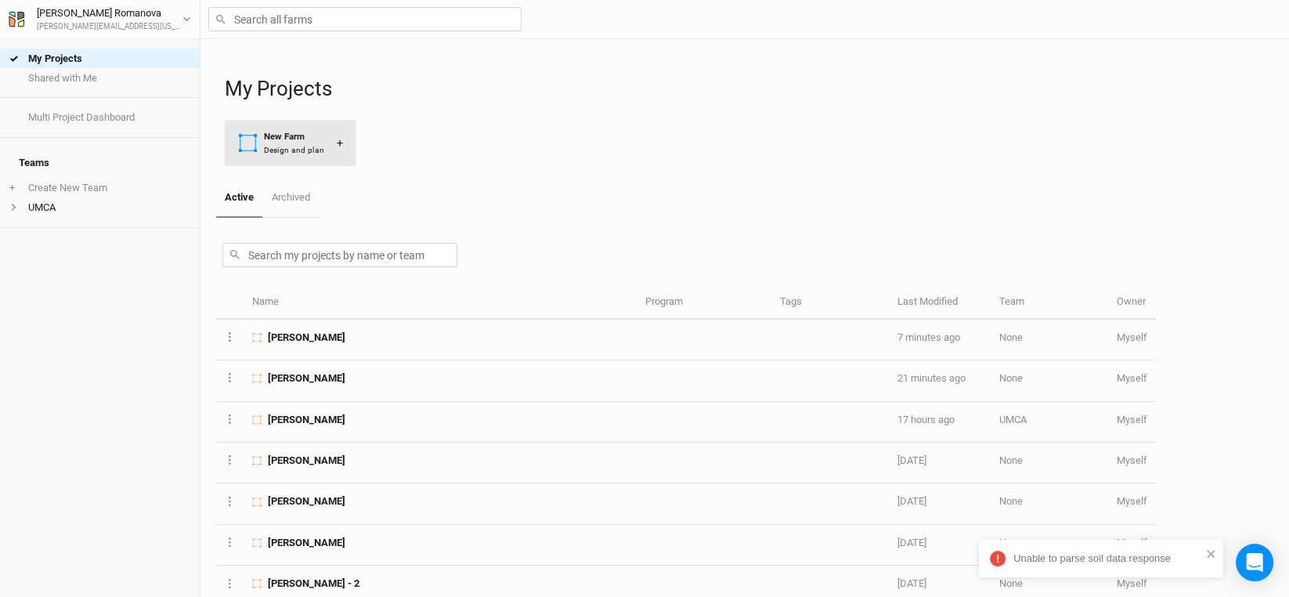
click at [298, 139] on div "New Farm" at bounding box center [294, 136] width 60 height 13
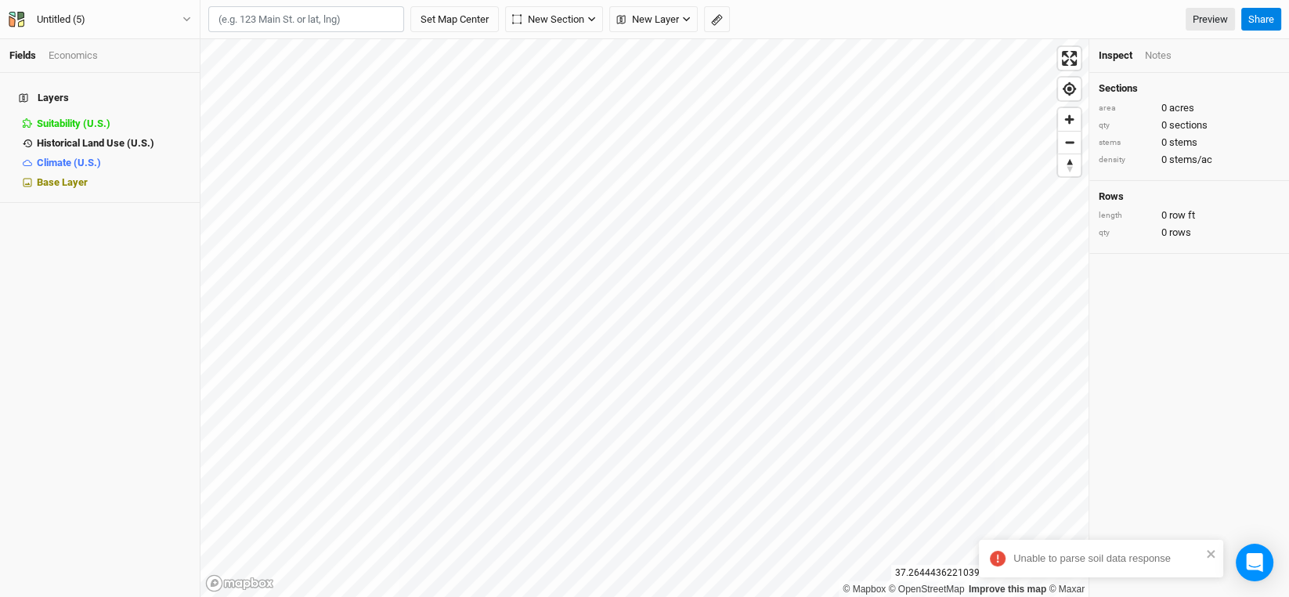
click at [275, 13] on input "text" at bounding box center [306, 19] width 196 height 27
paste input "40.334760, -92.100241"
type input "40.334760, -92.100241"
click at [410, 6] on button "Set Map Center" at bounding box center [454, 19] width 88 height 27
click at [1212, 483] on div "Sections area 0 acres qty 0 sections stems 0 stems density 0 stems/ac Rows leng…" at bounding box center [1189, 335] width 200 height 524
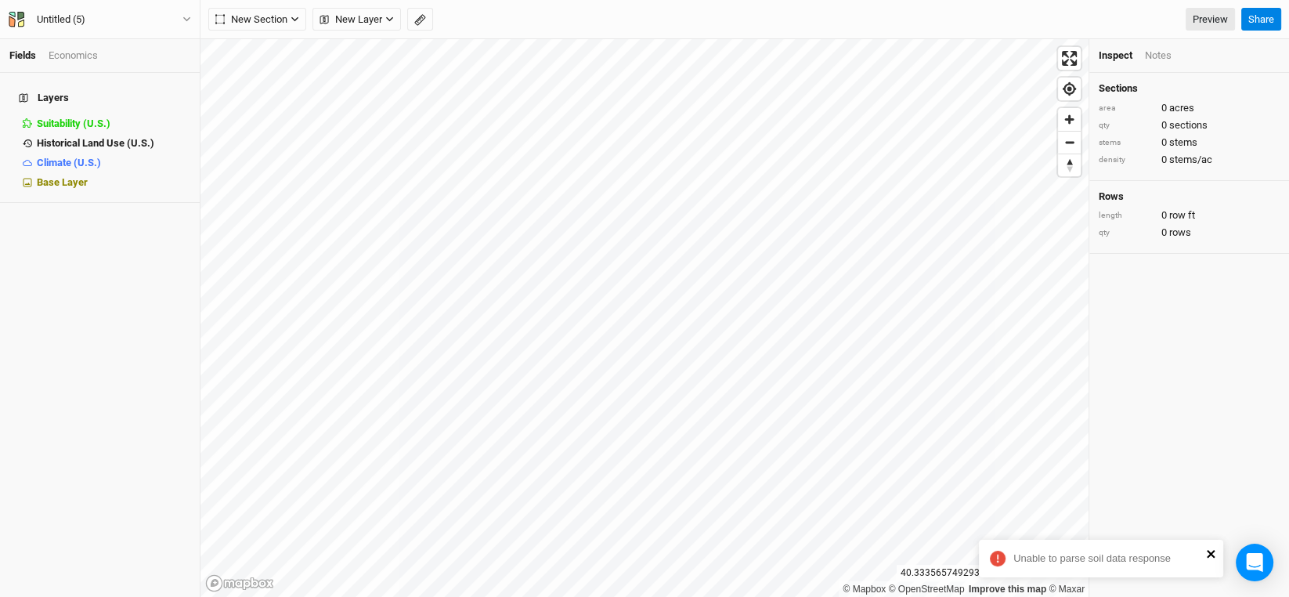
click at [1213, 548] on icon "close" at bounding box center [1211, 553] width 11 height 13
click at [392, 21] on icon "button" at bounding box center [389, 19] width 9 height 9
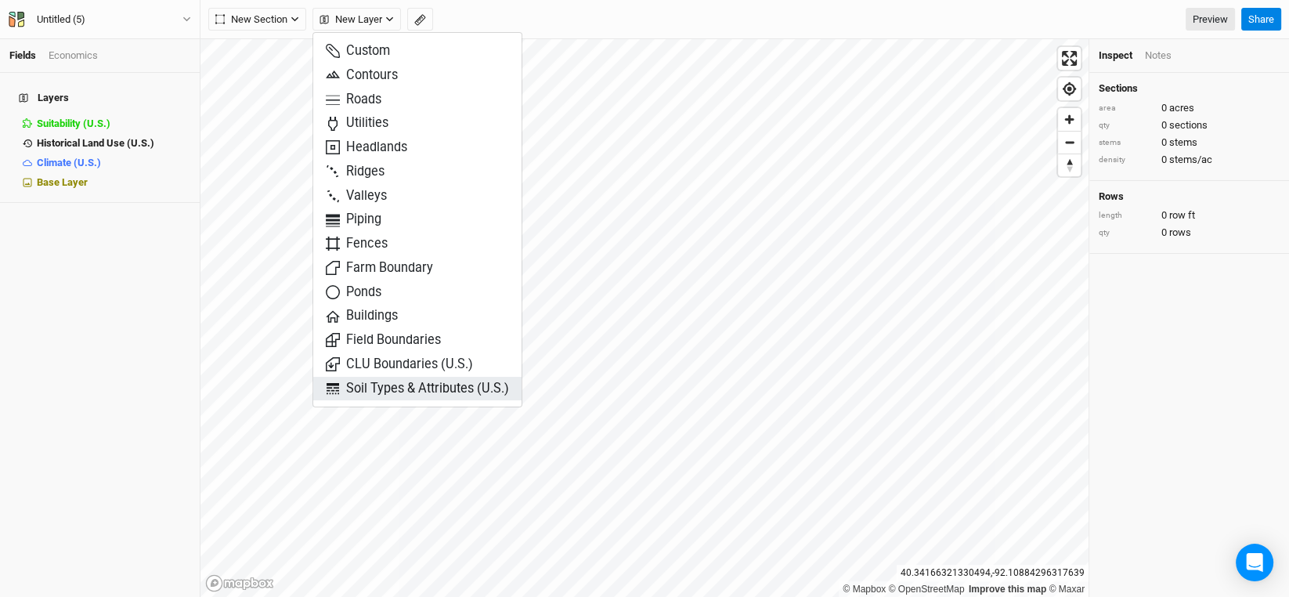
click at [434, 383] on span "Soil Types & Attributes (U.S.)" at bounding box center [417, 389] width 183 height 18
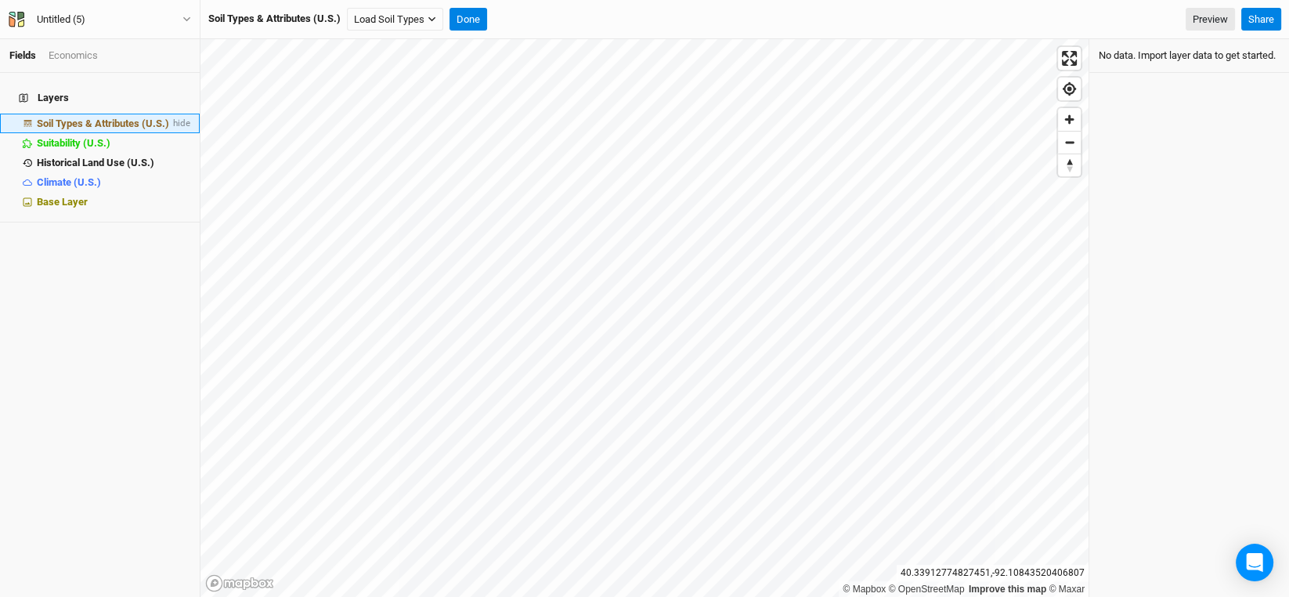
click at [104, 117] on span "Soil Types & Attributes (U.S.)" at bounding box center [103, 123] width 132 height 12
click at [388, 21] on button "Load Soil Types" at bounding box center [395, 19] width 96 height 23
click at [413, 46] on button "Load for Current View" at bounding box center [411, 46] width 124 height 20
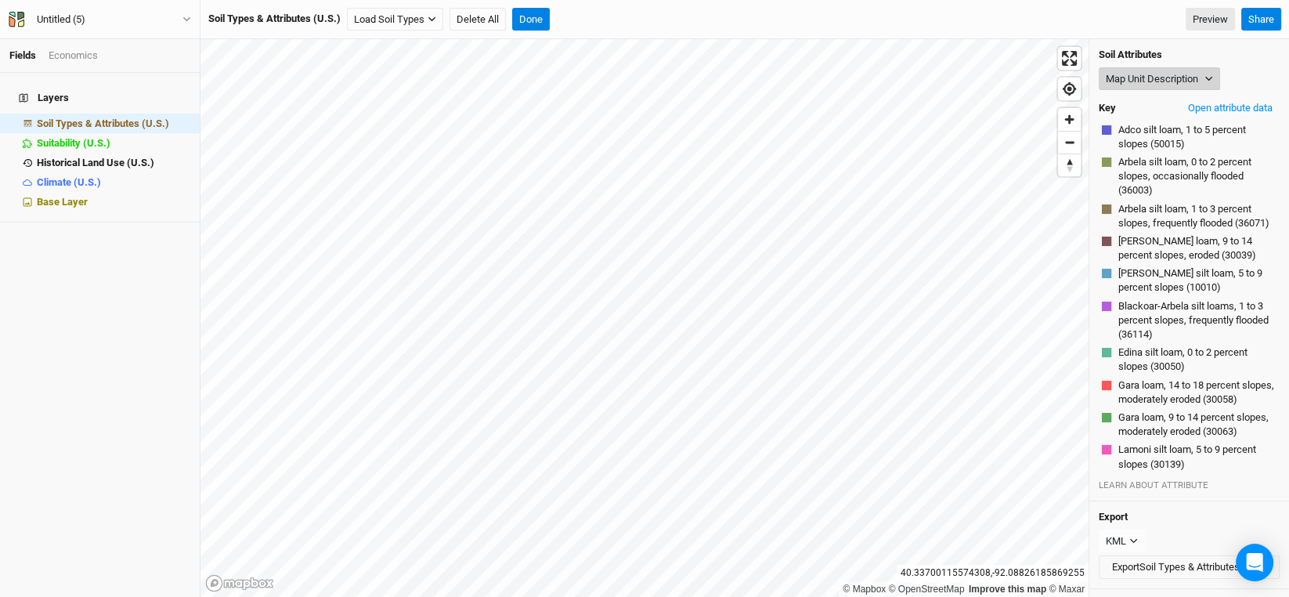
click at [1206, 74] on icon "button" at bounding box center [1209, 78] width 9 height 9
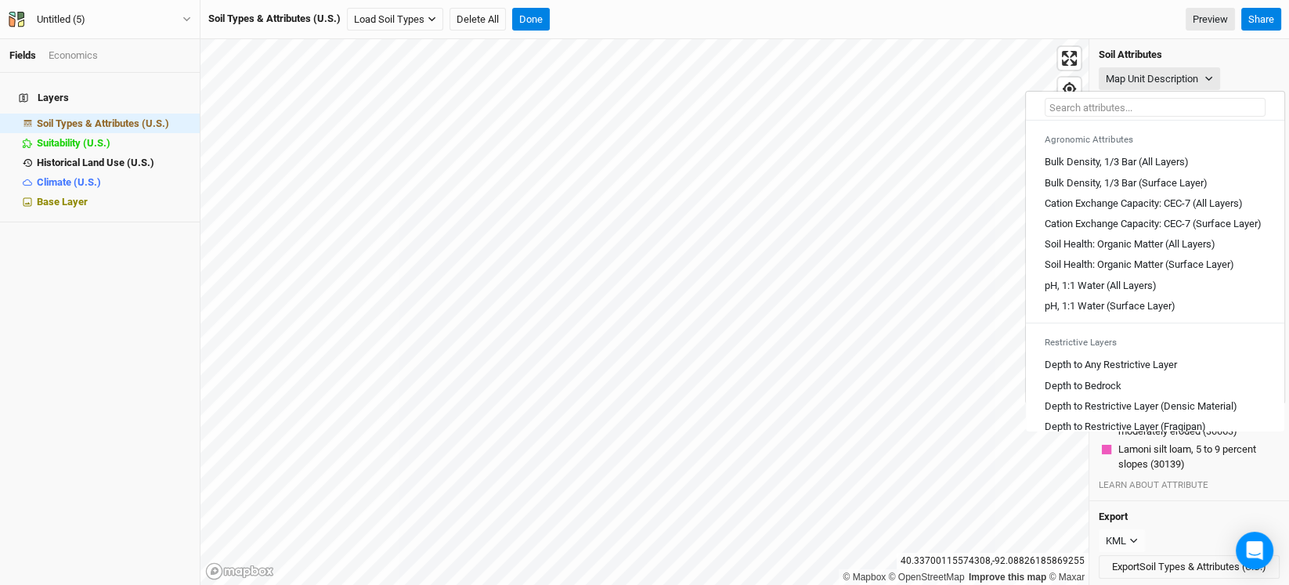
scroll to position [312, 0]
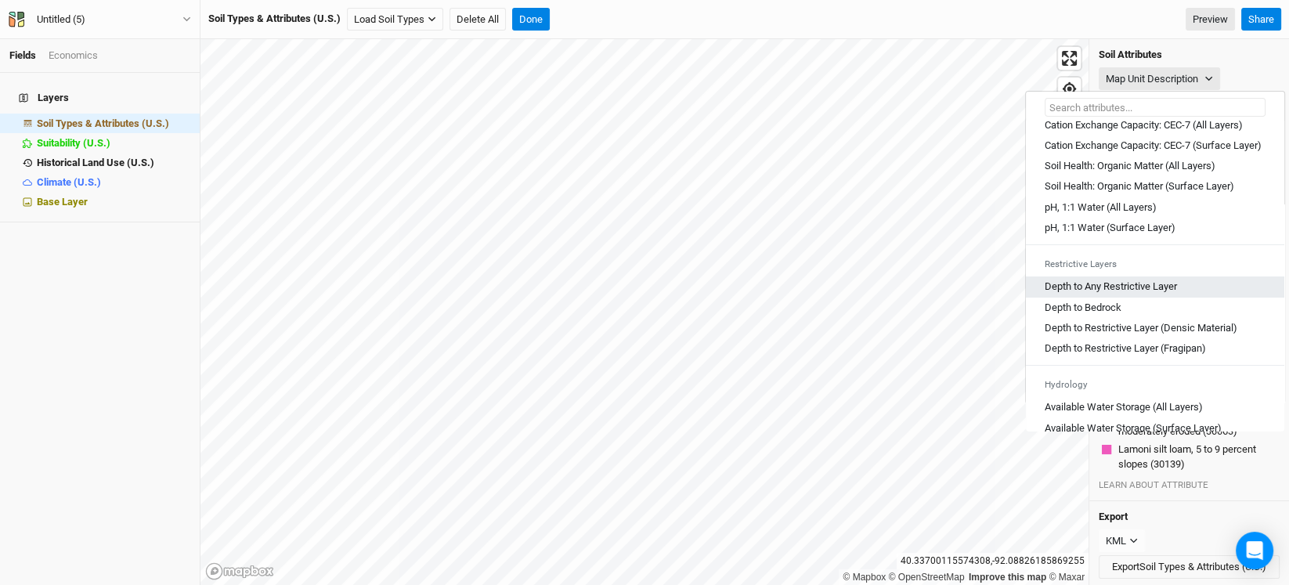
click at [1123, 294] on Layer "Depth to Any Restrictive Layer" at bounding box center [1111, 287] width 132 height 14
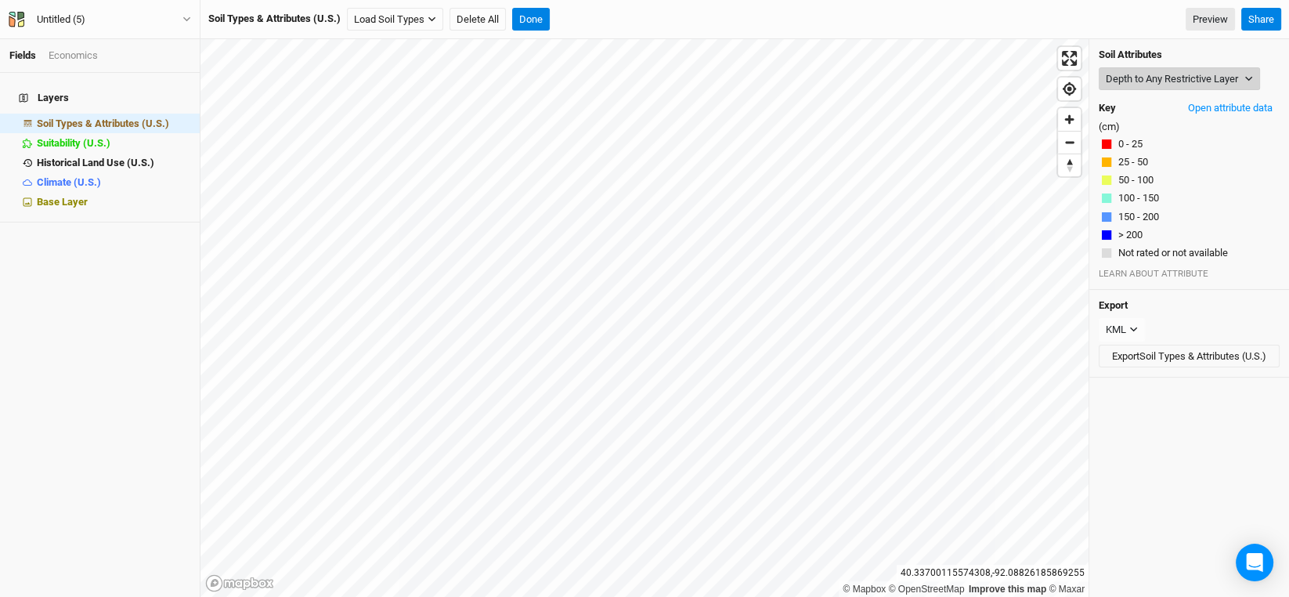
click at [1148, 77] on button "Depth to Any Restrictive Layer" at bounding box center [1179, 78] width 161 height 23
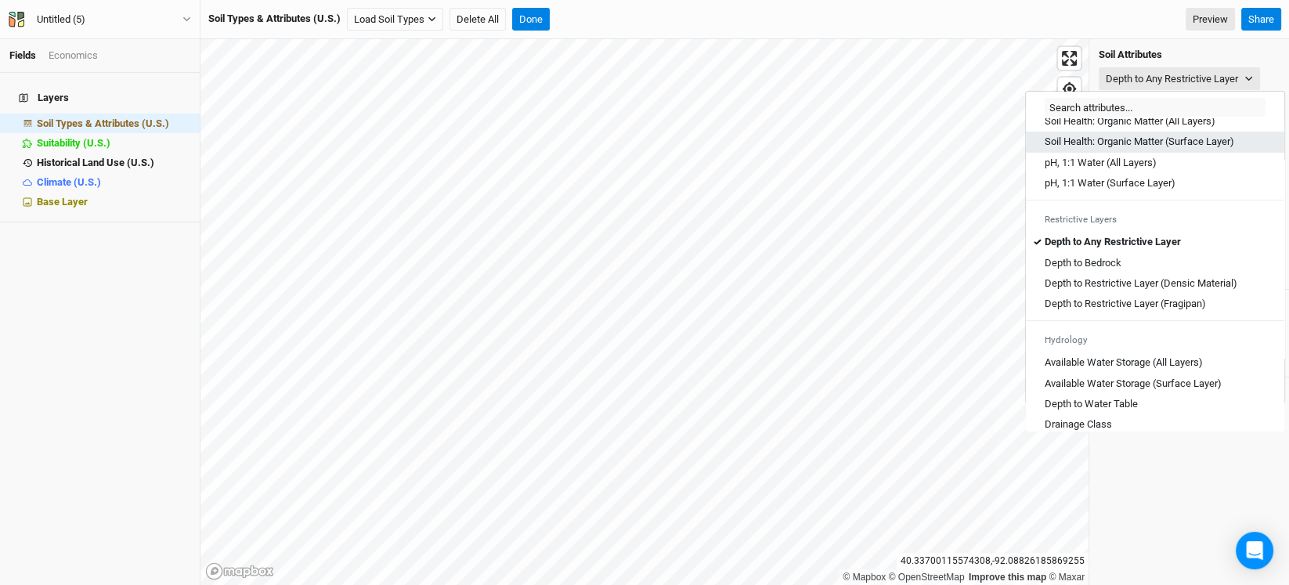
scroll to position [392, 0]
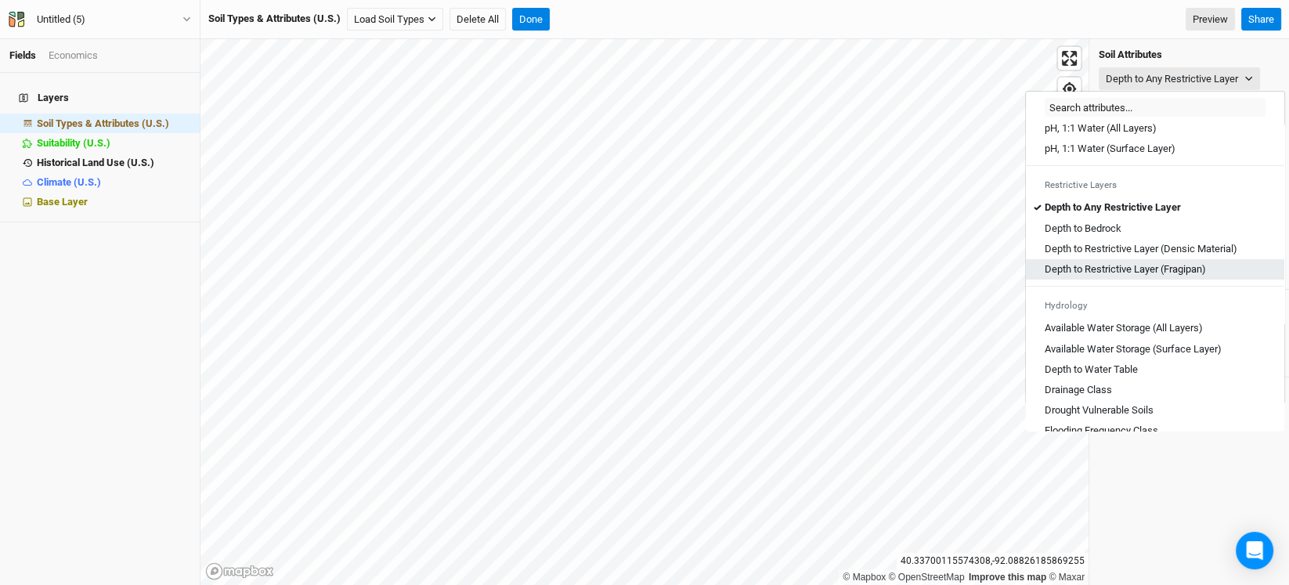
click at [1159, 276] on \(Fragipan\) "Depth to Restrictive Layer (Fragipan)" at bounding box center [1125, 269] width 161 height 14
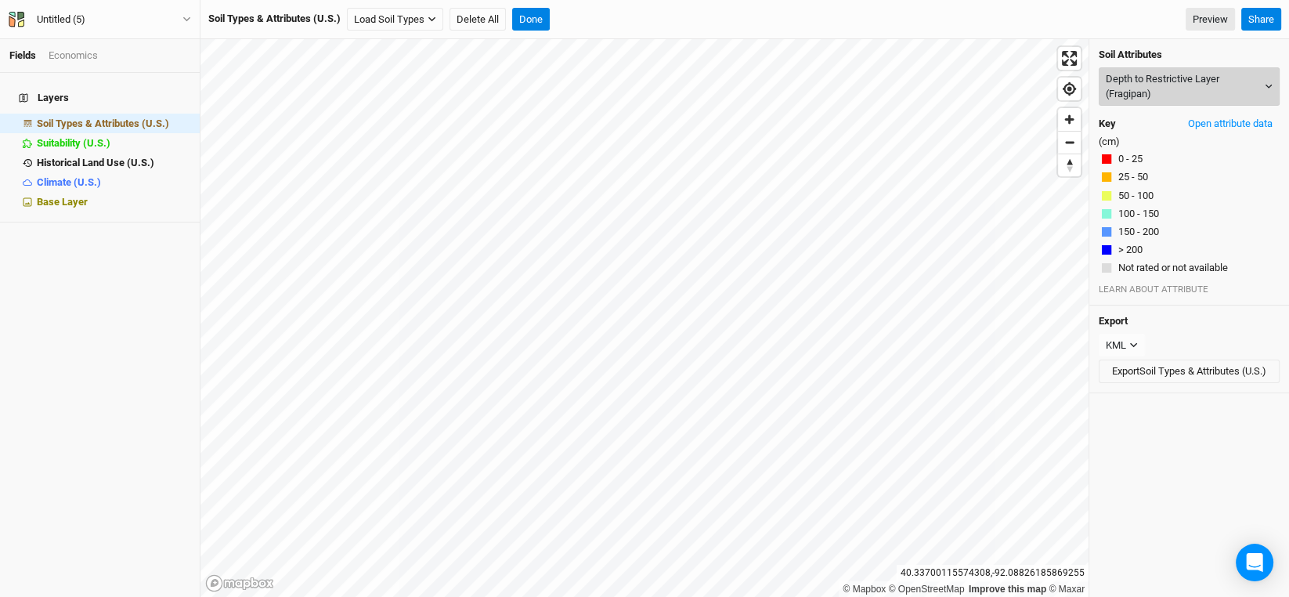
click at [1248, 79] on button "Depth to Restrictive Layer (Fragipan)" at bounding box center [1189, 86] width 181 height 38
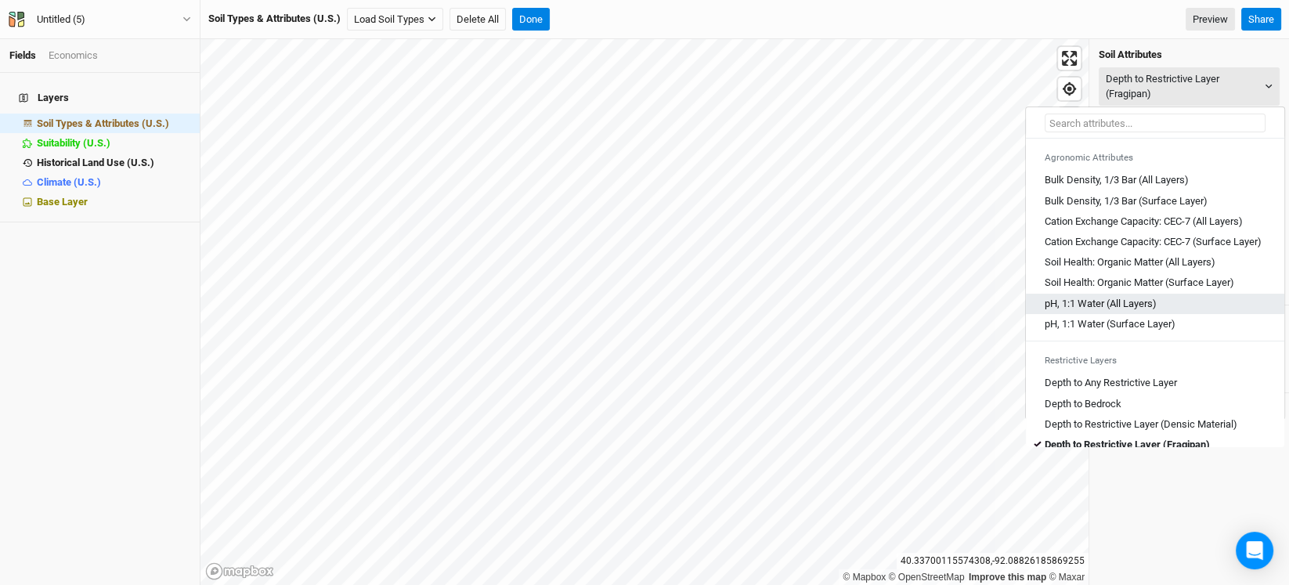
scroll to position [234, 0]
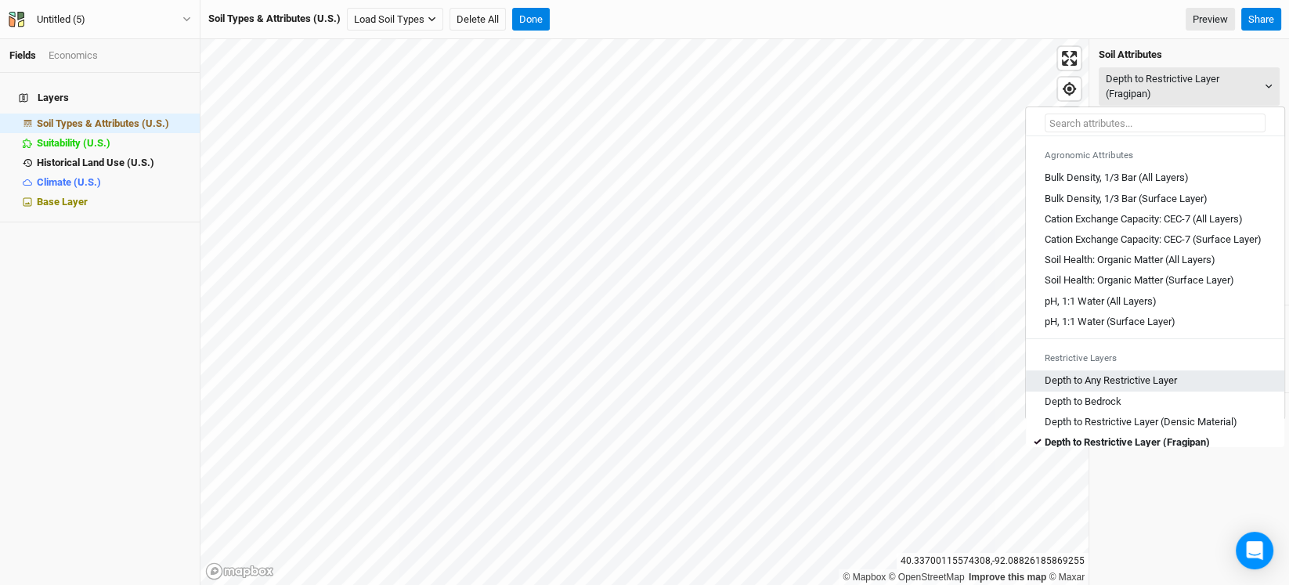
click at [1143, 388] on Layer "Depth to Any Restrictive Layer" at bounding box center [1111, 381] width 132 height 14
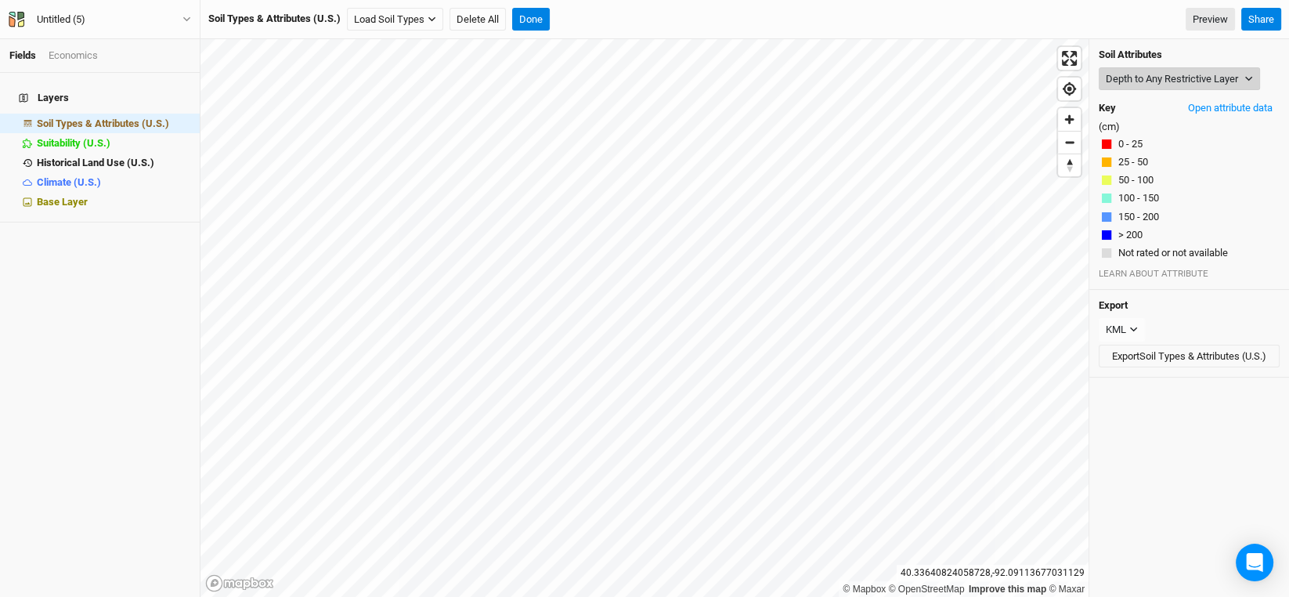
click at [1248, 82] on icon "button" at bounding box center [1248, 78] width 9 height 9
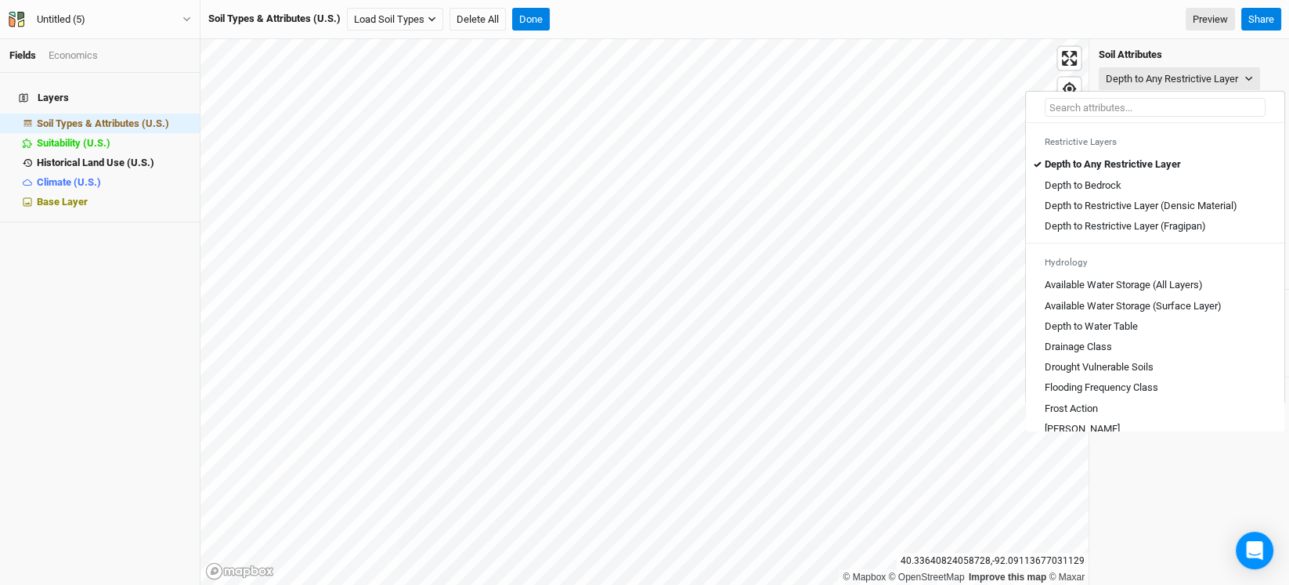
scroll to position [470, 0]
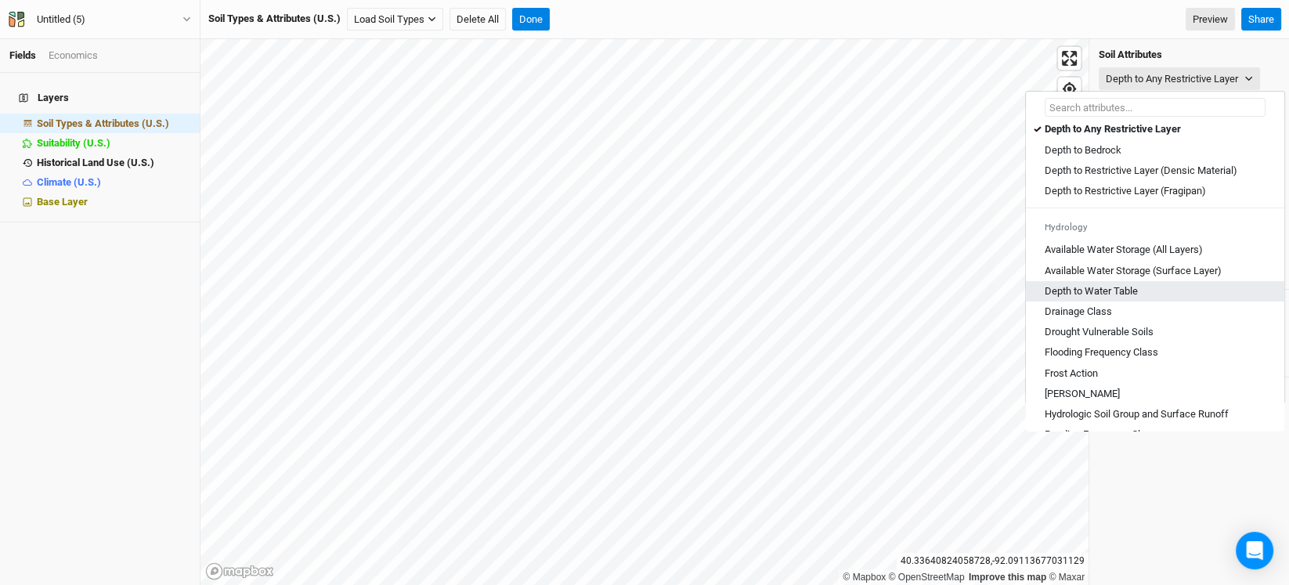
click at [1093, 298] on Table "Depth to Water Table" at bounding box center [1091, 291] width 93 height 14
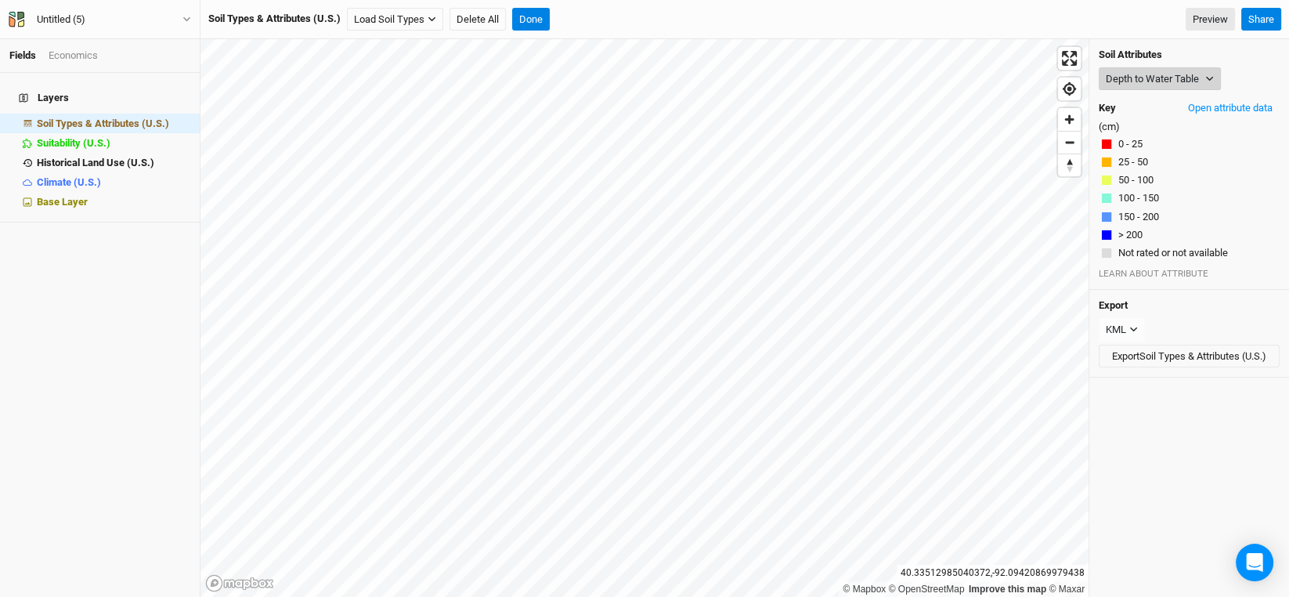
click at [1203, 78] on button "Depth to Water Table" at bounding box center [1160, 78] width 122 height 23
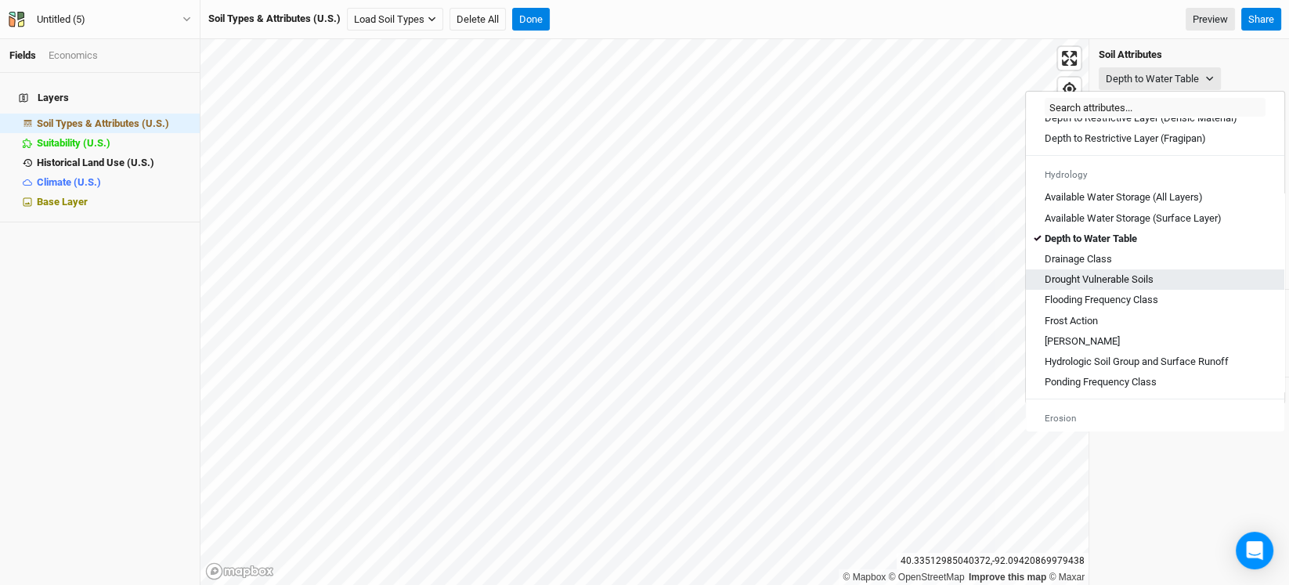
scroll to position [547, 0]
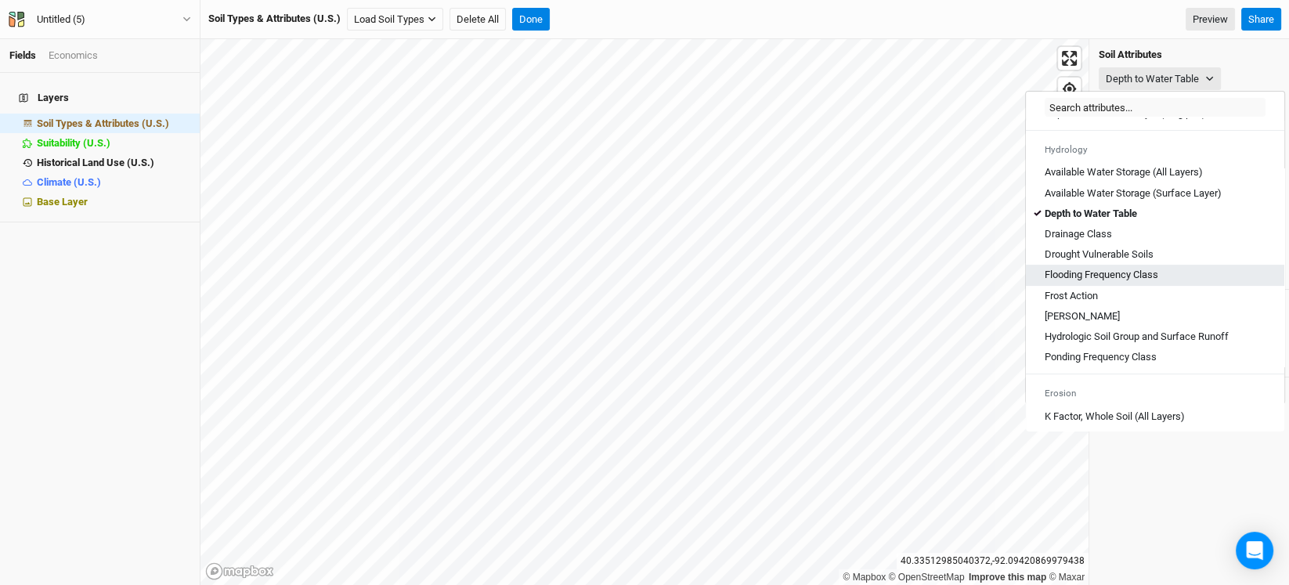
click at [1067, 282] on Class "Flooding Frequency Class" at bounding box center [1102, 275] width 114 height 14
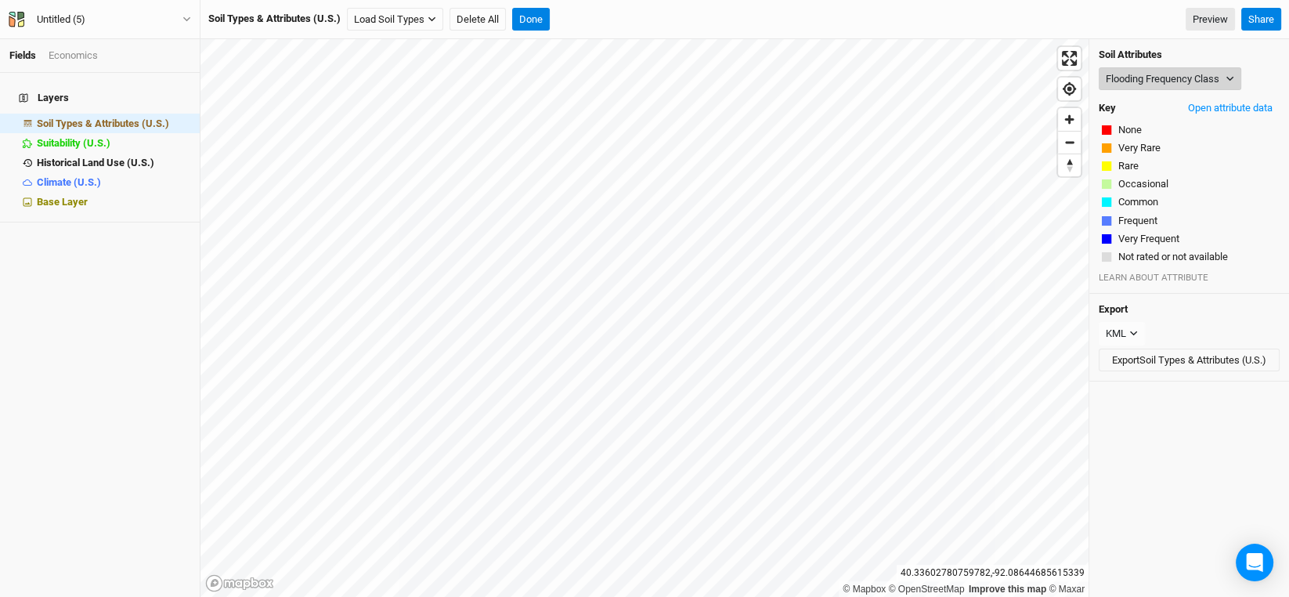
click at [1234, 78] on icon "button" at bounding box center [1230, 78] width 9 height 9
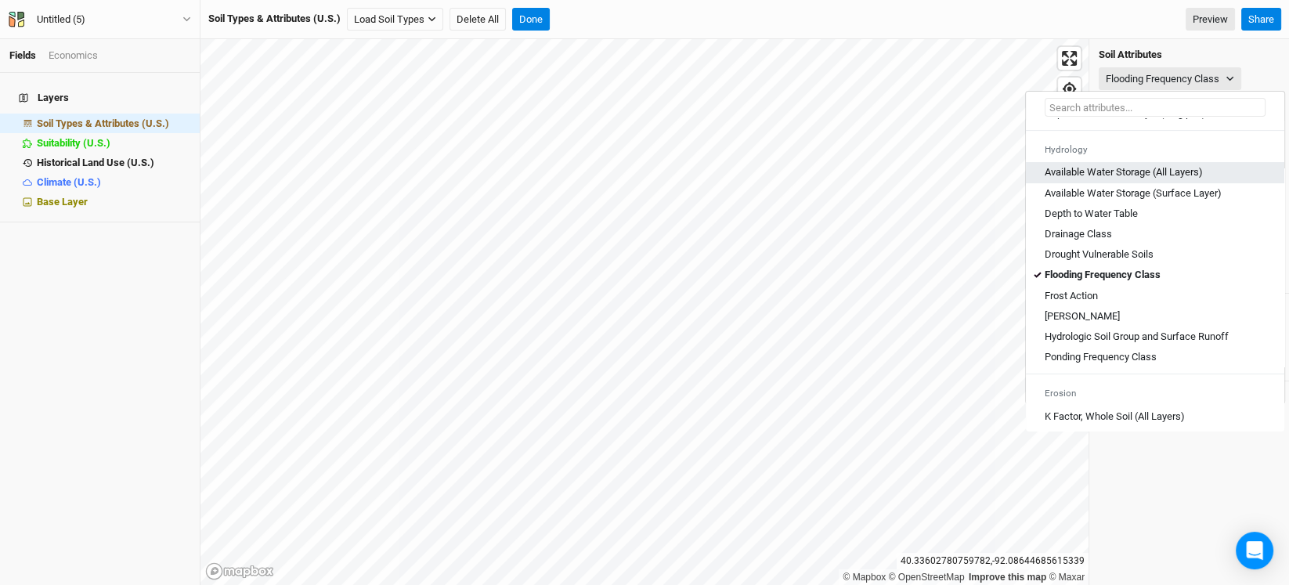
scroll to position [626, 0]
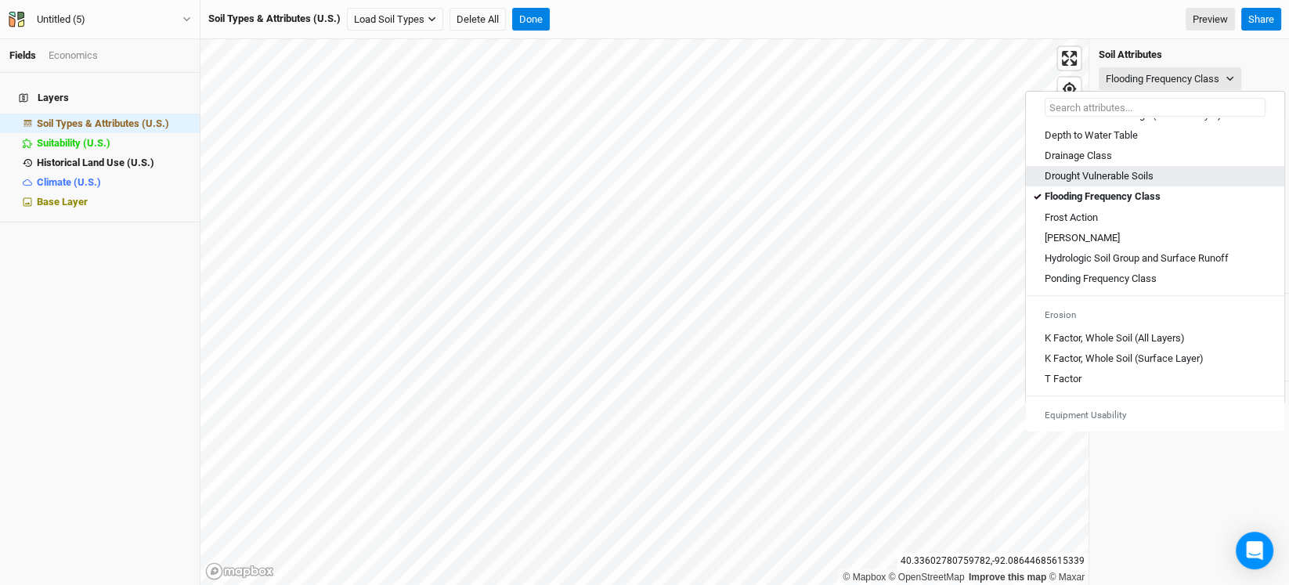
click at [1092, 183] on Soils "Drought Vulnerable Soils" at bounding box center [1099, 176] width 109 height 14
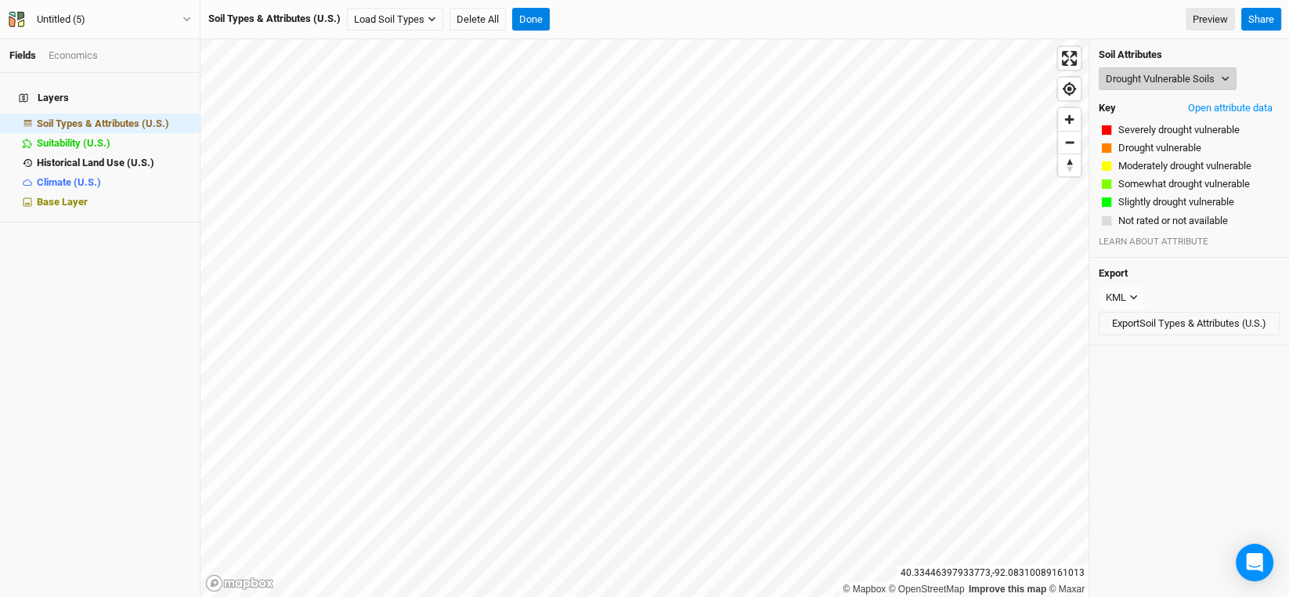
click at [1208, 79] on button "Drought Vulnerable Soils" at bounding box center [1168, 78] width 138 height 23
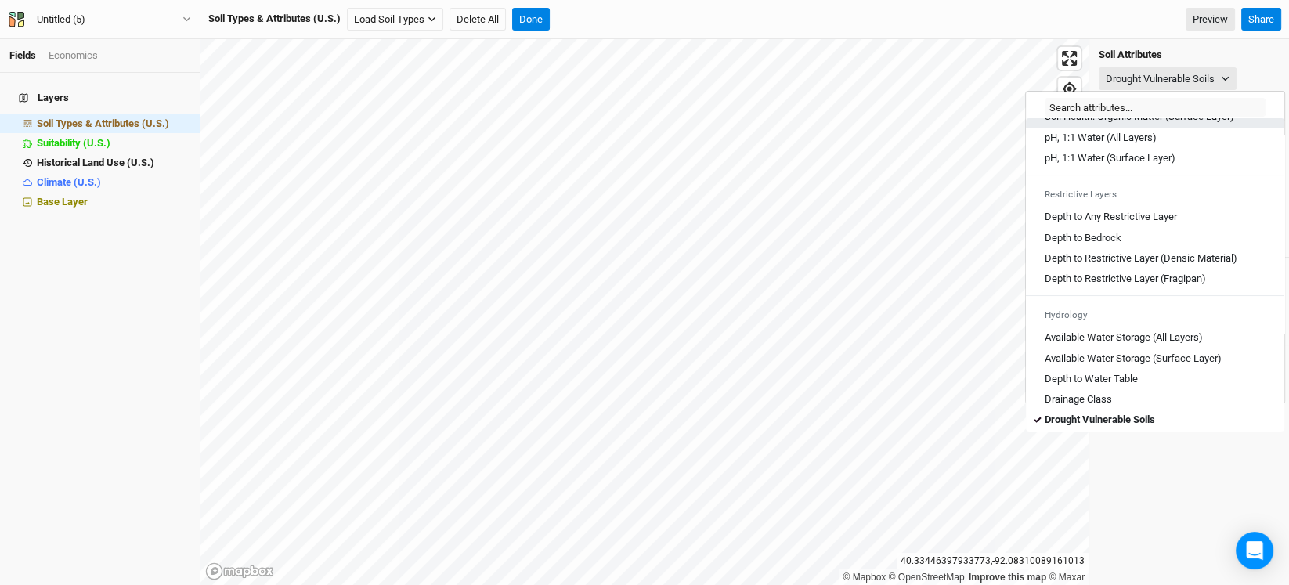
scroll to position [392, 0]
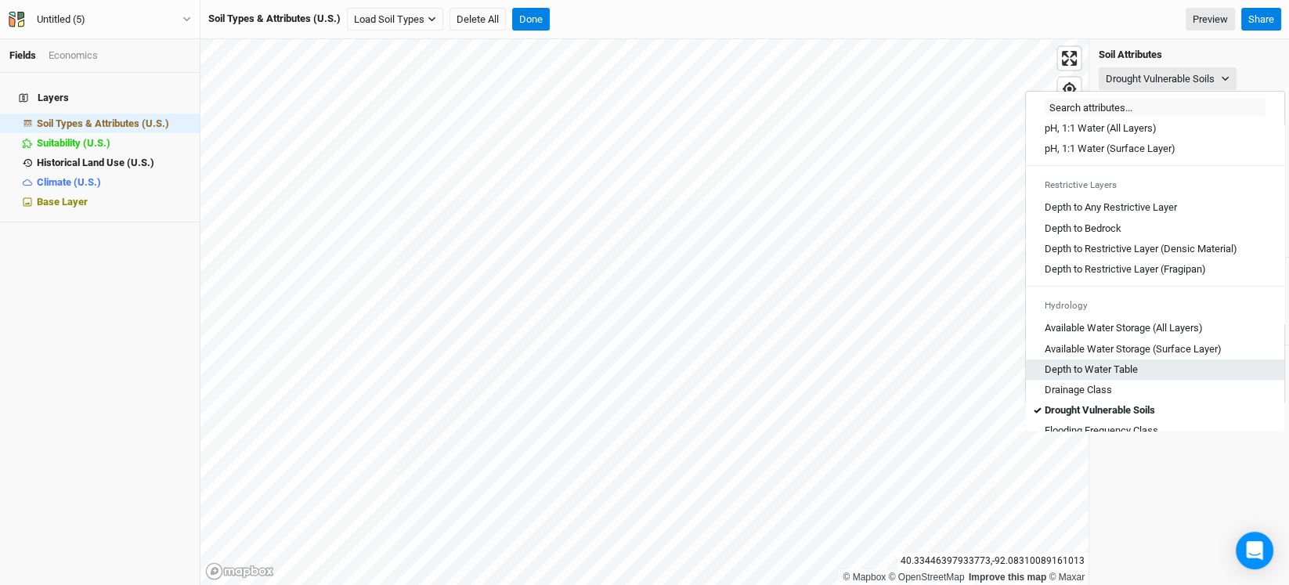
click at [1113, 377] on Table "Depth to Water Table" at bounding box center [1091, 370] width 93 height 14
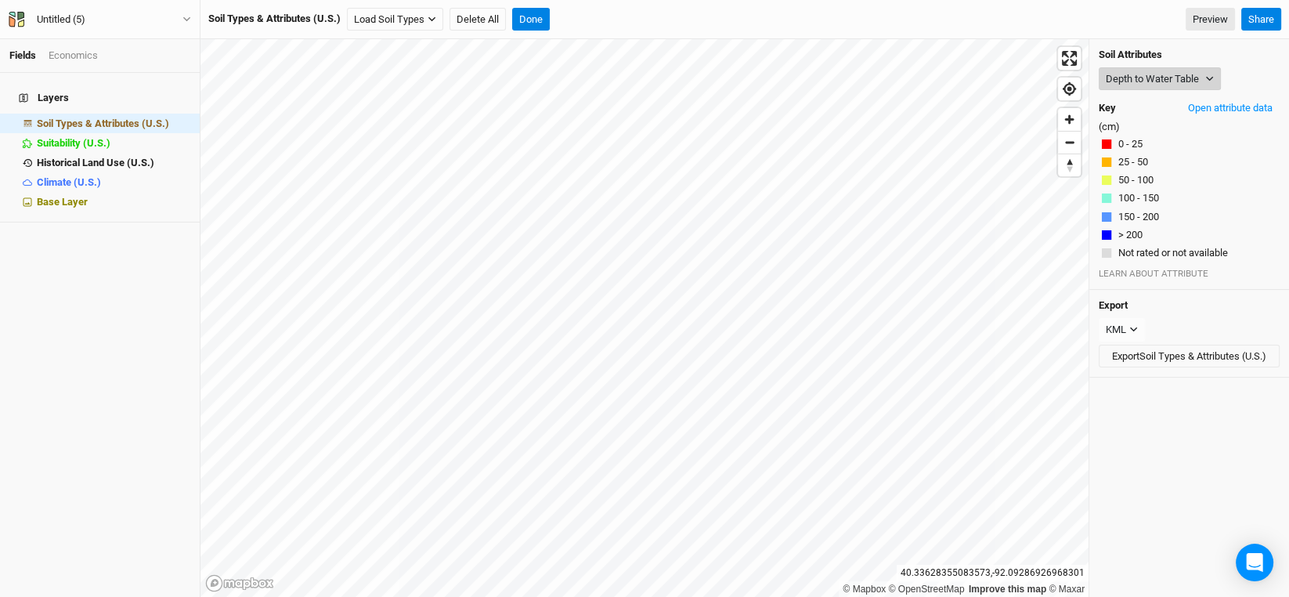
click at [1209, 74] on icon "button" at bounding box center [1209, 78] width 9 height 9
click at [170, 115] on span "hide" at bounding box center [180, 124] width 20 height 20
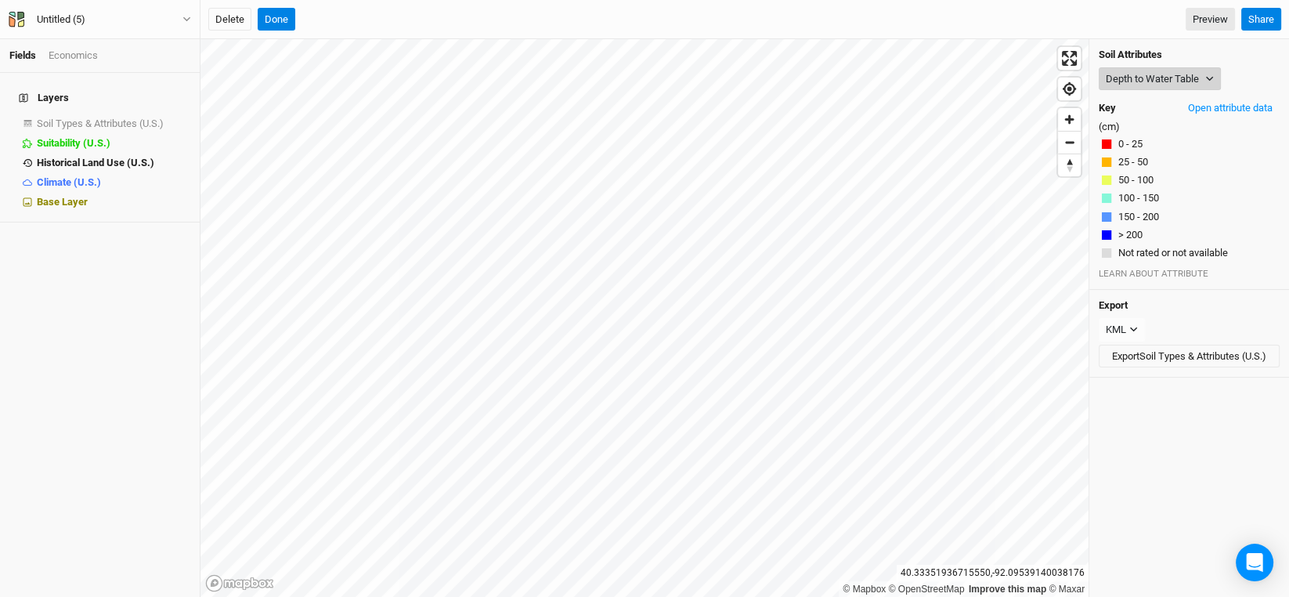
click at [1204, 76] on button "Depth to Water Table" at bounding box center [1160, 78] width 122 height 23
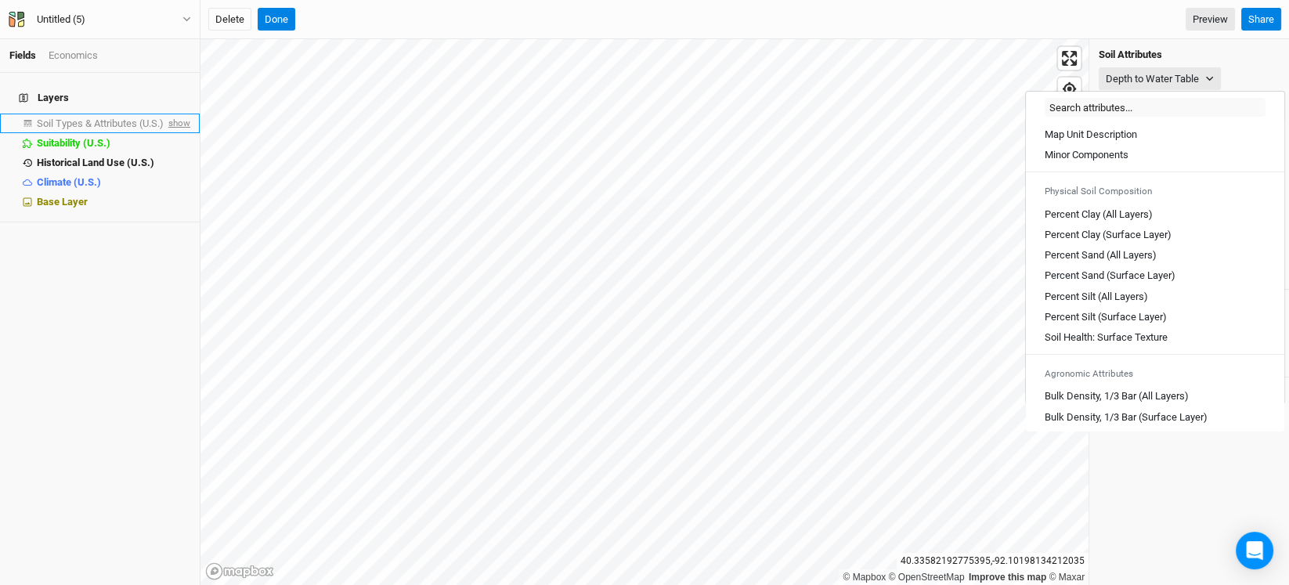
click at [172, 114] on span "show" at bounding box center [177, 124] width 25 height 20
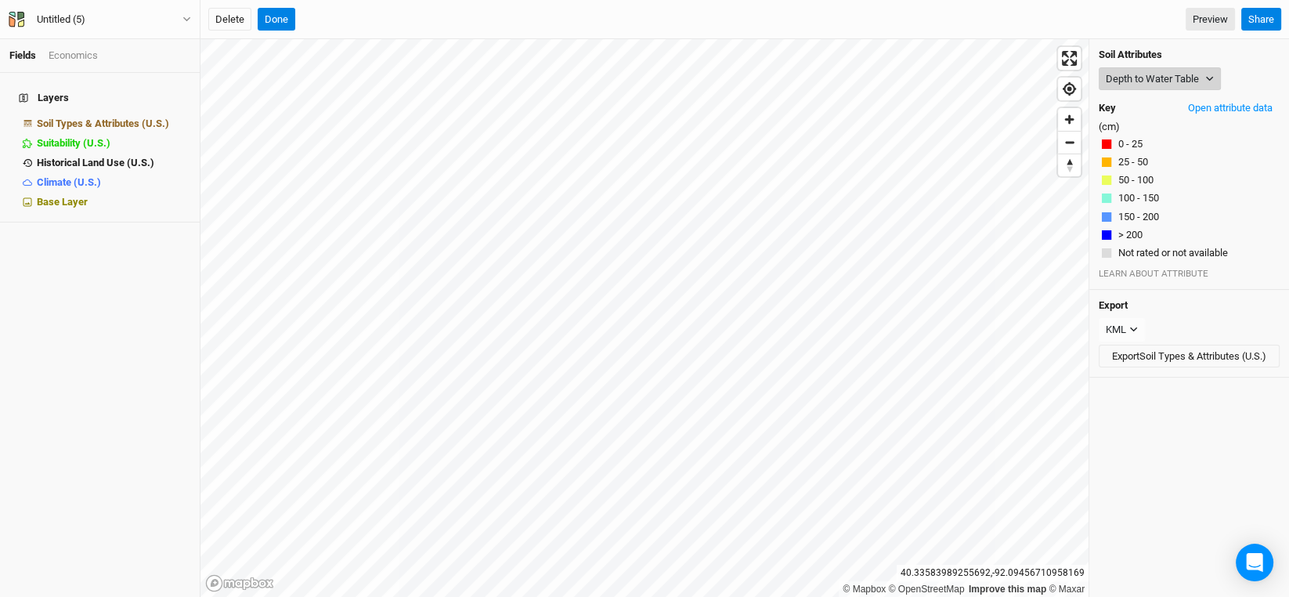
click at [1208, 76] on icon "button" at bounding box center [1209, 78] width 9 height 9
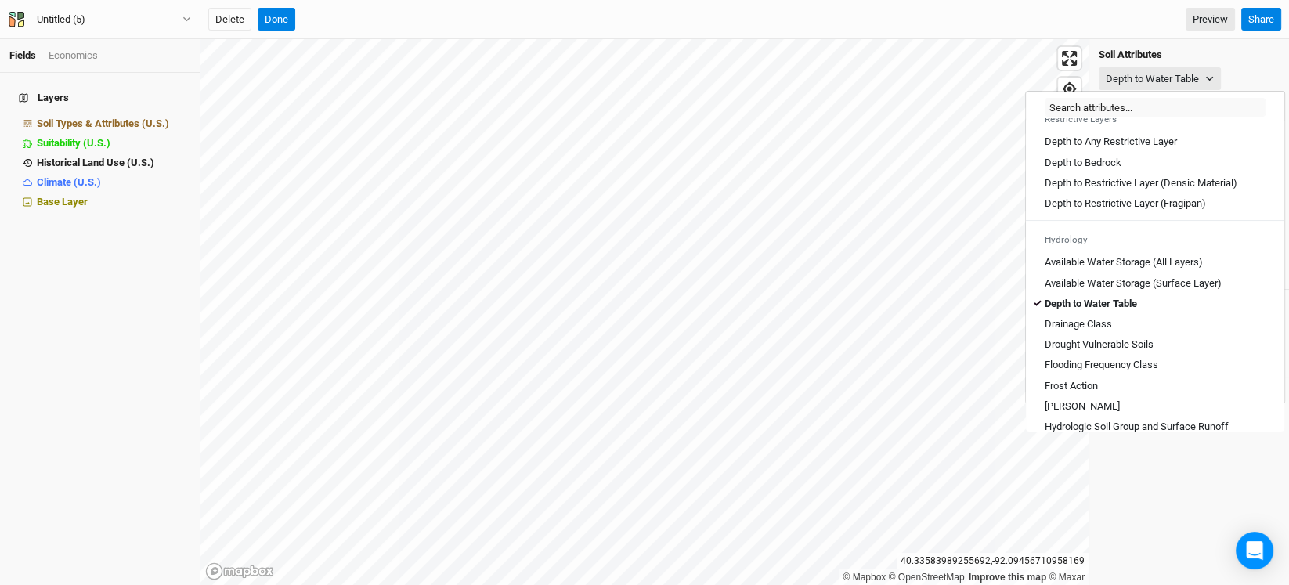
scroll to position [470, 0]
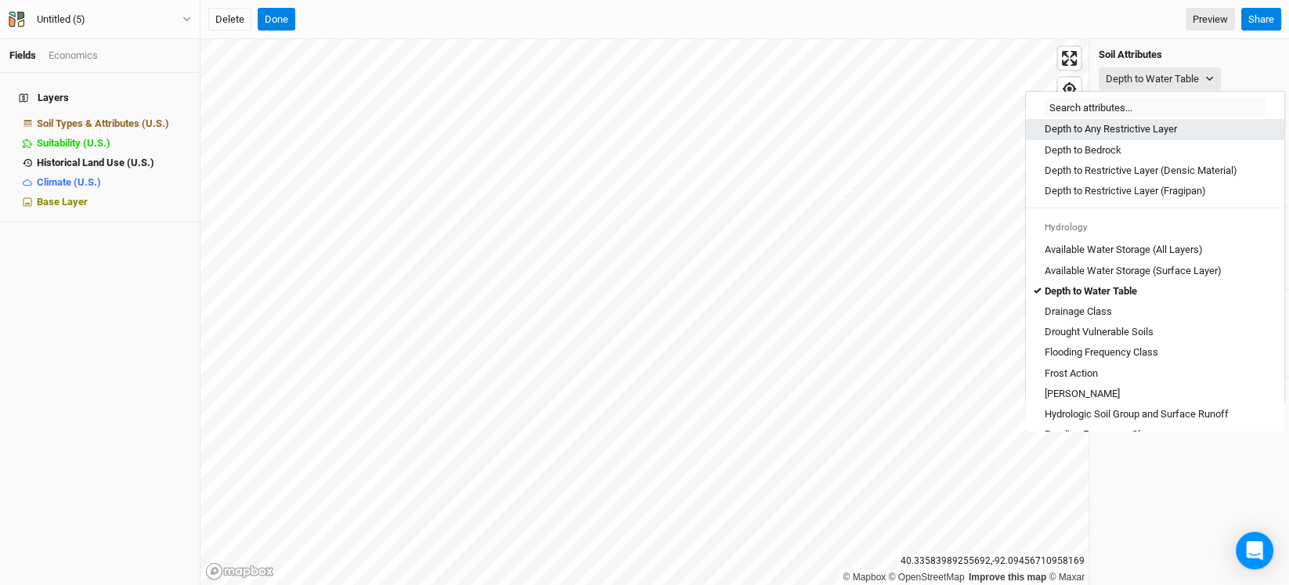
click at [1136, 136] on Layer "Depth to Any Restrictive Layer" at bounding box center [1111, 129] width 132 height 14
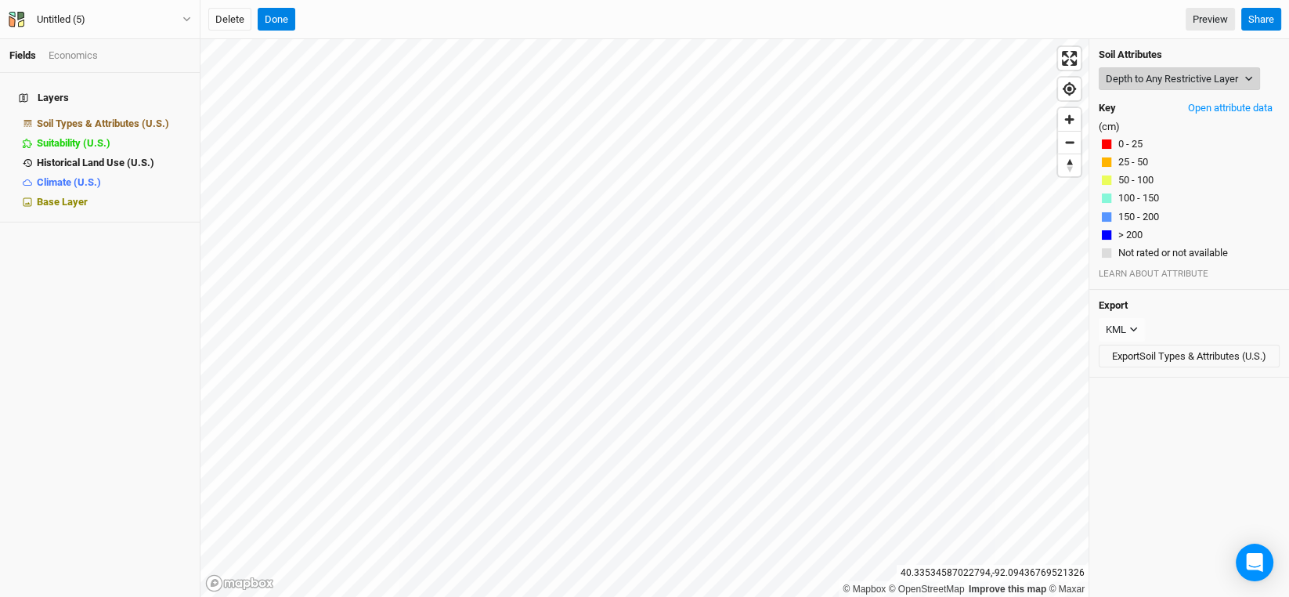
click at [1222, 88] on button "Depth to Any Restrictive Layer" at bounding box center [1179, 78] width 161 height 23
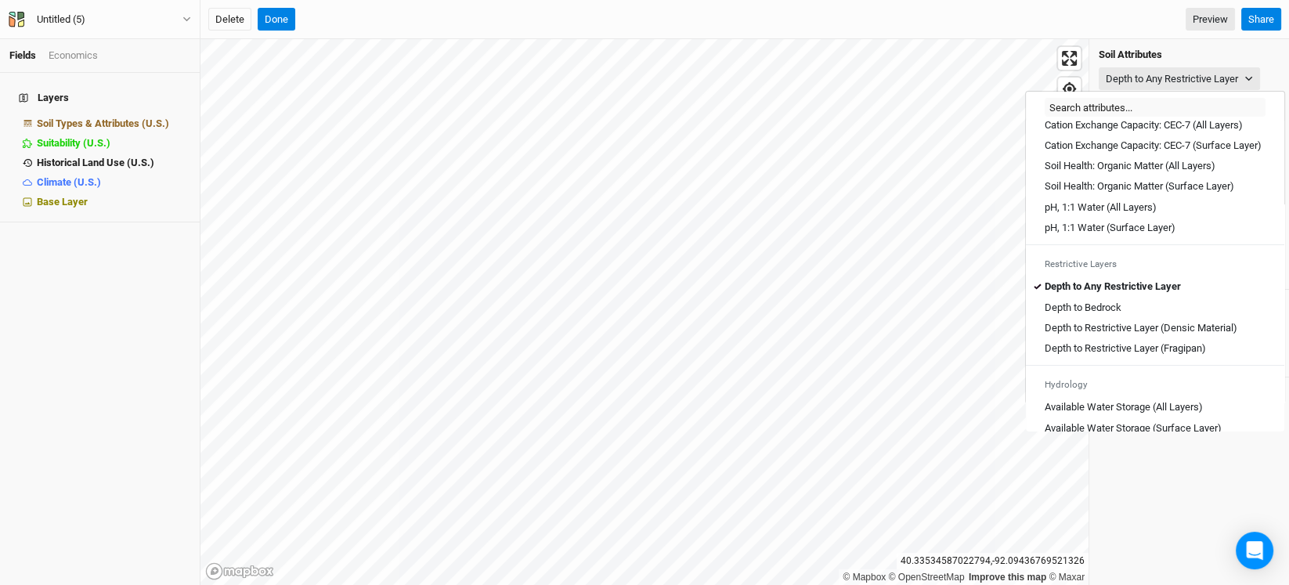
scroll to position [0, 0]
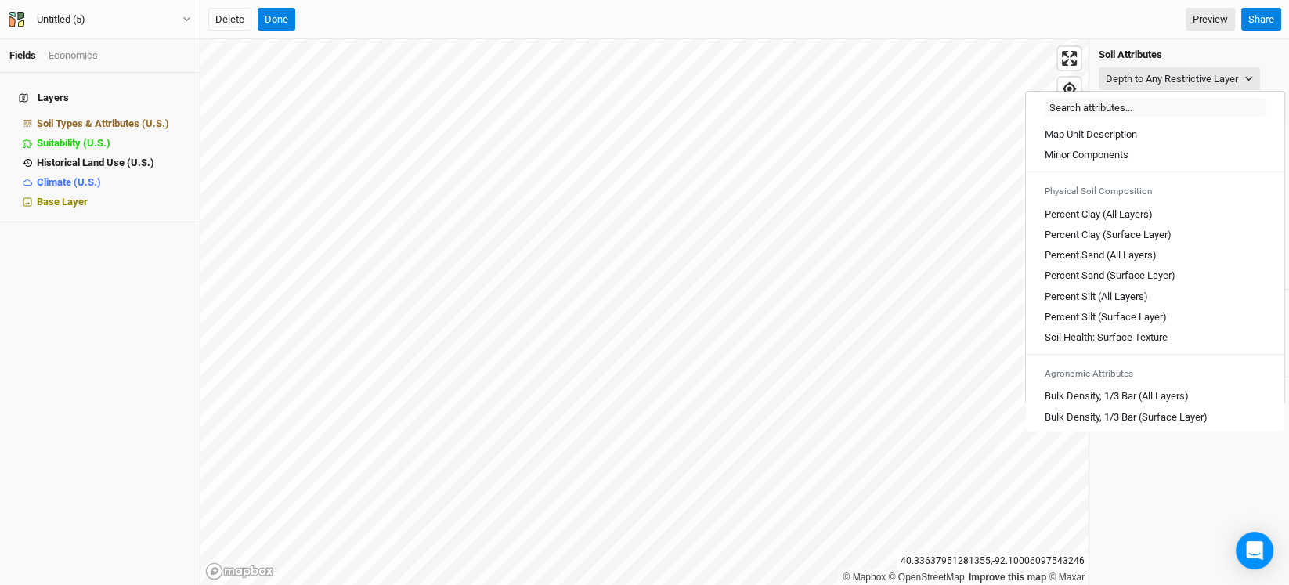
click at [74, 351] on div "Layers Soil Types & Attributes (U.S.) hide Suitability (U.S.) hide Historical L…" at bounding box center [100, 329] width 200 height 512
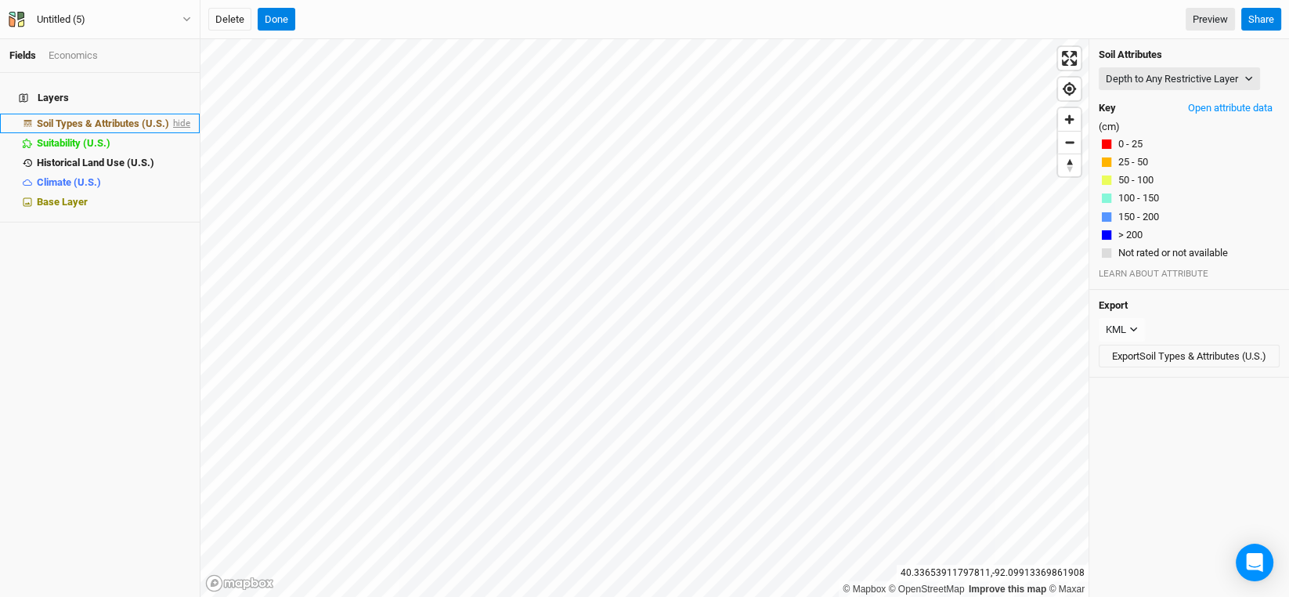
click at [170, 118] on span "hide" at bounding box center [180, 124] width 20 height 20
click at [174, 114] on span "show" at bounding box center [177, 124] width 25 height 20
click at [1195, 83] on button "Depth to Any Restrictive Layer" at bounding box center [1179, 78] width 161 height 23
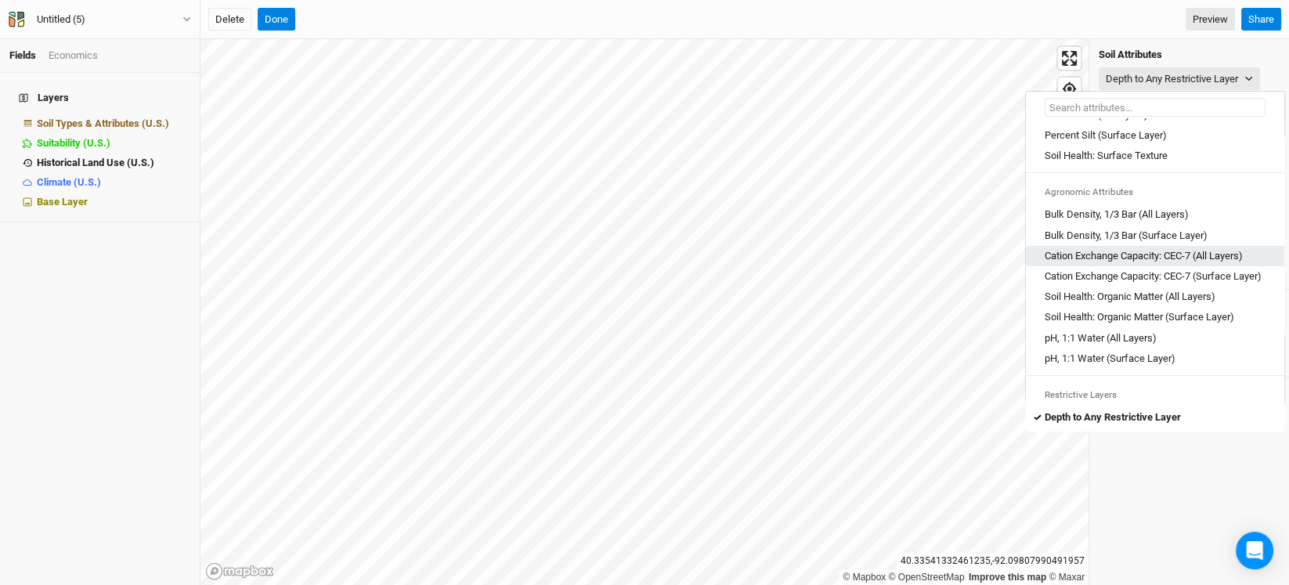
scroll to position [392, 0]
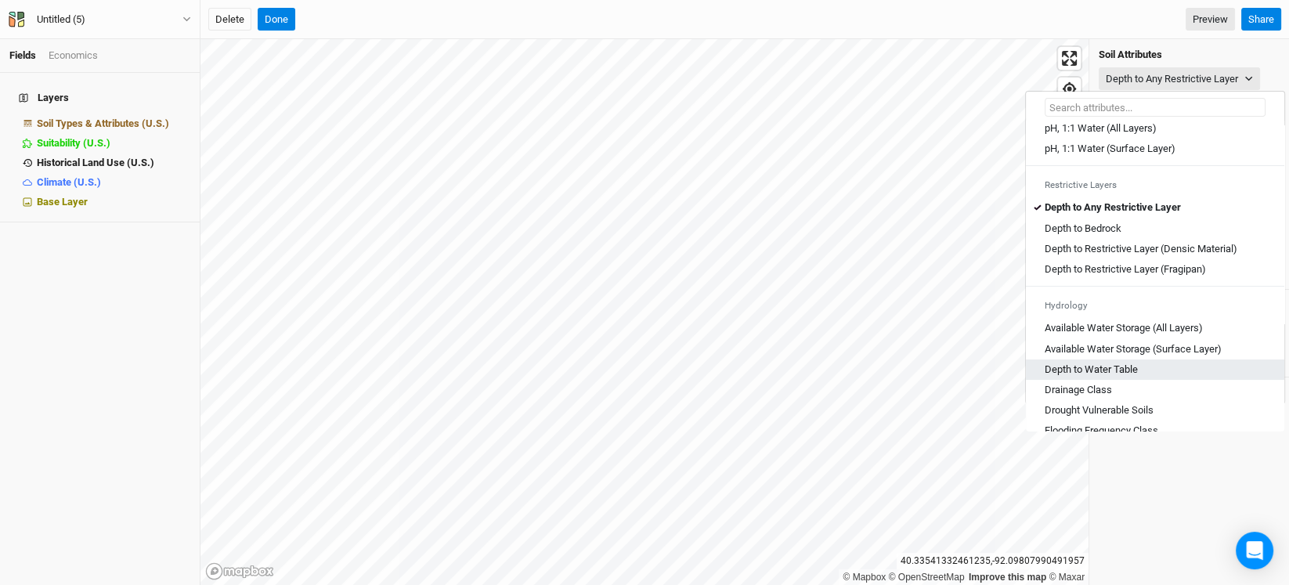
click at [1120, 377] on Table "Depth to Water Table" at bounding box center [1091, 370] width 93 height 14
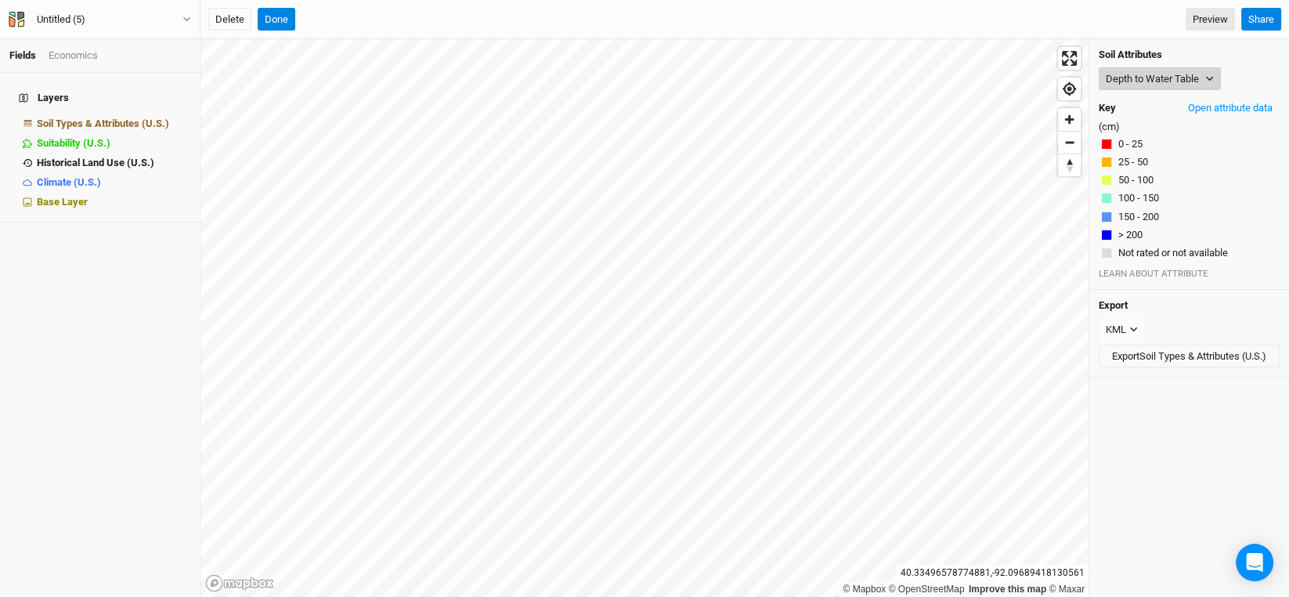
click at [1208, 78] on icon "button" at bounding box center [1209, 78] width 9 height 9
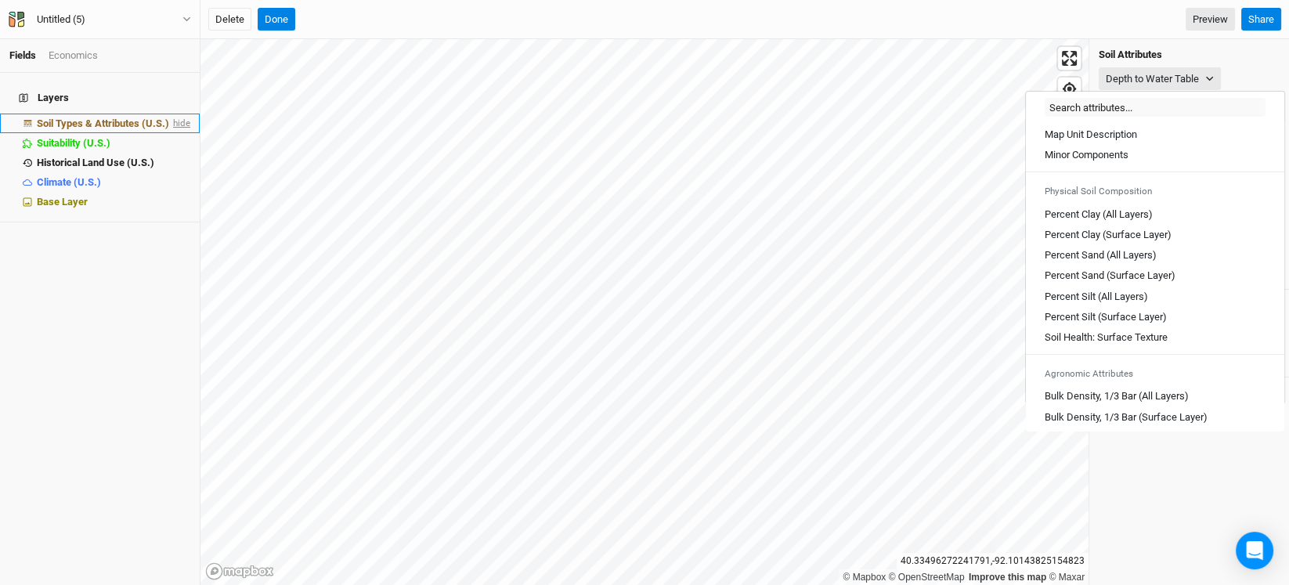
click at [173, 114] on span "hide" at bounding box center [180, 124] width 20 height 20
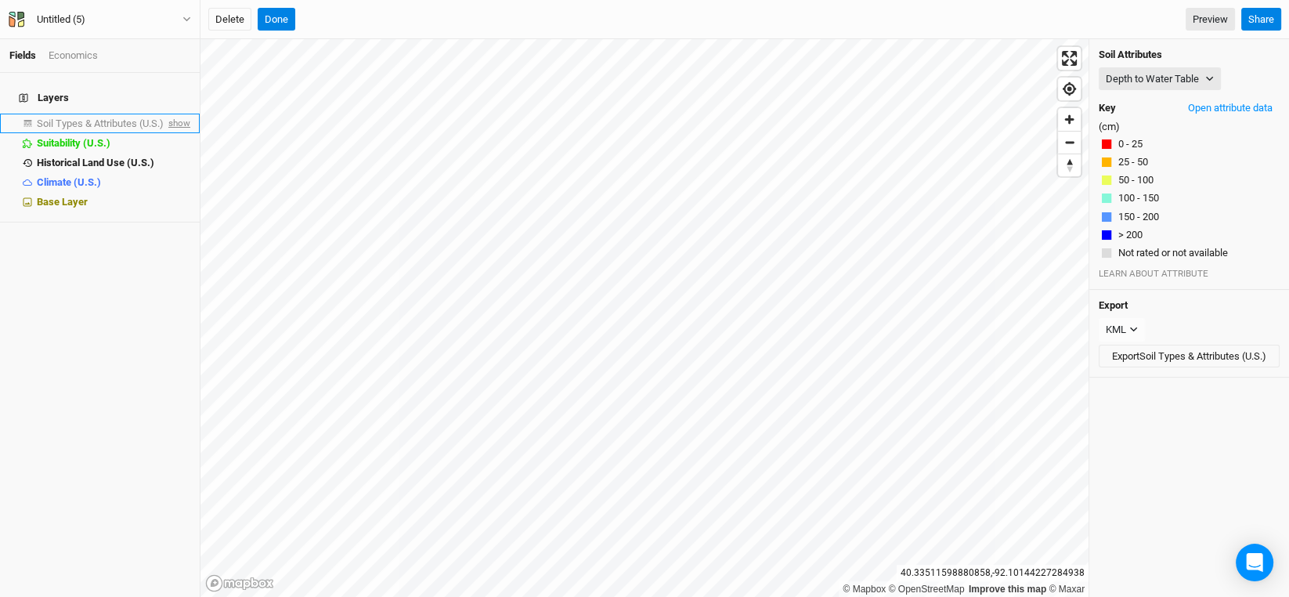
click at [168, 114] on span "show" at bounding box center [177, 124] width 25 height 20
click at [1202, 74] on button "Depth to Water Table" at bounding box center [1160, 78] width 122 height 23
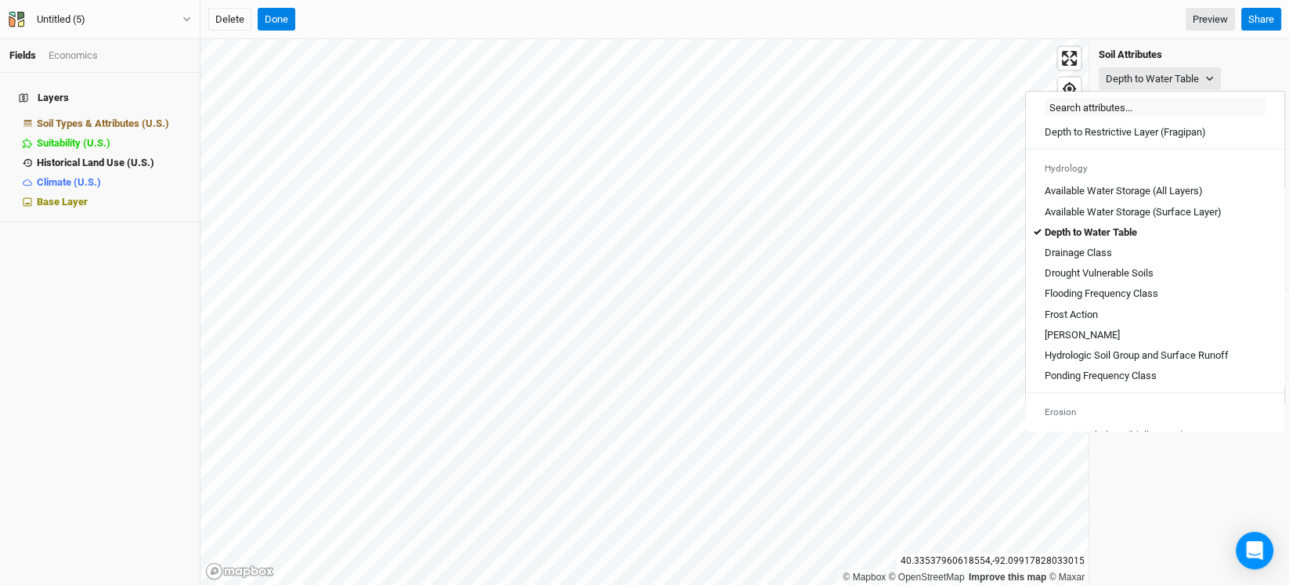
scroll to position [547, 0]
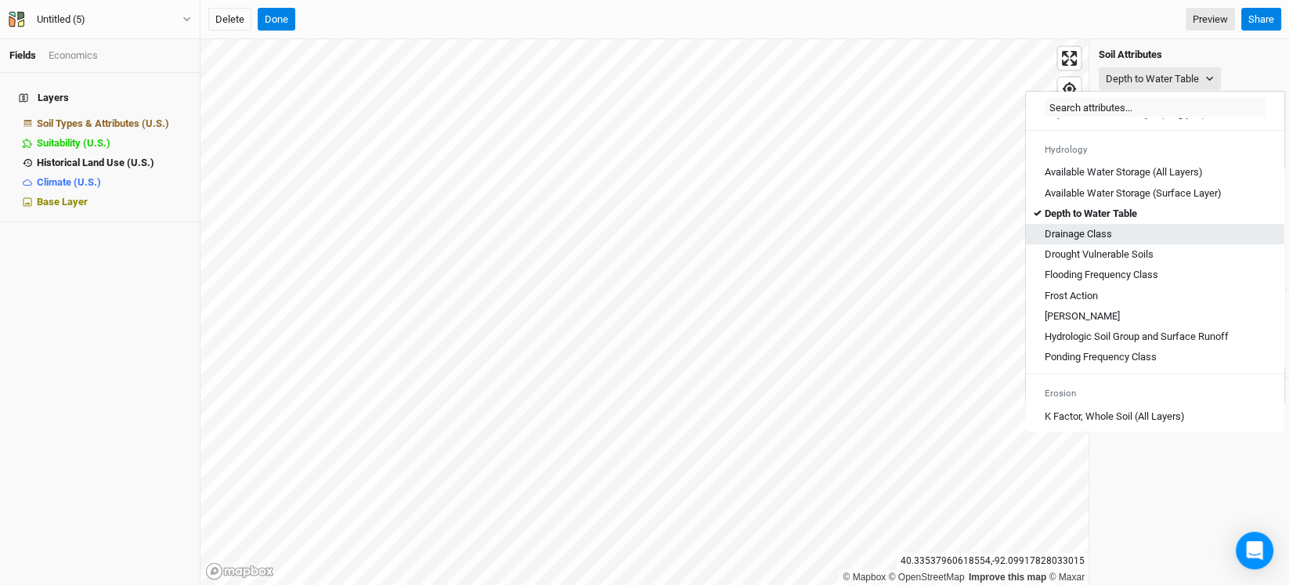
click at [1100, 241] on Class "Drainage Class" at bounding box center [1078, 234] width 67 height 14
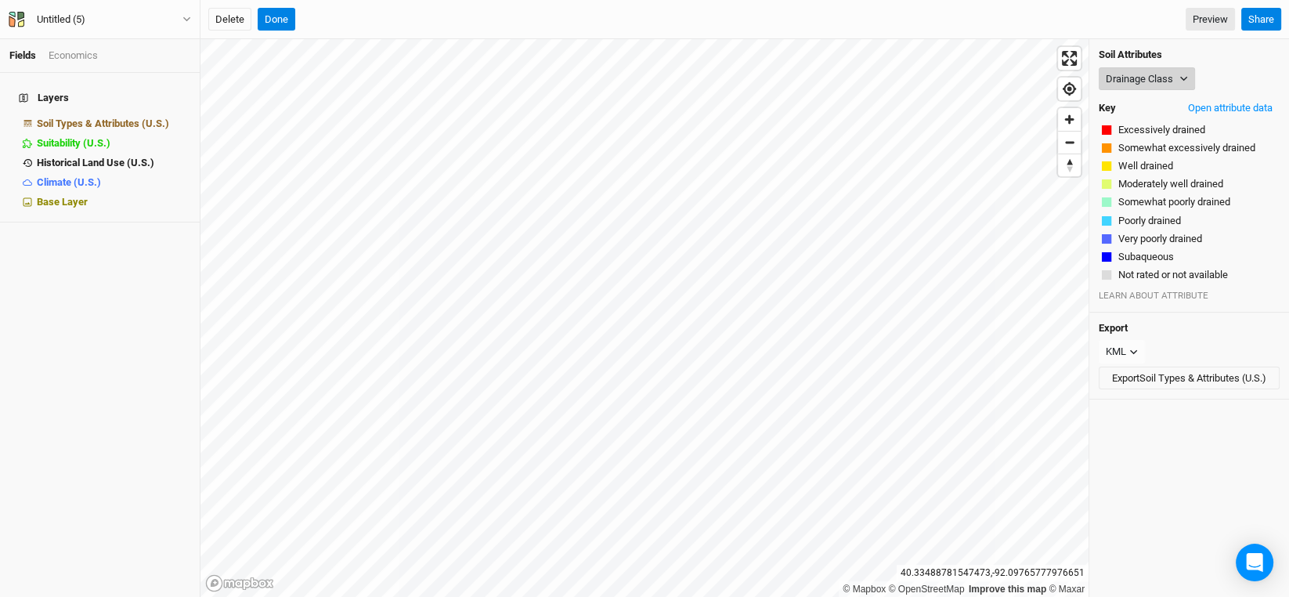
click at [1169, 84] on button "Drainage Class" at bounding box center [1147, 78] width 96 height 23
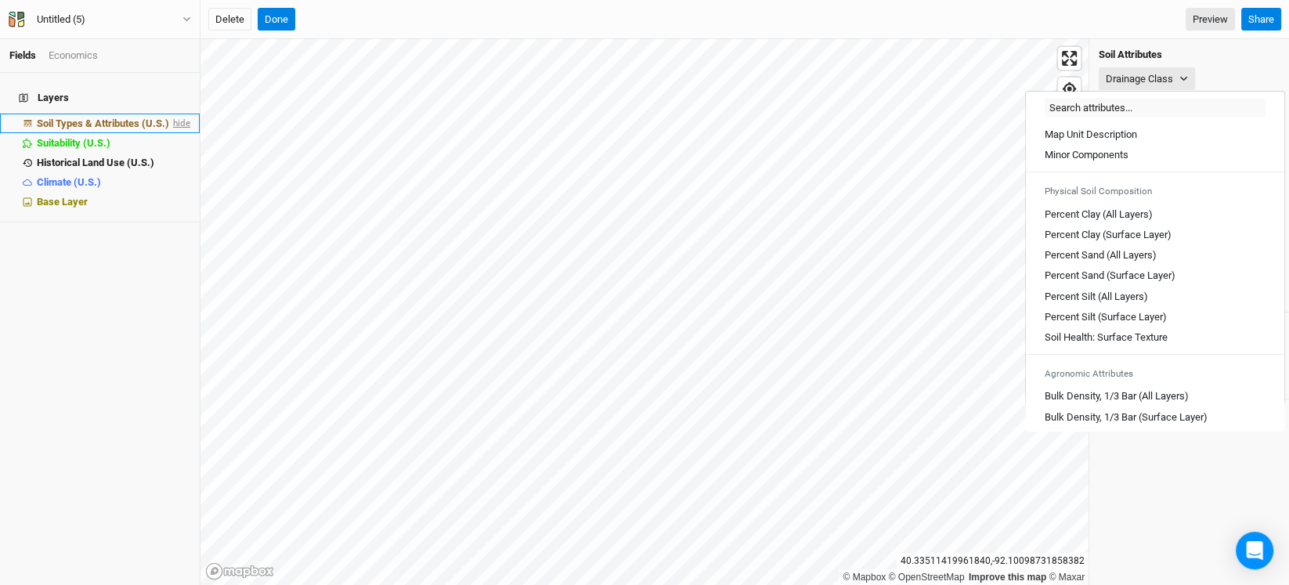
click at [170, 114] on span "hide" at bounding box center [180, 124] width 20 height 20
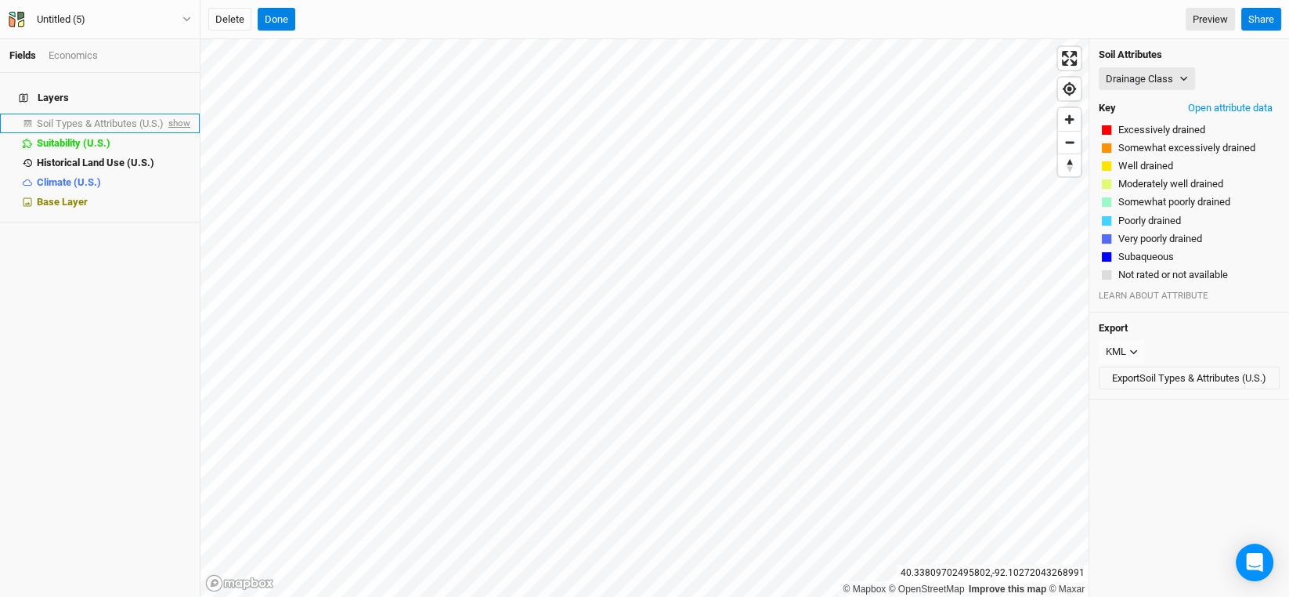
click at [168, 114] on span "show" at bounding box center [177, 124] width 25 height 20
click at [170, 114] on span "hide" at bounding box center [180, 124] width 20 height 20
click at [1186, 78] on icon "button" at bounding box center [1183, 79] width 7 height 5
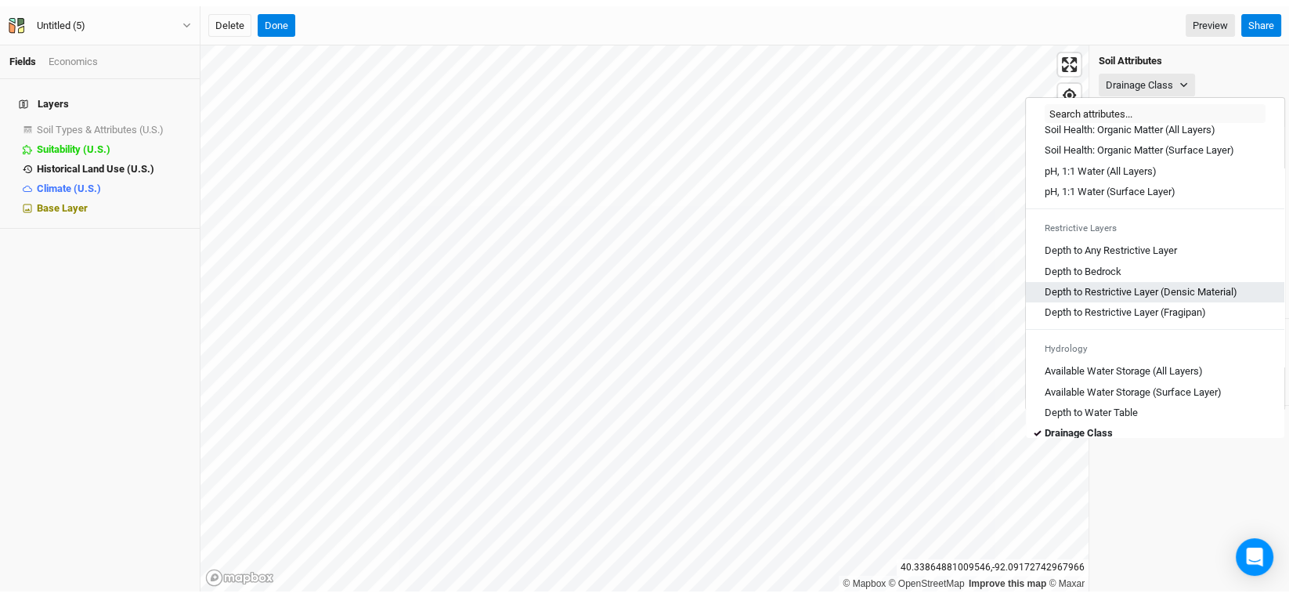
scroll to position [470, 0]
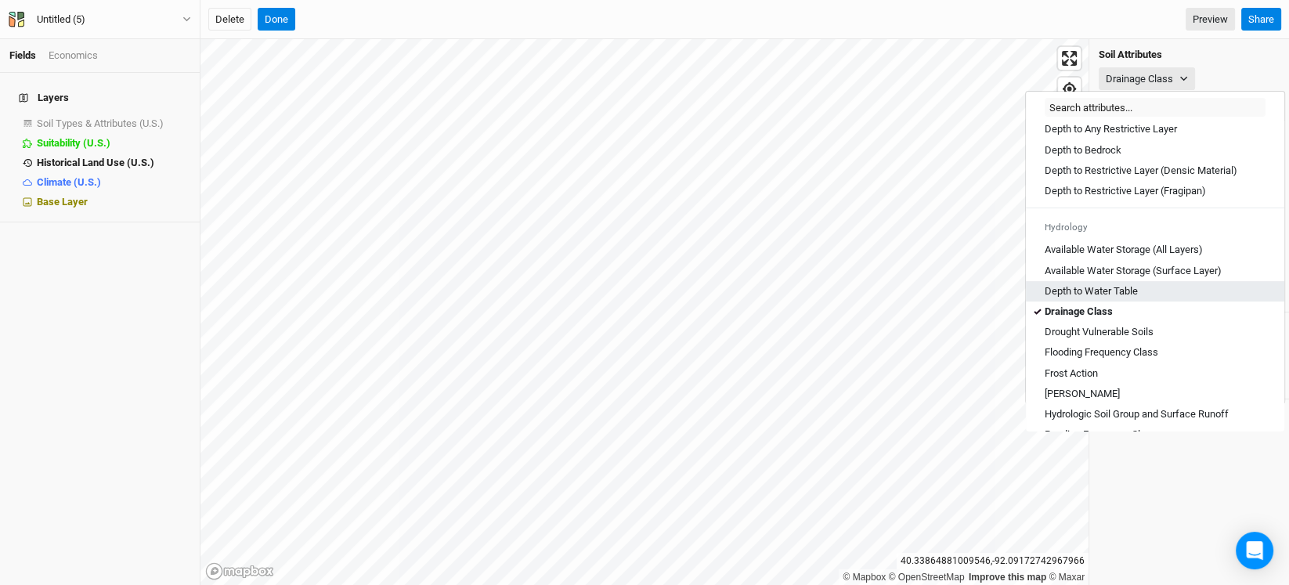
click at [1100, 298] on Table "Depth to Water Table" at bounding box center [1091, 291] width 93 height 14
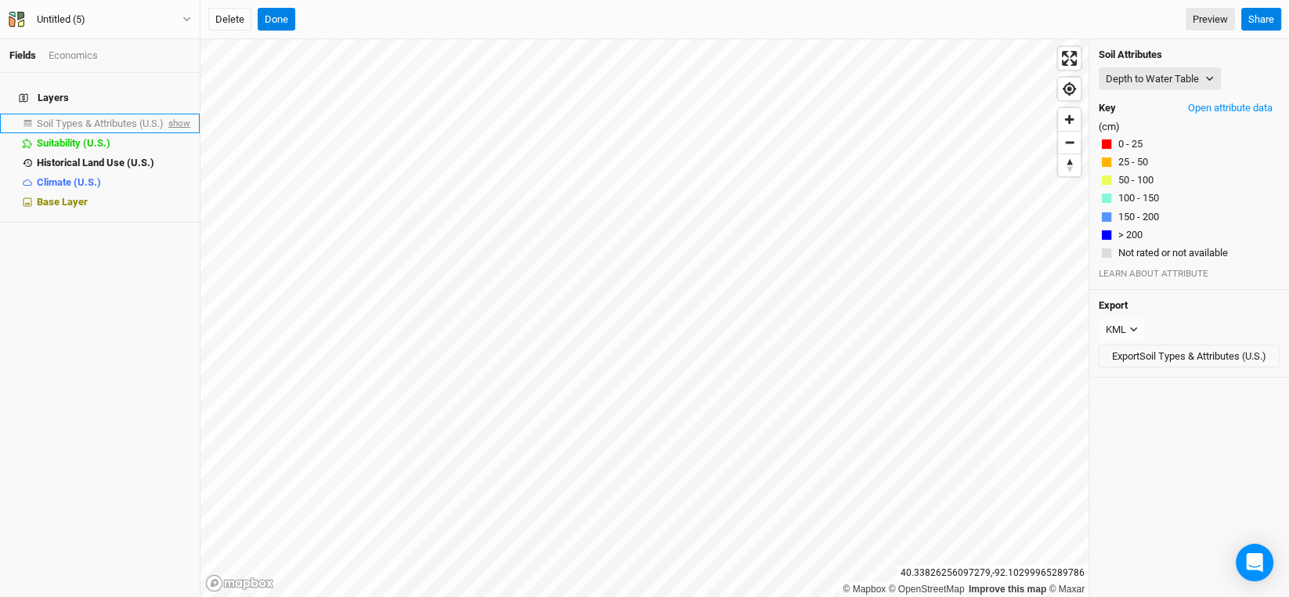
click at [170, 114] on span "show" at bounding box center [177, 124] width 25 height 20
click at [170, 114] on span "hide" at bounding box center [180, 124] width 20 height 20
click at [1190, 79] on button "Depth to Water Table" at bounding box center [1160, 78] width 122 height 23
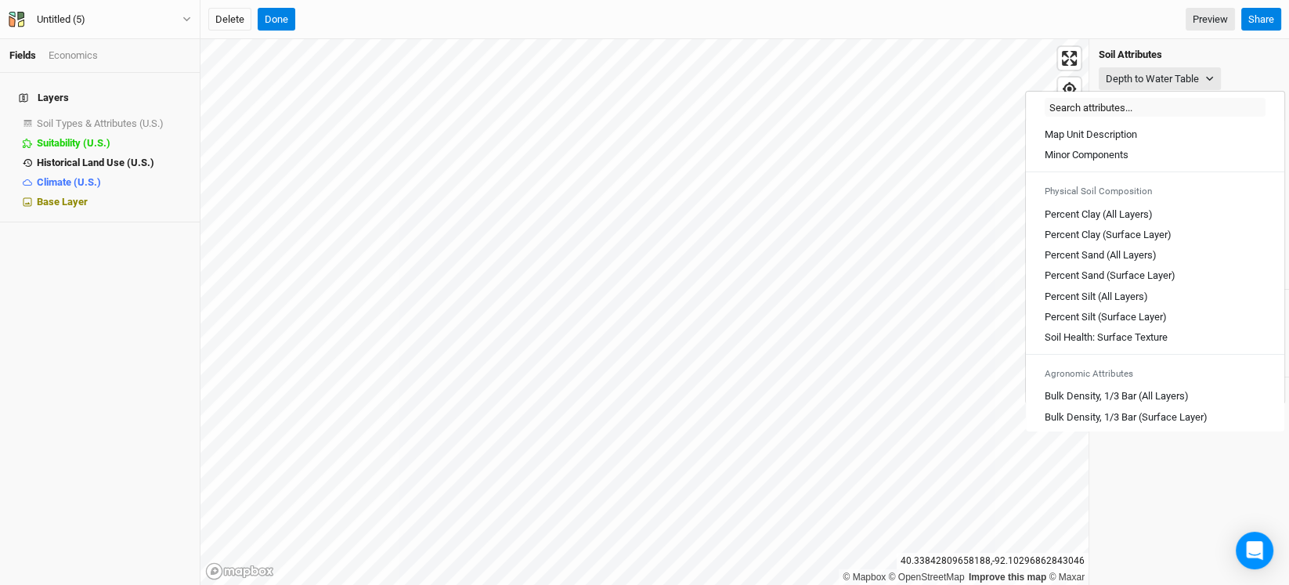
click at [130, 274] on div "Layers Soil Types & Attributes (U.S.) show Suitability (U.S.) hide Historical L…" at bounding box center [100, 329] width 200 height 512
